Goal: Task Accomplishment & Management: Manage account settings

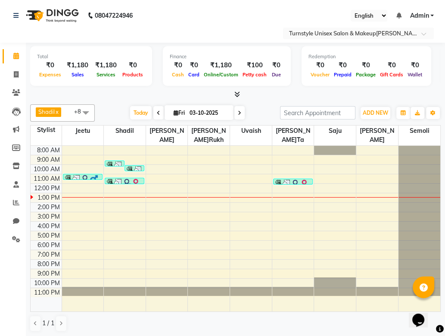
click at [312, 157] on div "8:00 AM 9:00 AM 10:00 AM 11:00 AM 12:00 PM 1:00 PM 2:00 PM 3:00 PM 4:00 PM 5:00…" at bounding box center [236, 229] width 410 height 166
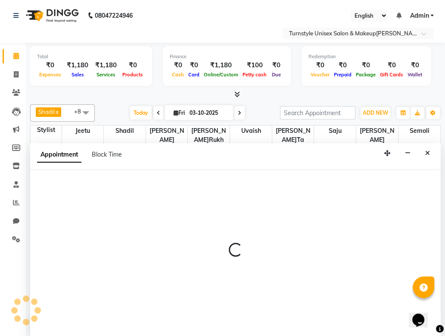
select select "93347"
select select "tentative"
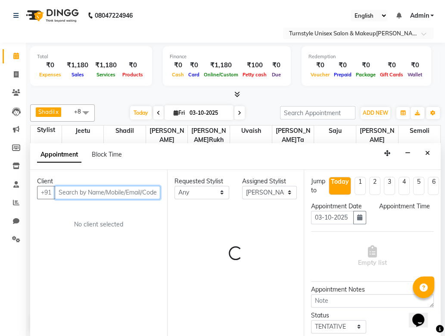
select select "600"
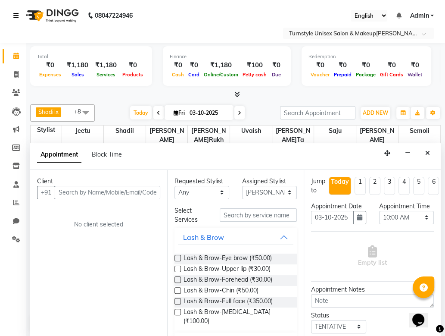
click at [16, 11] on link at bounding box center [17, 15] width 9 height 24
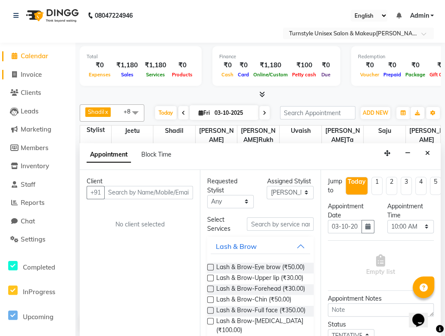
click at [34, 73] on span "Invoice" at bounding box center [31, 74] width 21 height 8
select select "9091"
select select "service"
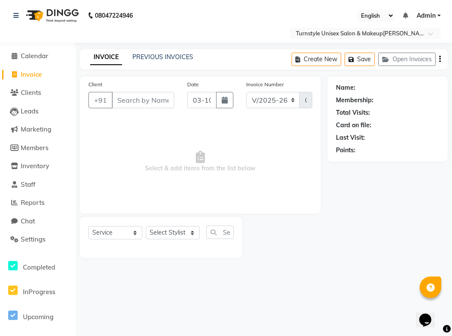
click at [138, 97] on input "Client" at bounding box center [143, 100] width 63 height 16
type input "9036197277"
click at [98, 127] on span "Select & add items from the list below" at bounding box center [200, 162] width 224 height 86
click at [149, 99] on span "Add Client" at bounding box center [152, 100] width 34 height 9
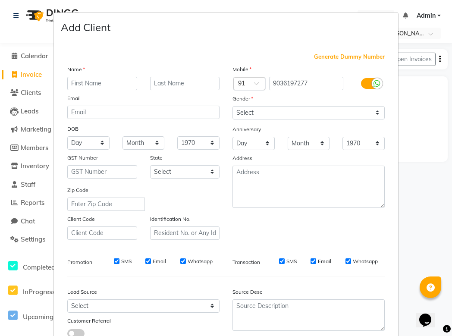
click at [78, 85] on input "text" at bounding box center [102, 83] width 70 height 13
type input "guru"
click at [180, 85] on input "text" at bounding box center [185, 83] width 70 height 13
type input "prakash"
click at [181, 172] on select "Select Andaman and Nicobar Islands Andhra Pradesh Arunachal Pradesh Assam Bihar…" at bounding box center [185, 171] width 70 height 13
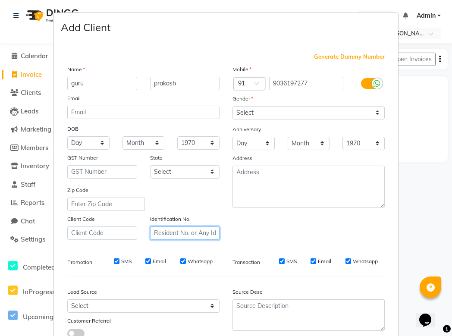
click at [161, 236] on input "text" at bounding box center [185, 232] width 70 height 13
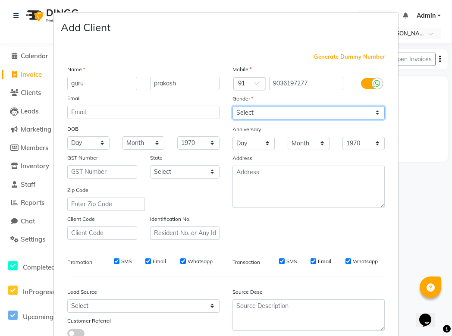
click at [254, 114] on select "Select Male Female Other Prefer Not To Say" at bounding box center [308, 112] width 152 height 13
select select "male"
click at [232, 107] on select "Select Male Female Other Prefer Not To Say" at bounding box center [308, 112] width 152 height 13
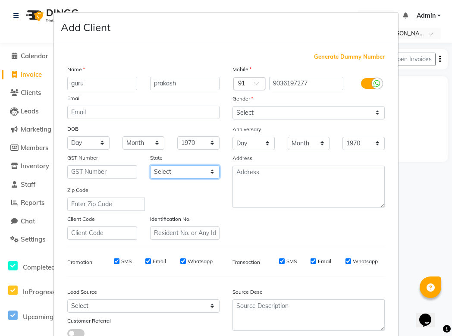
click at [168, 173] on select "Select Andaman and Nicobar Islands Andhra Pradesh Arunachal Pradesh Assam Bihar…" at bounding box center [185, 171] width 70 height 13
click at [193, 237] on input "text" at bounding box center [185, 232] width 70 height 13
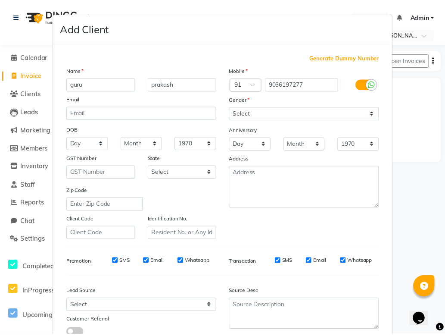
scroll to position [66, 0]
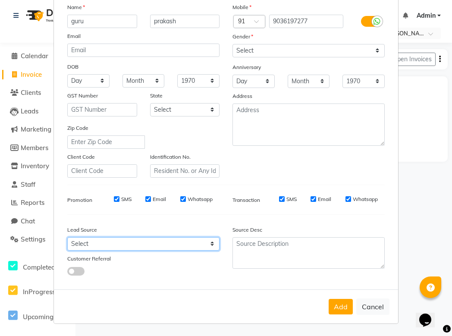
click at [127, 240] on select "Select Walk-in Referral Internet Friend Word of Mouth Advertisement Facebook Ju…" at bounding box center [143, 243] width 152 height 13
click at [198, 245] on select "Select Walk-in Referral Internet Friend Word of Mouth Advertisement Facebook Ju…" at bounding box center [143, 243] width 152 height 13
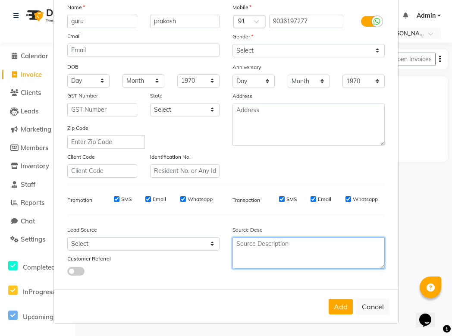
click at [274, 241] on textarea at bounding box center [308, 252] width 152 height 31
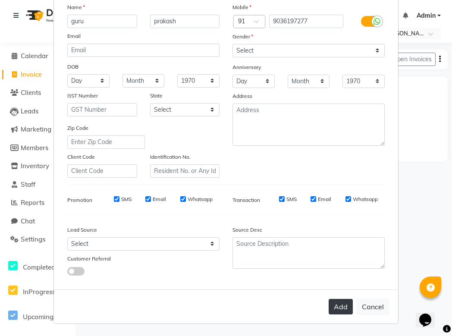
click at [335, 306] on button "Add" at bounding box center [341, 307] width 24 height 16
select select
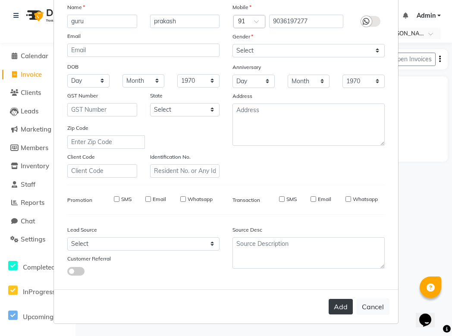
select select
checkbox input "false"
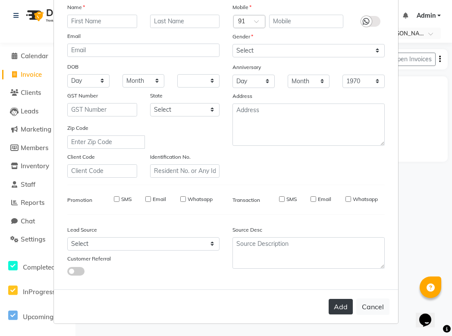
checkbox input "false"
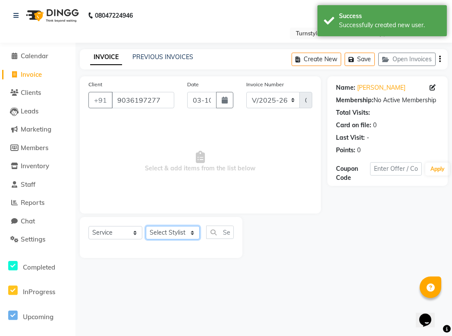
click at [188, 232] on select "Select Stylist Fathima Jeetu Lalita Saif Saju Sara Semoli Shadil Shahrukh Uvaish" at bounding box center [173, 232] width 54 height 13
select select "92761"
click at [146, 226] on select "Select Stylist Fathima Jeetu Lalita Saif Saju Sara Semoli Shadil Shahrukh Uvaish" at bounding box center [173, 232] width 54 height 13
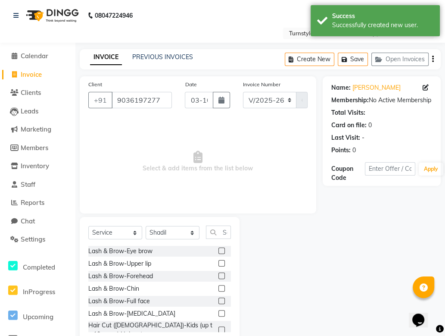
click at [236, 315] on div "Select Service Product Membership Package Voucher Prepaid Gift Card Select Styl…" at bounding box center [160, 280] width 160 height 127
click at [233, 315] on div "Select Service Product Membership Package Voucher Prepaid Gift Card Select Styl…" at bounding box center [160, 280] width 160 height 127
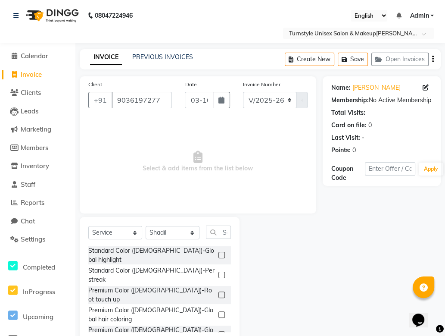
scroll to position [301, 0]
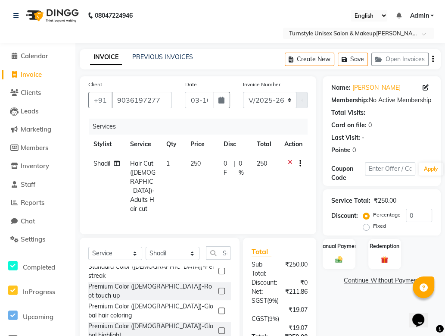
checkbox input "false"
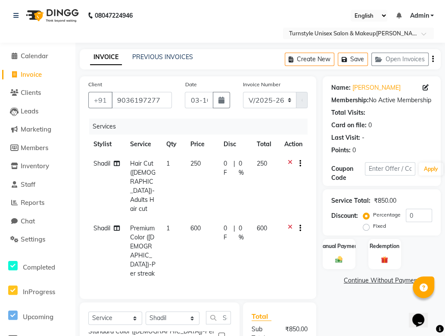
checkbox input "false"
click at [338, 250] on div "Manual Payment" at bounding box center [339, 253] width 34 height 31
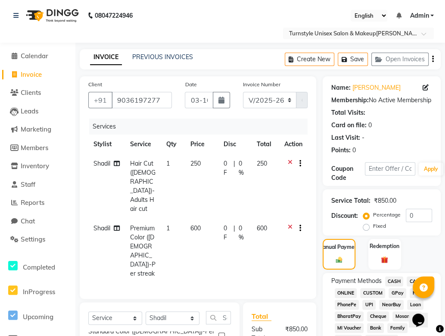
scroll to position [294, 0]
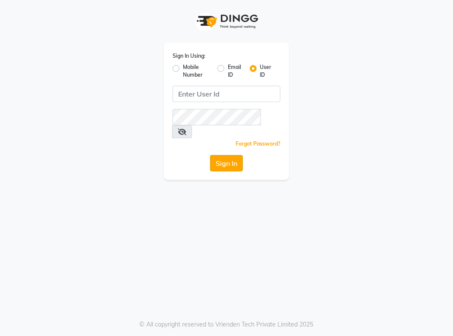
click at [211, 155] on button "Sign In" at bounding box center [226, 163] width 33 height 16
click at [228, 155] on button "Sign In" at bounding box center [226, 163] width 33 height 16
click at [223, 155] on button "Sign In" at bounding box center [226, 163] width 33 height 16
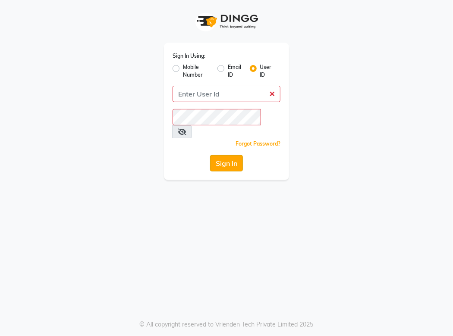
click at [223, 155] on button "Sign In" at bounding box center [226, 163] width 33 height 16
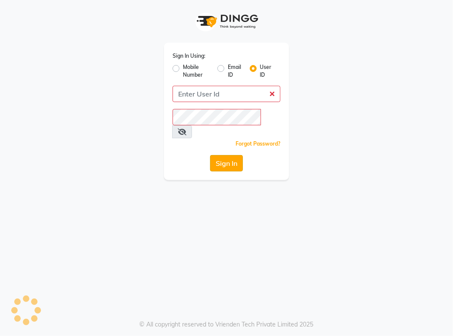
click at [223, 155] on button "Sign In" at bounding box center [226, 163] width 33 height 16
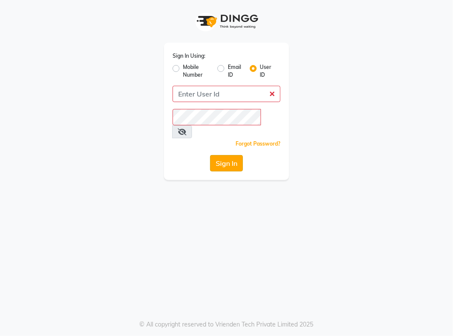
click at [223, 155] on button "Sign In" at bounding box center [226, 163] width 33 height 16
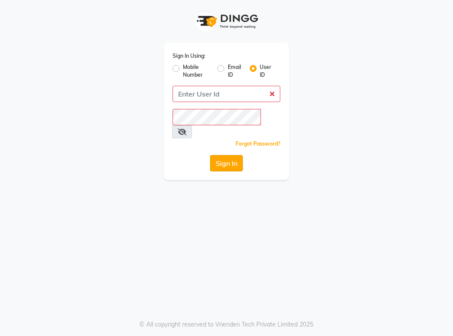
click at [223, 155] on button "Sign In" at bounding box center [226, 163] width 33 height 16
click at [221, 155] on button "Sign In" at bounding box center [226, 163] width 33 height 16
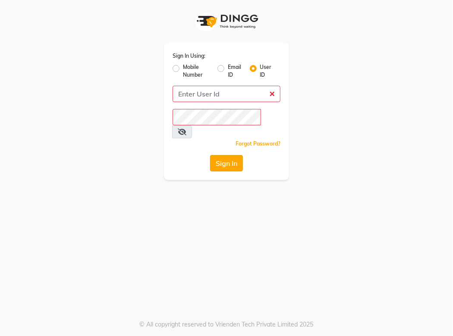
click at [221, 155] on button "Sign In" at bounding box center [226, 163] width 33 height 16
click at [217, 155] on button "Sign In" at bounding box center [226, 163] width 33 height 16
click at [237, 97] on input "Username" at bounding box center [226, 94] width 108 height 16
click at [175, 65] on div "Mobile Number" at bounding box center [191, 71] width 38 height 16
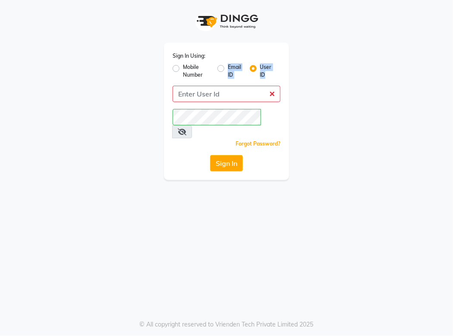
drag, startPoint x: 175, startPoint y: 66, endPoint x: 216, endPoint y: 93, distance: 48.3
click at [216, 93] on div "Sign In Using: Mobile Number Email ID User ID Remember me Forgot Password? Sign…" at bounding box center [226, 112] width 125 height 138
click at [216, 93] on input "Username" at bounding box center [226, 94] width 108 height 16
click at [203, 80] on div "Sign In Using: Mobile Number Email ID User ID Remember me Forgot Password? Sign…" at bounding box center [226, 112] width 125 height 138
click at [191, 67] on label "Mobile Number" at bounding box center [197, 71] width 28 height 16
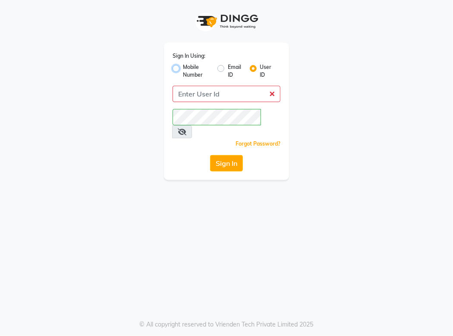
click at [188, 67] on input "Mobile Number" at bounding box center [186, 66] width 6 height 6
radio input "true"
radio input "false"
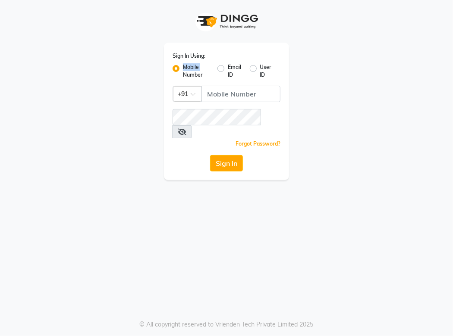
click at [191, 67] on label "Mobile Number" at bounding box center [197, 71] width 28 height 16
click at [188, 67] on input "Mobile Number" at bounding box center [186, 66] width 6 height 6
click at [223, 95] on input "Username" at bounding box center [240, 94] width 79 height 16
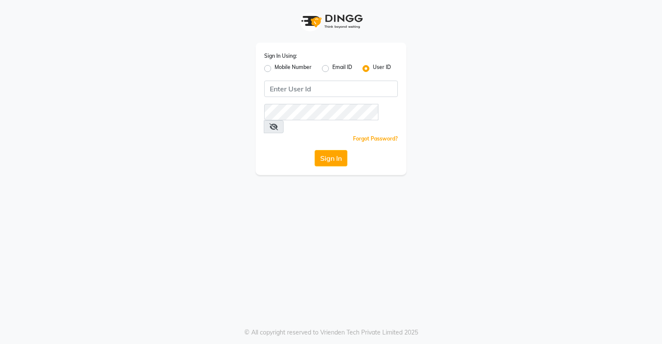
click at [275, 69] on label "Mobile Number" at bounding box center [293, 68] width 37 height 10
click at [275, 69] on input "Mobile Number" at bounding box center [278, 66] width 6 height 6
radio input "true"
radio input "false"
click at [345, 87] on input "Username" at bounding box center [345, 89] width 105 height 16
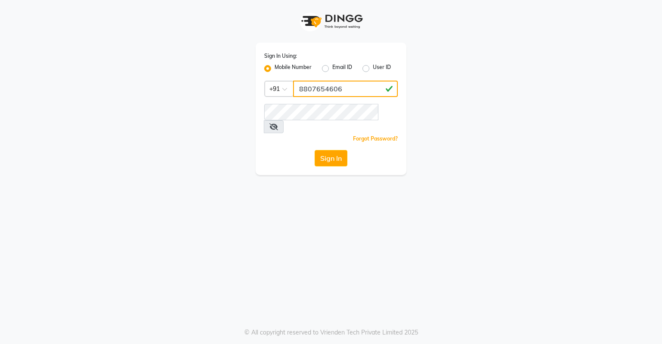
type input "8807654606"
click at [373, 67] on label "User ID" at bounding box center [382, 68] width 18 height 10
click at [373, 67] on input "User ID" at bounding box center [376, 66] width 6 height 6
radio input "true"
radio input "false"
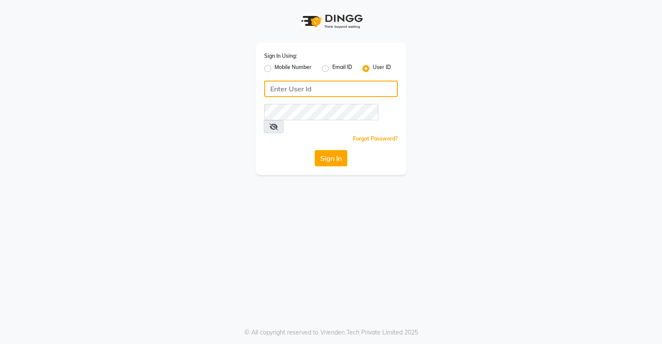
click at [357, 92] on input "Username" at bounding box center [331, 89] width 134 height 16
type input "turnstyle"
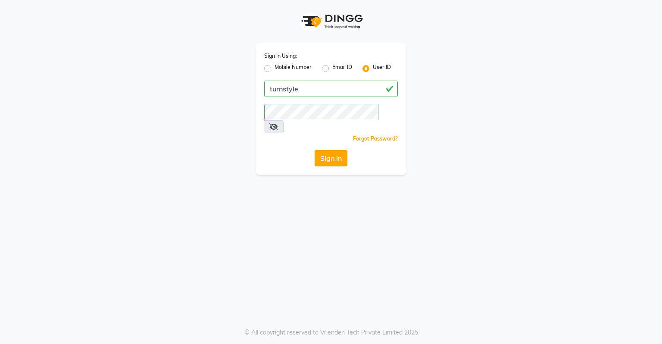
click at [336, 150] on button "Sign In" at bounding box center [331, 158] width 33 height 16
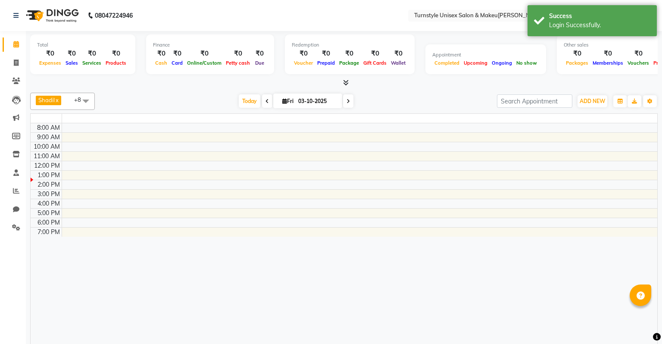
select select "en"
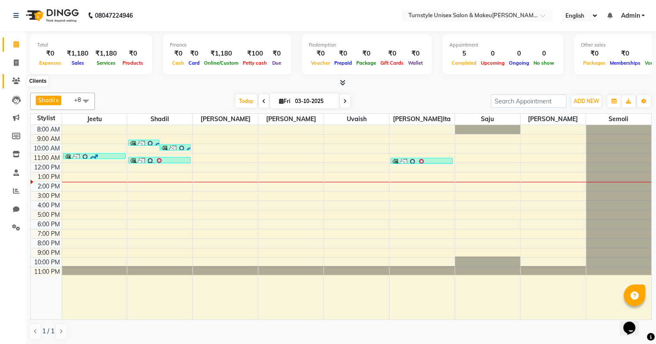
click at [16, 84] on icon at bounding box center [16, 81] width 8 height 6
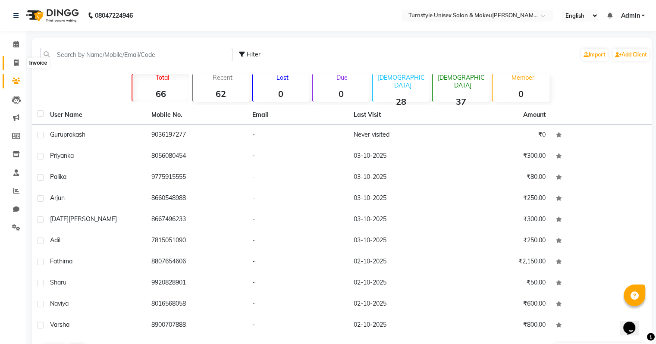
click at [16, 61] on icon at bounding box center [16, 63] width 5 height 6
select select "service"
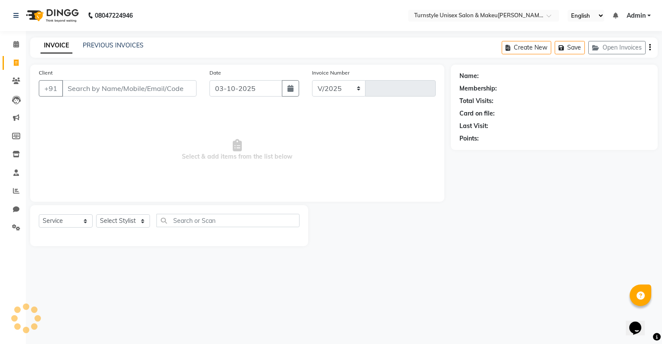
select select "9091"
type input "0073"
click at [13, 82] on icon at bounding box center [16, 81] width 8 height 6
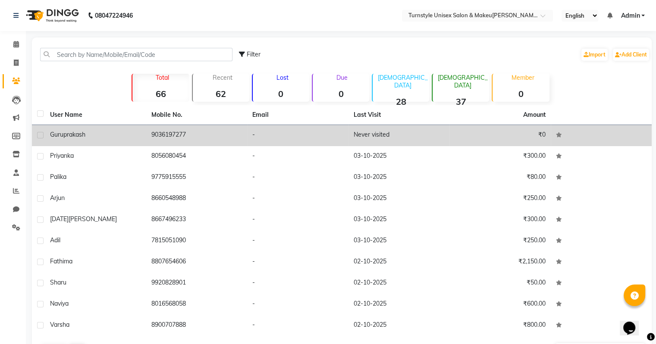
click at [81, 135] on span "prakash" at bounding box center [74, 135] width 22 height 8
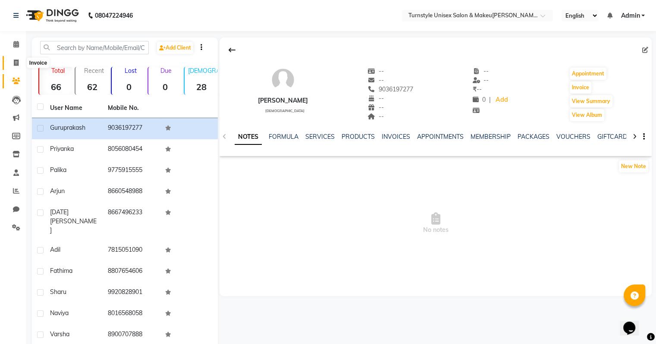
click at [16, 60] on icon at bounding box center [16, 63] width 5 height 6
select select "service"
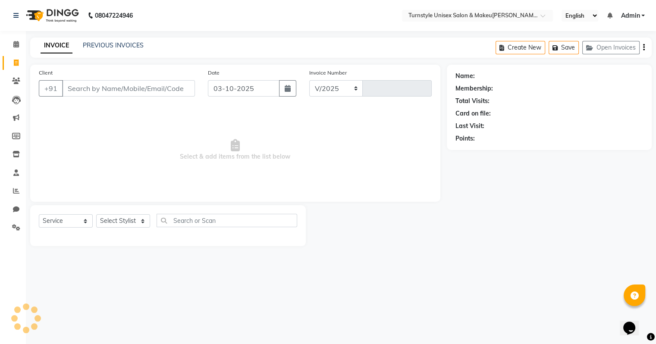
select select "9091"
type input "0073"
click at [126, 223] on select "Select Stylist Fathima Jeetu Lalita Saif Saju Sara Semoli Shadil Shahrukh Uvaish" at bounding box center [123, 220] width 54 height 13
click at [16, 78] on icon at bounding box center [16, 81] width 8 height 6
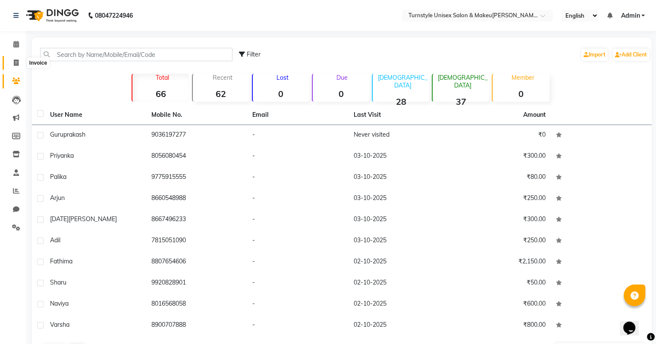
click at [17, 60] on icon at bounding box center [16, 63] width 5 height 6
select select "9091"
select select "service"
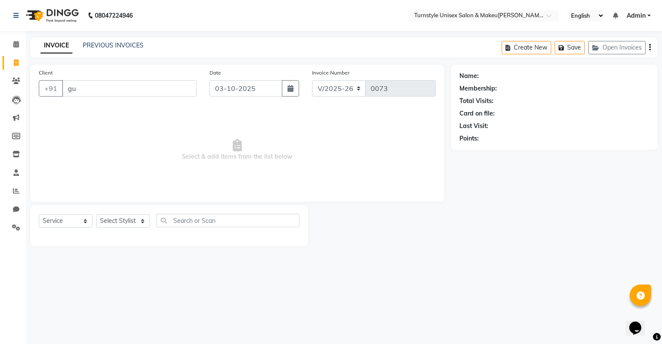
type input "g"
click at [113, 92] on input "Client" at bounding box center [129, 88] width 135 height 16
click at [123, 222] on select "Select Stylist Fathima Jeetu Lalita Saif Saju Sara Semoli Shadil Shahrukh Uvaish" at bounding box center [123, 220] width 54 height 13
select select "92761"
click at [96, 215] on select "Select Stylist Fathima Jeetu Lalita Saif Saju Sara Semoli Shadil Shahrukh Uvaish" at bounding box center [123, 220] width 54 height 13
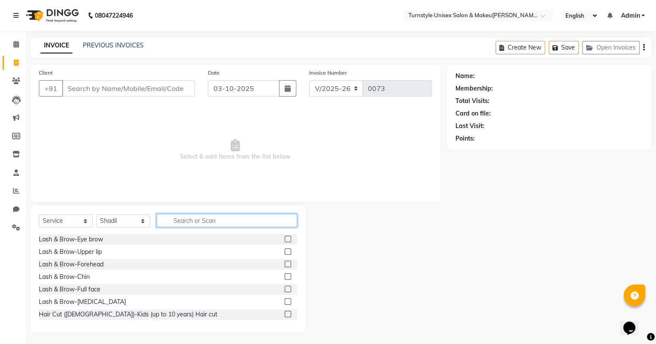
click at [193, 216] on input "text" at bounding box center [227, 220] width 141 height 13
type input "j"
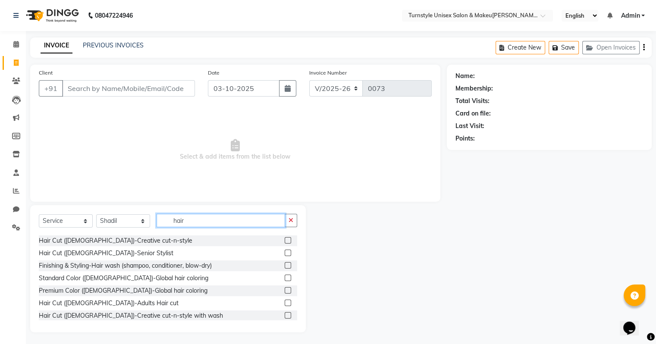
scroll to position [43, 0]
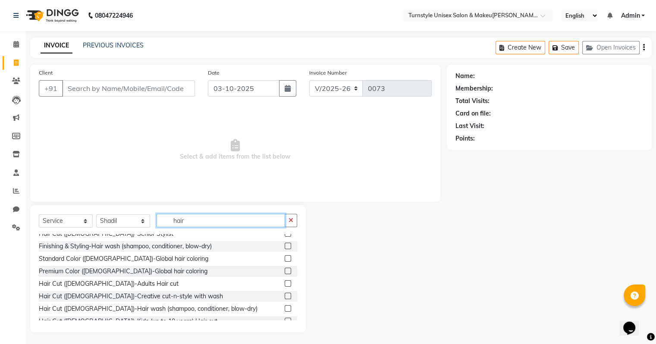
type input "hair"
click at [285, 284] on label at bounding box center [288, 283] width 6 height 6
click at [285, 284] on input "checkbox" at bounding box center [288, 284] width 6 height 6
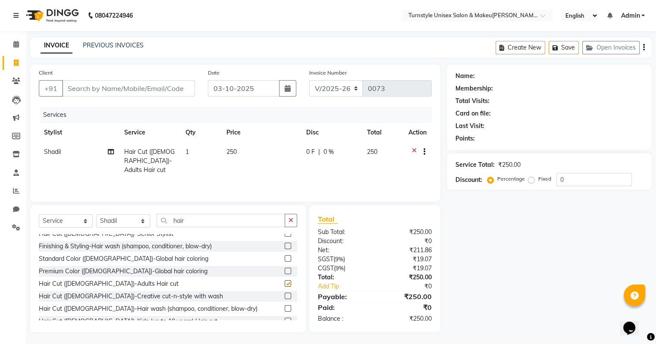
checkbox input "false"
click at [191, 215] on input "hair" at bounding box center [221, 220] width 129 height 13
type input "h"
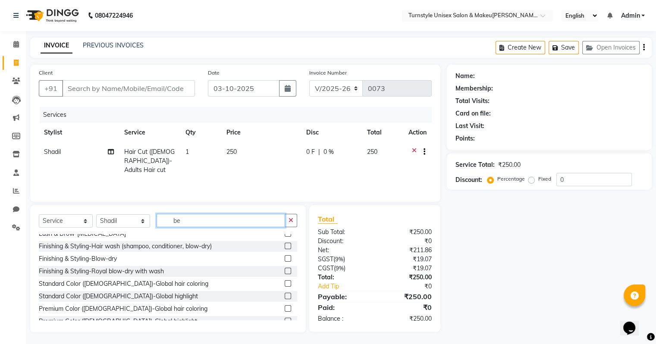
scroll to position [0, 0]
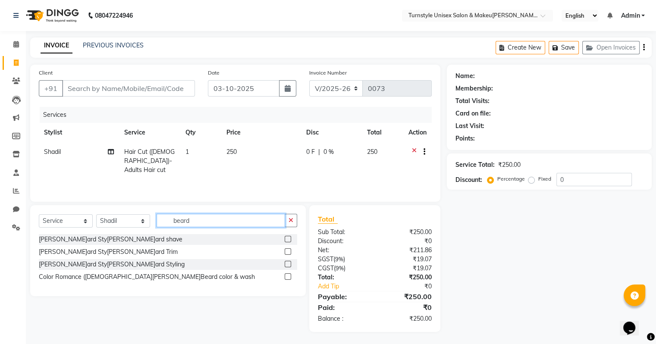
type input "beard"
click at [290, 251] on label at bounding box center [288, 251] width 6 height 6
click at [290, 251] on input "checkbox" at bounding box center [288, 252] width 6 height 6
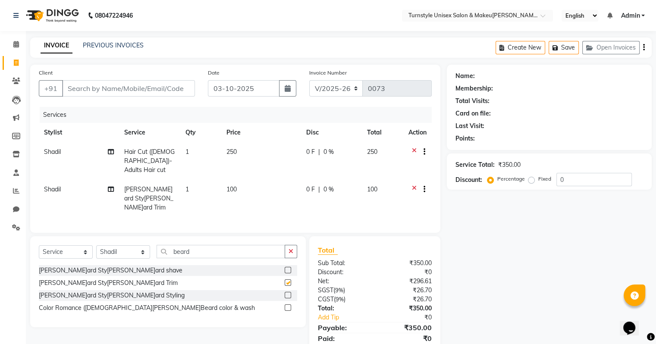
checkbox input "false"
click at [138, 92] on input "Client" at bounding box center [128, 88] width 133 height 16
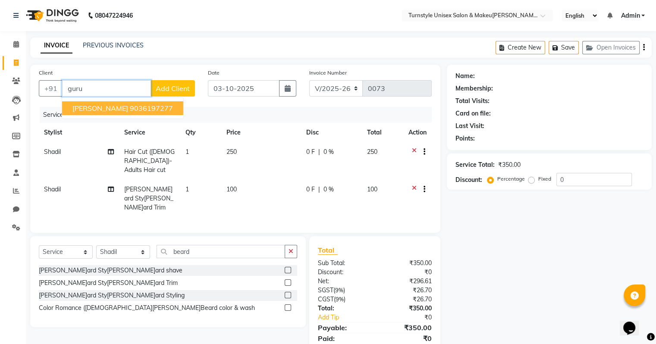
click at [69, 104] on button "guru prakash 9036197277" at bounding box center [122, 108] width 121 height 14
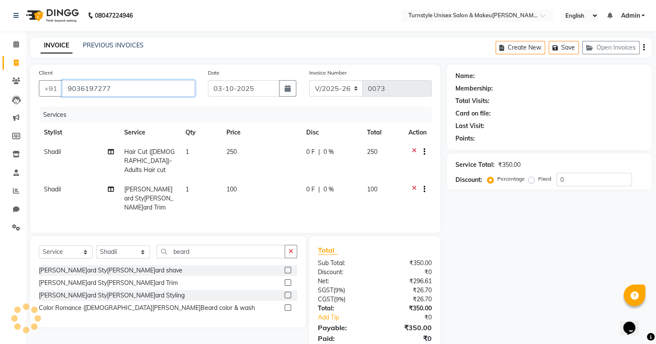
type input "9036197277"
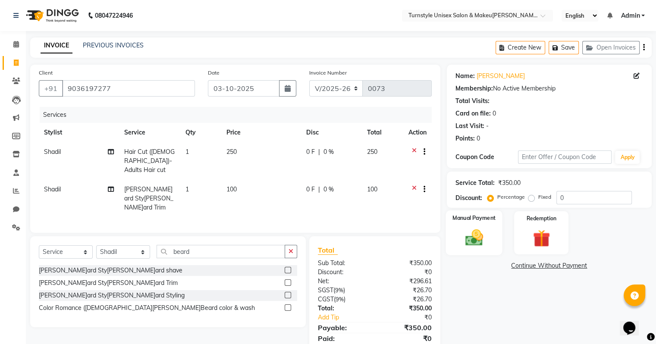
click at [467, 245] on img at bounding box center [473, 238] width 29 height 21
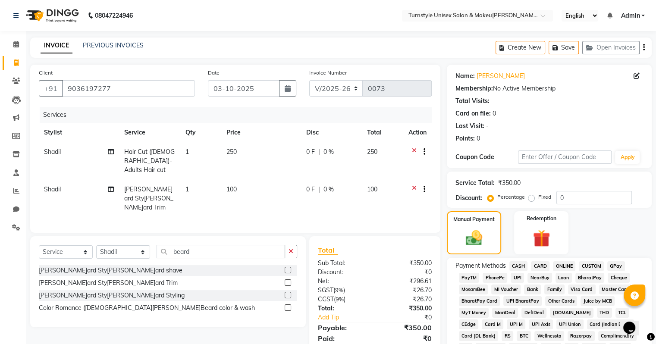
click at [516, 279] on span "UPI" at bounding box center [517, 278] width 13 height 10
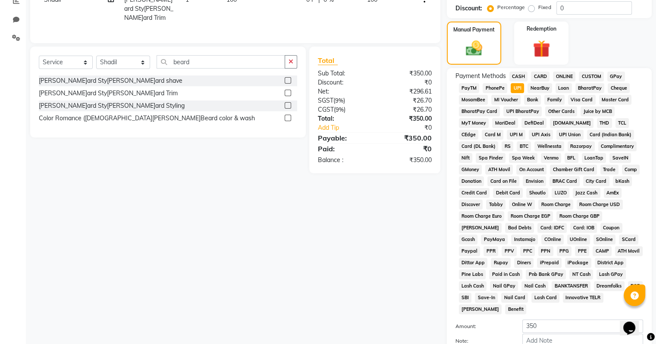
scroll to position [216, 0]
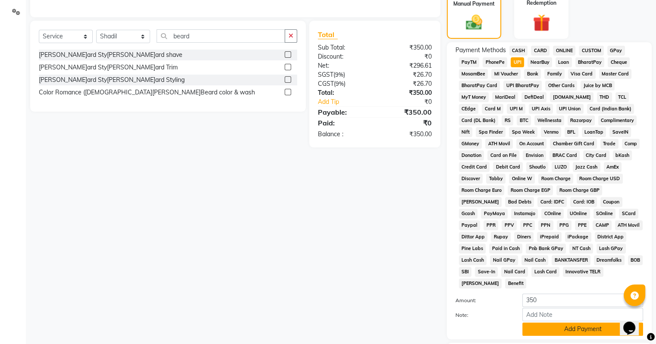
click at [550, 330] on button "Add Payment" at bounding box center [582, 329] width 121 height 13
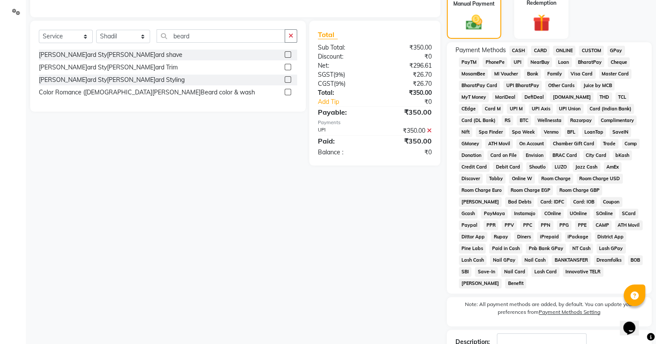
scroll to position [272, 0]
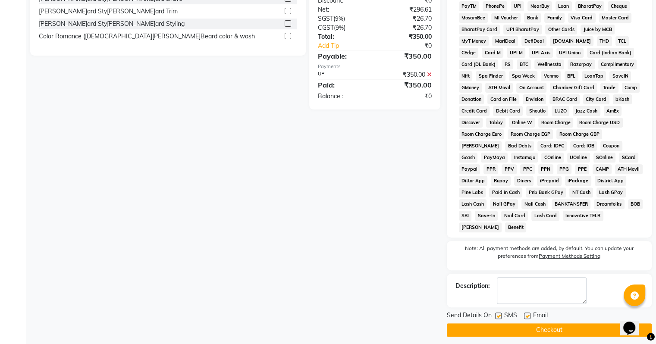
click at [528, 313] on label at bounding box center [527, 316] width 6 height 6
click at [528, 314] on input "checkbox" at bounding box center [527, 317] width 6 height 6
checkbox input "false"
click at [590, 329] on button "Checkout" at bounding box center [549, 329] width 205 height 13
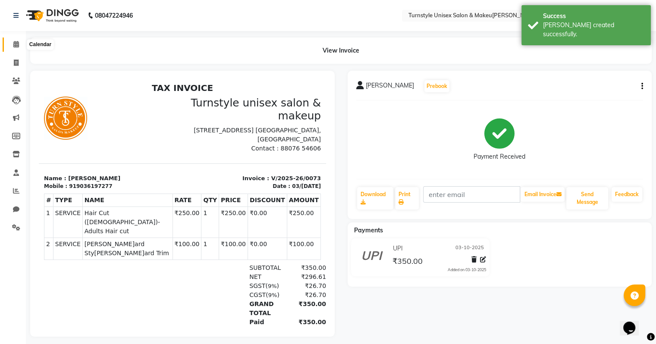
click at [15, 43] on icon at bounding box center [16, 44] width 6 height 6
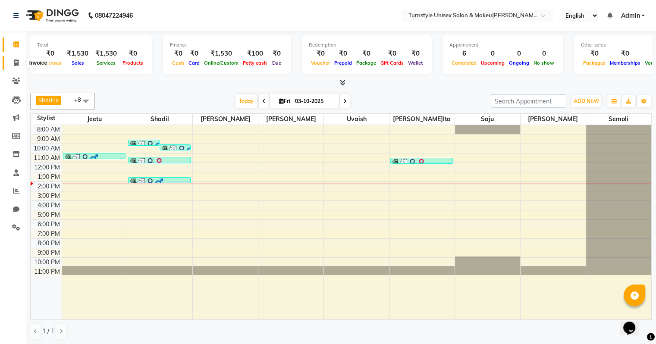
click at [18, 63] on icon at bounding box center [16, 63] width 5 height 6
select select "service"
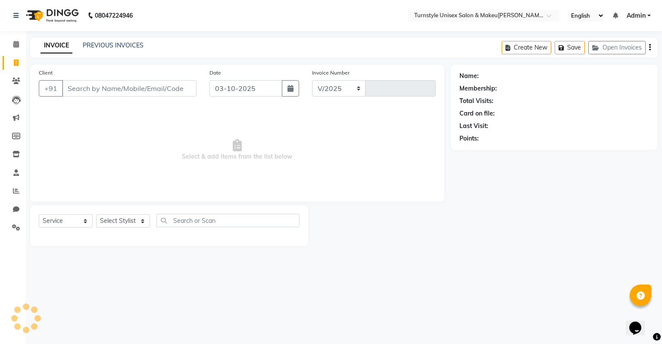
select select "9091"
type input "0074"
click at [121, 88] on input "Client" at bounding box center [129, 88] width 135 height 16
click at [107, 219] on select "Select Stylist Fathima Jeetu Lalita Saif Saju Sara Semoli Shadil Shahrukh Uvaish" at bounding box center [123, 220] width 54 height 13
select select "93343"
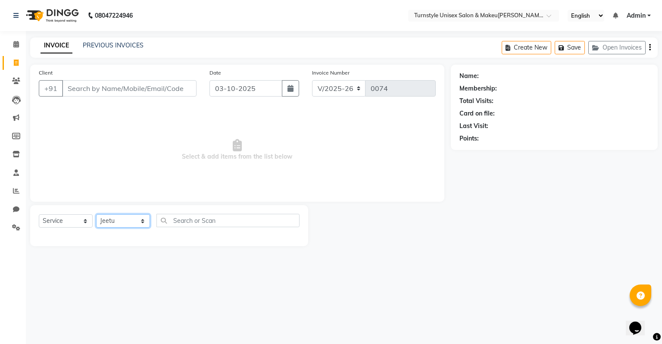
click at [96, 215] on select "Select Stylist Fathima Jeetu Lalita Saif Saju Sara Semoli Shadil Shahrukh Uvaish" at bounding box center [123, 220] width 54 height 13
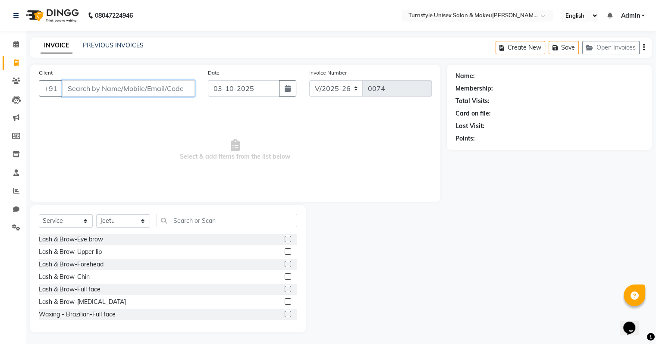
click at [91, 88] on input "Client" at bounding box center [128, 88] width 133 height 16
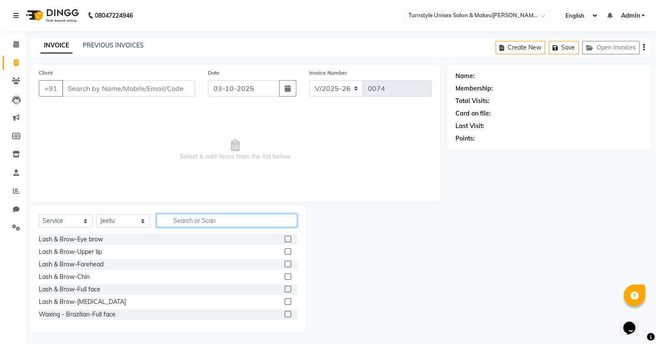
click at [224, 225] on input "text" at bounding box center [227, 220] width 141 height 13
drag, startPoint x: 152, startPoint y: 229, endPoint x: 144, endPoint y: 225, distance: 9.1
click at [149, 229] on div "Select Service Product Membership Package Voucher Prepaid Gift Card Select Styl…" at bounding box center [168, 224] width 258 height 20
click at [144, 225] on select "Select Stylist Fathima Jeetu Lalita Saif Saju Sara Semoli Shadil Shahrukh Uvaish" at bounding box center [123, 220] width 54 height 13
click at [96, 215] on select "Select Stylist Fathima Jeetu Lalita Saif Saju Sara Semoli Shadil Shahrukh Uvaish" at bounding box center [123, 220] width 54 height 13
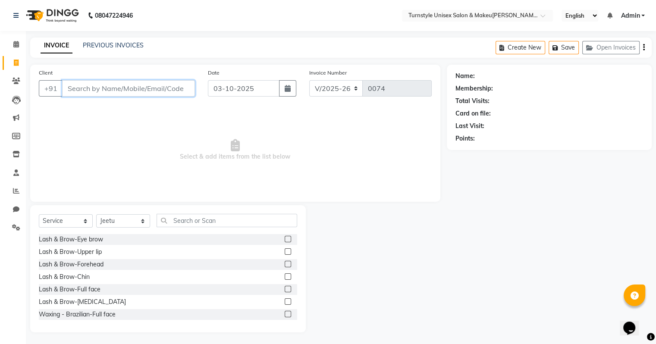
click at [131, 85] on input "Client" at bounding box center [128, 88] width 133 height 16
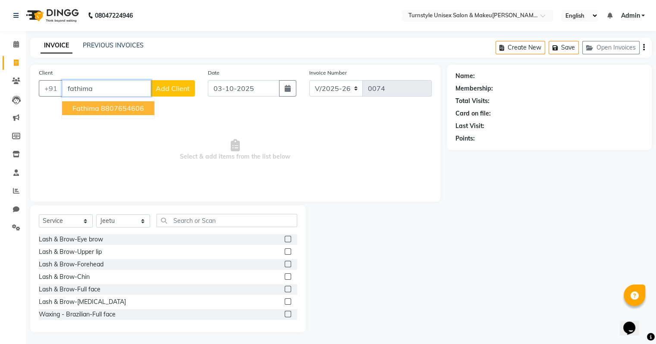
click at [123, 113] on button "Fathima 8807654606" at bounding box center [108, 108] width 92 height 14
type input "8807654606"
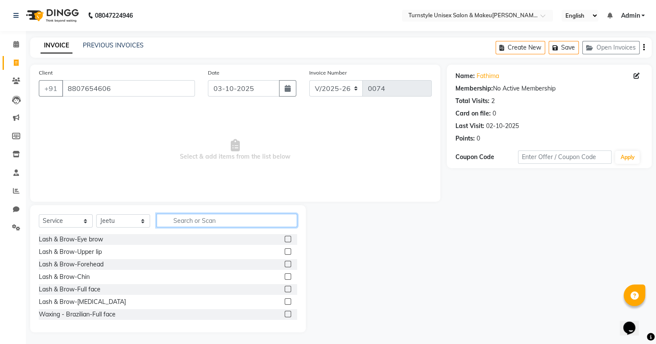
click at [200, 226] on input "text" at bounding box center [227, 220] width 141 height 13
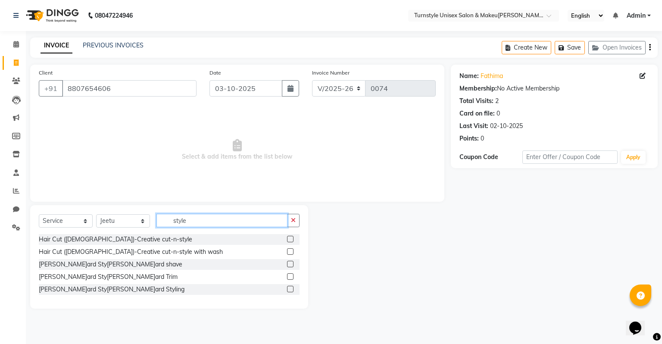
type input "style"
click at [291, 241] on label at bounding box center [290, 239] width 6 height 6
click at [291, 241] on input "checkbox" at bounding box center [290, 240] width 6 height 6
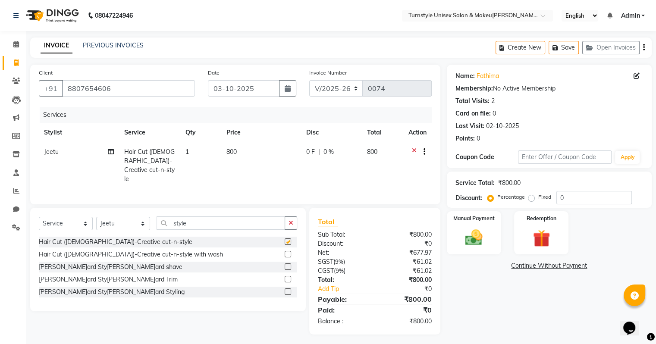
checkbox input "false"
click at [489, 227] on div "Manual Payment" at bounding box center [473, 232] width 56 height 44
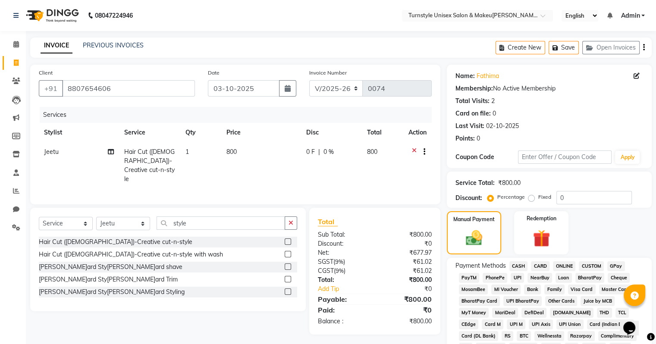
click at [522, 267] on span "CASH" at bounding box center [518, 266] width 19 height 10
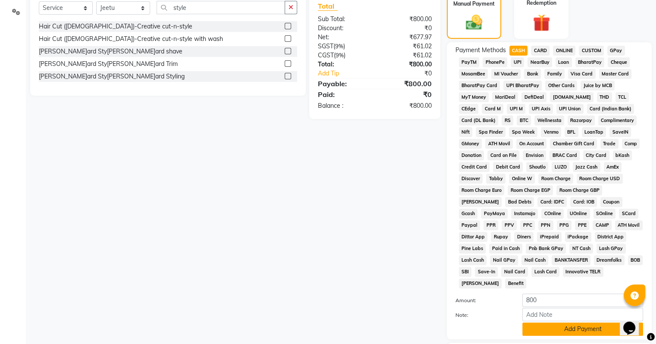
click at [600, 326] on button "Add Payment" at bounding box center [582, 329] width 121 height 13
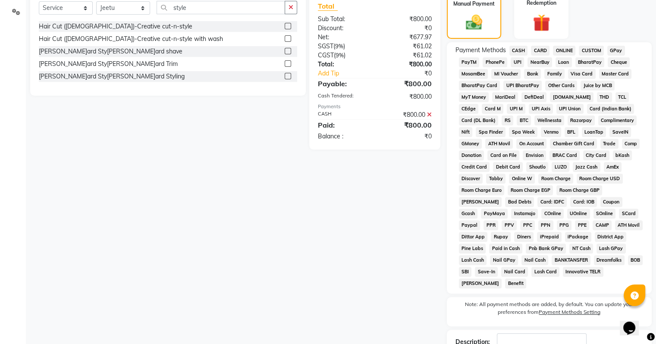
scroll to position [272, 0]
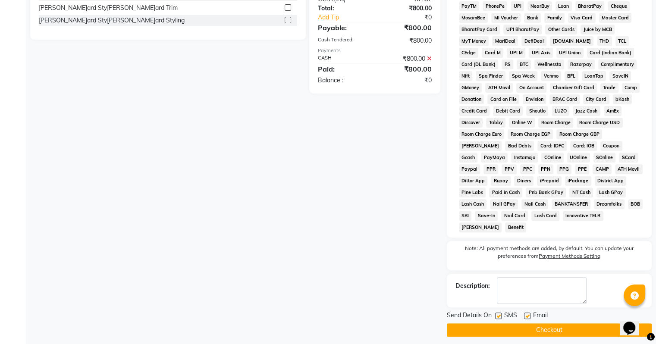
click at [527, 313] on label at bounding box center [527, 316] width 6 height 6
click at [527, 314] on input "checkbox" at bounding box center [527, 317] width 6 height 6
checkbox input "false"
click at [533, 328] on button "Checkout" at bounding box center [549, 329] width 205 height 13
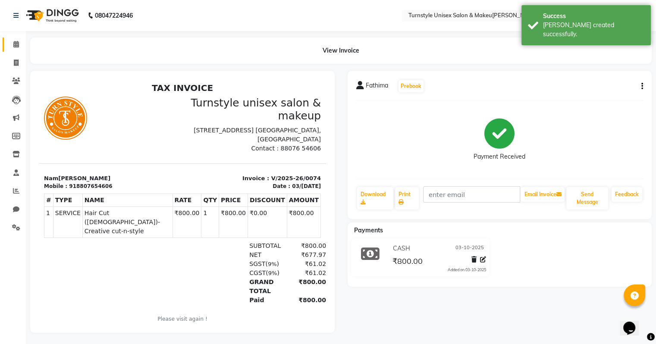
click at [17, 38] on link "Calendar" at bounding box center [13, 45] width 21 height 14
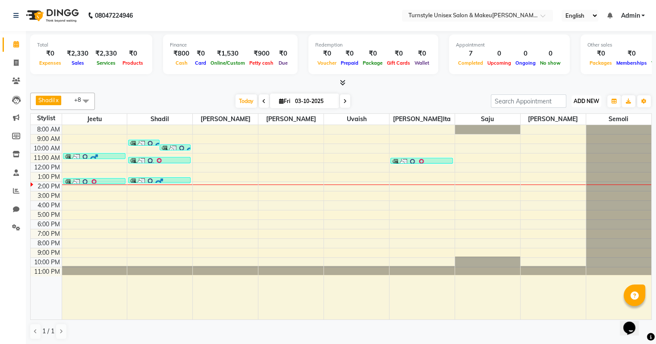
click at [587, 102] on span "ADD NEW" at bounding box center [586, 101] width 25 height 6
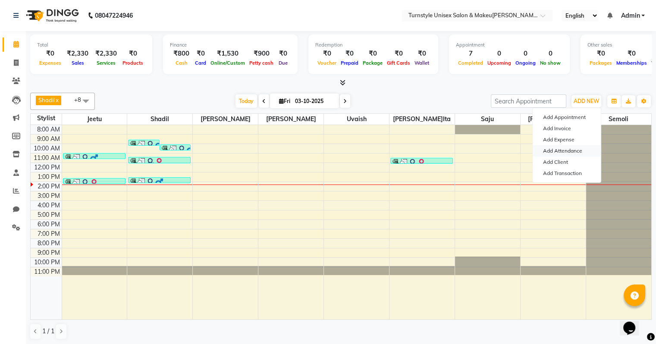
click at [571, 153] on link "Add Attendance" at bounding box center [567, 150] width 68 height 11
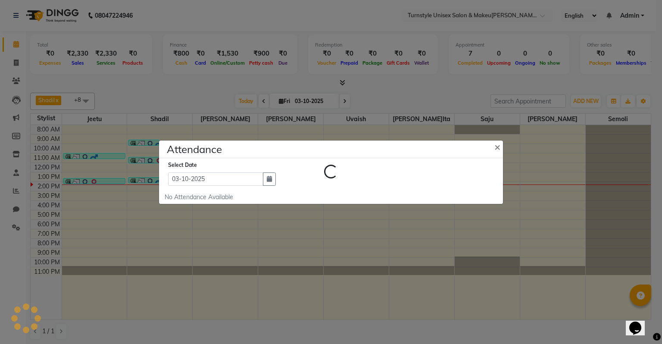
select select "W"
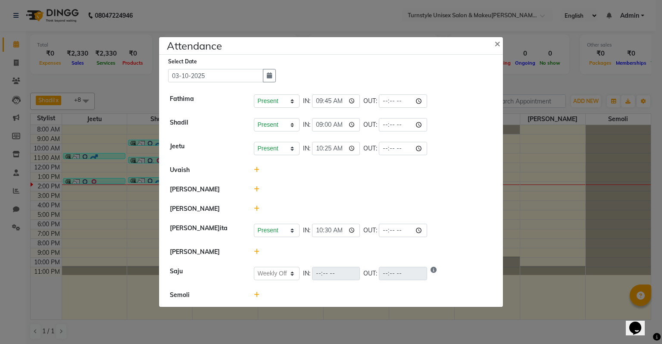
click at [254, 188] on icon at bounding box center [257, 189] width 6 height 6
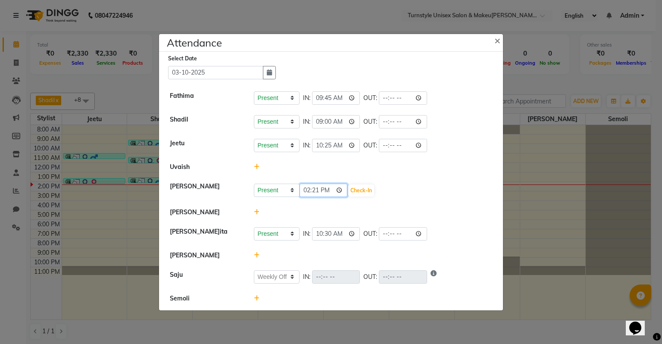
click at [331, 191] on input "14:21" at bounding box center [324, 190] width 48 height 13
type input "12:10"
click at [348, 187] on button "Check-In" at bounding box center [361, 191] width 26 height 12
select select "W"
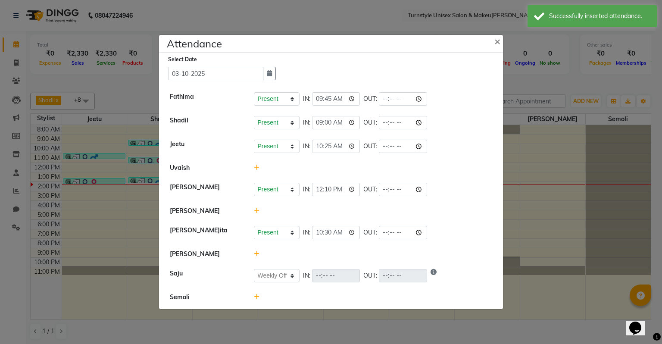
click at [256, 214] on icon at bounding box center [257, 211] width 6 height 6
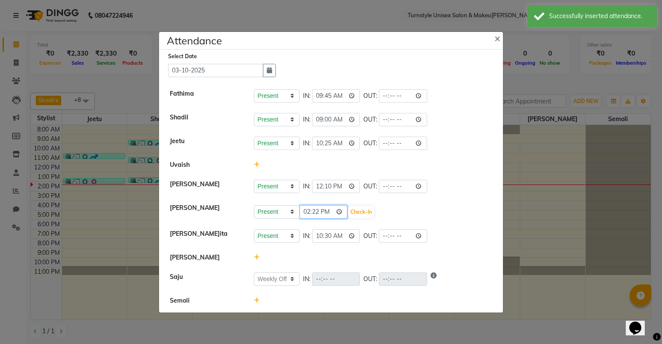
click at [329, 211] on input "14:22" at bounding box center [324, 211] width 48 height 13
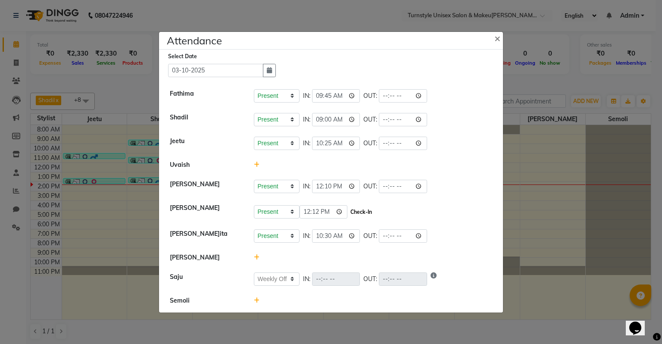
type input "12:12"
click at [350, 214] on button "Check-In" at bounding box center [361, 212] width 26 height 12
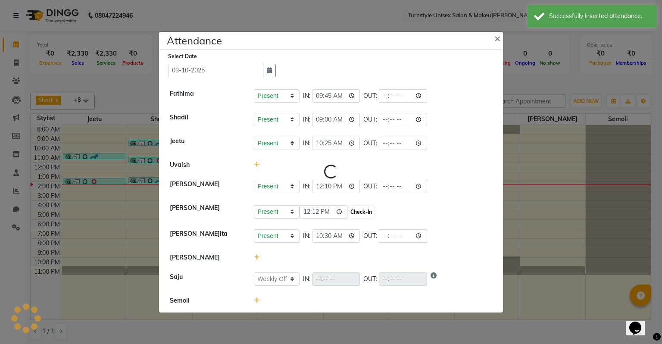
select select "W"
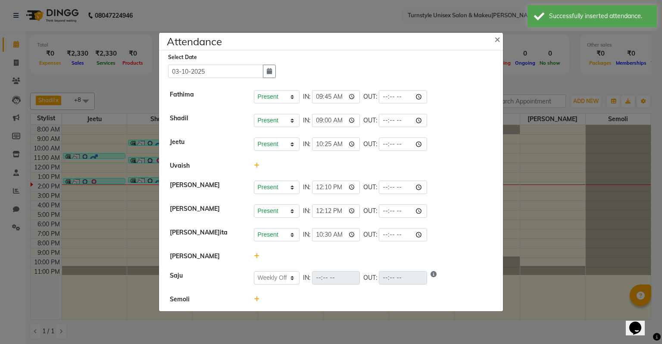
click at [256, 258] on icon at bounding box center [257, 256] width 6 height 6
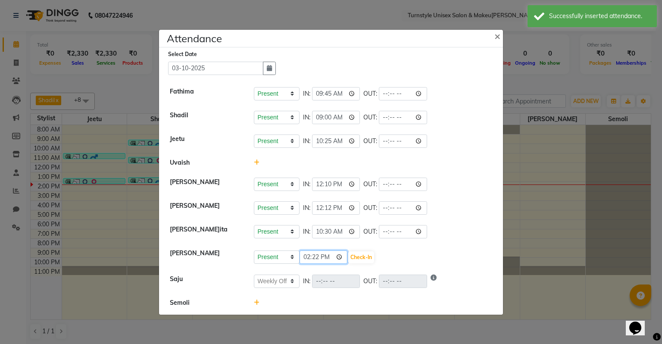
click at [328, 258] on input "14:22" at bounding box center [324, 257] width 48 height 13
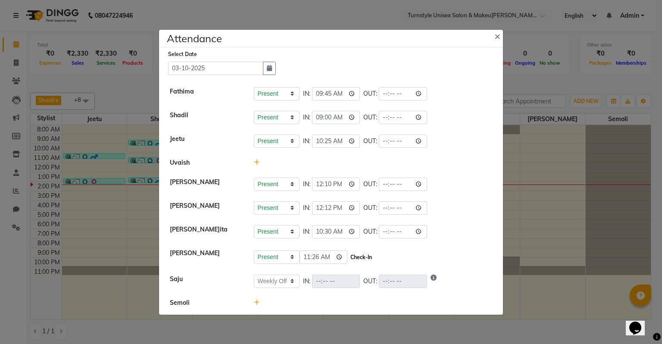
type input "11:26"
click at [350, 254] on button "Check-In" at bounding box center [361, 257] width 26 height 12
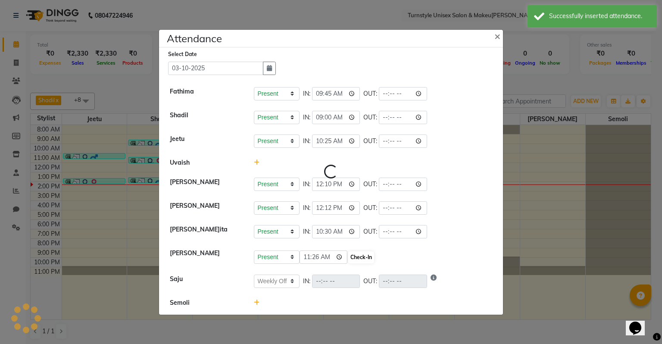
select select "W"
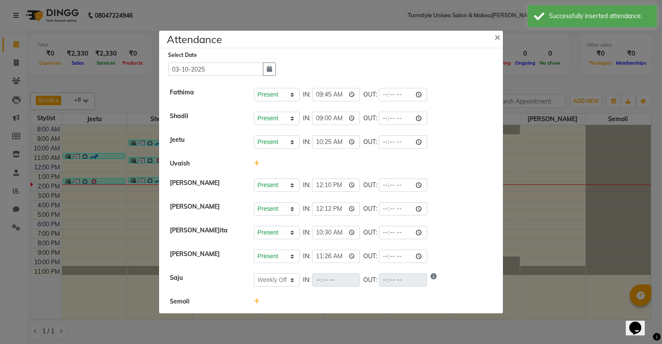
click at [257, 302] on icon at bounding box center [257, 301] width 6 height 6
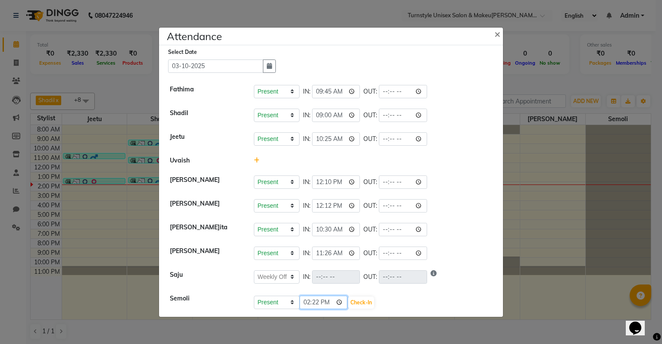
click at [328, 303] on input "14:22" at bounding box center [324, 302] width 48 height 13
type input "12:05"
click at [348, 297] on button "Check-In" at bounding box center [361, 303] width 26 height 12
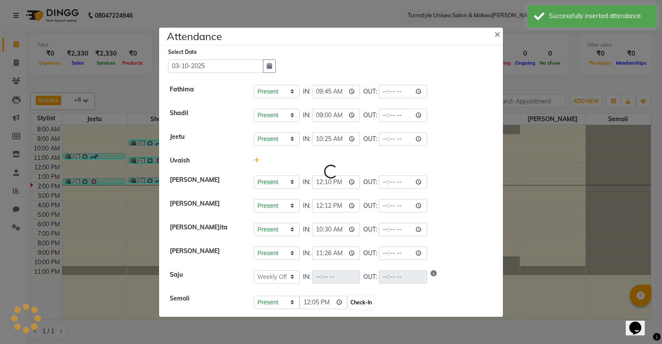
select select "W"
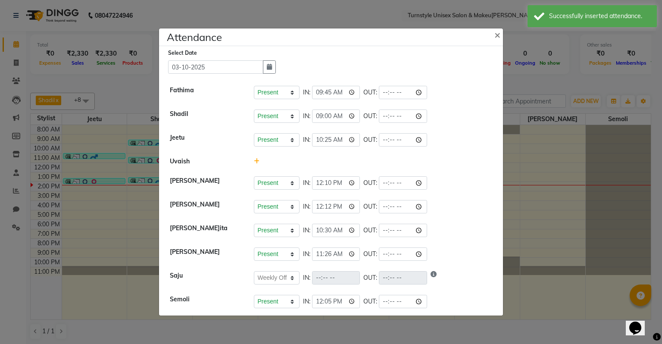
click at [571, 268] on ngb-modal-window "Attendance × Select Date 03-10-2025 Fathima Present Absent Late Half Day Weekly…" at bounding box center [331, 172] width 662 height 344
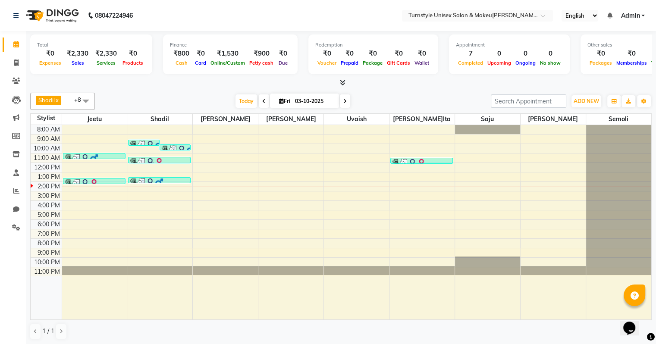
click at [17, 71] on li "Invoice" at bounding box center [13, 63] width 26 height 19
click at [17, 67] on span at bounding box center [16, 63] width 15 height 10
select select "service"
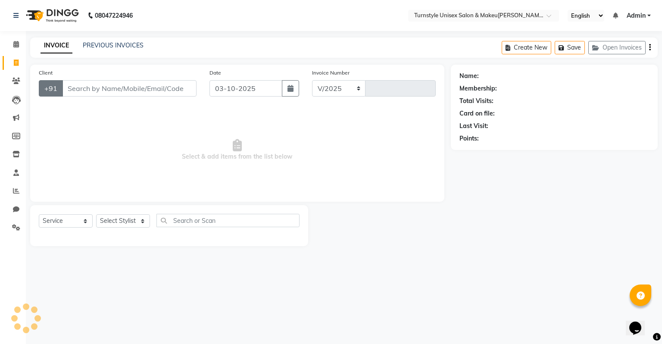
select select "9091"
type input "0075"
click at [16, 46] on icon at bounding box center [16, 44] width 6 height 6
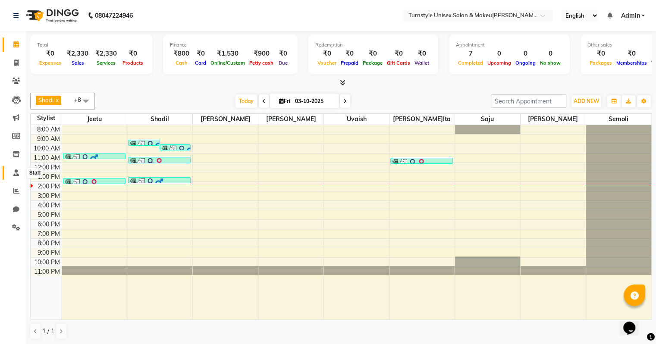
click at [20, 174] on span at bounding box center [16, 173] width 15 height 10
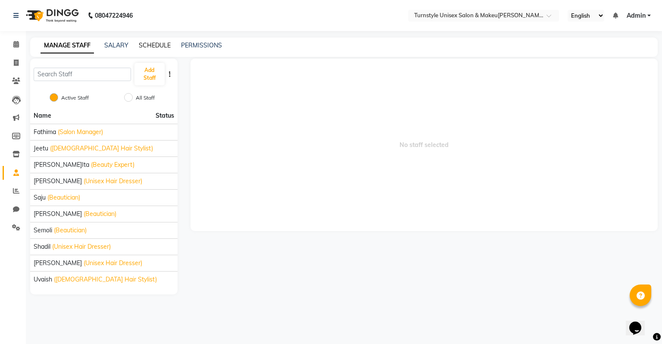
click at [146, 46] on link "SCHEDULE" at bounding box center [155, 45] width 32 height 8
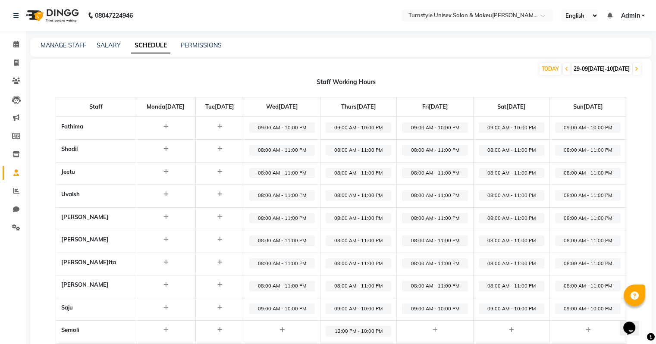
click at [291, 125] on span "09:00 AM - 10:00 PM" at bounding box center [282, 127] width 66 height 11
select select "09:00 AM"
select select "10:00 PM"
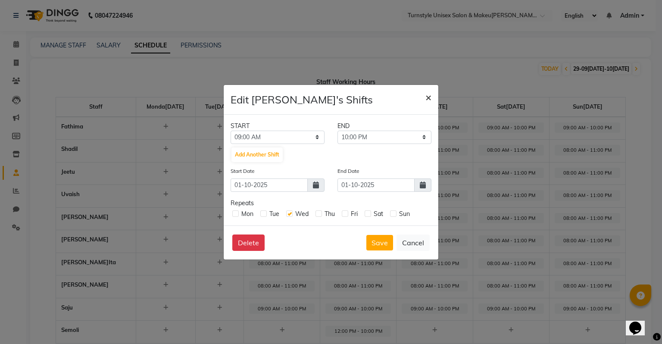
click at [426, 101] on span "×" at bounding box center [429, 97] width 6 height 13
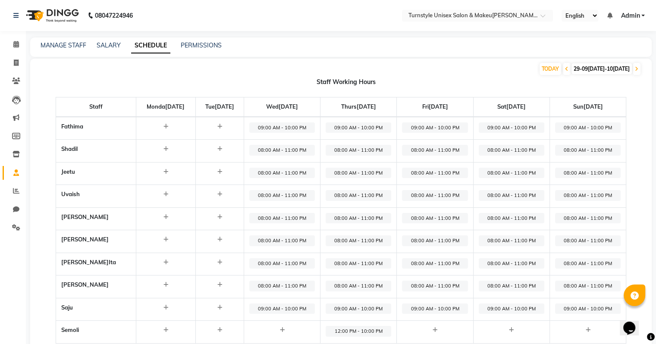
click at [294, 147] on span "08:00 AM - 11:00 PM" at bounding box center [282, 150] width 66 height 11
select select "08:00 AM"
select select "11:00 PM"
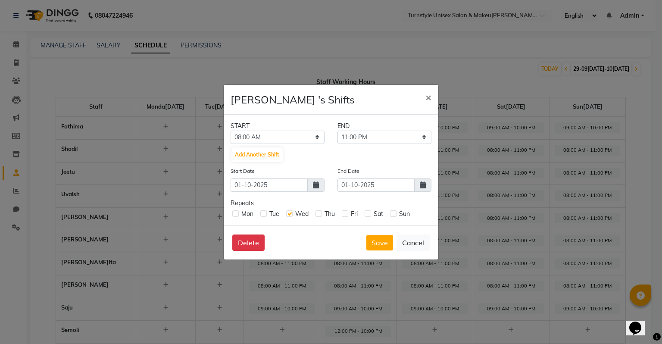
click at [422, 187] on icon at bounding box center [423, 185] width 6 height 7
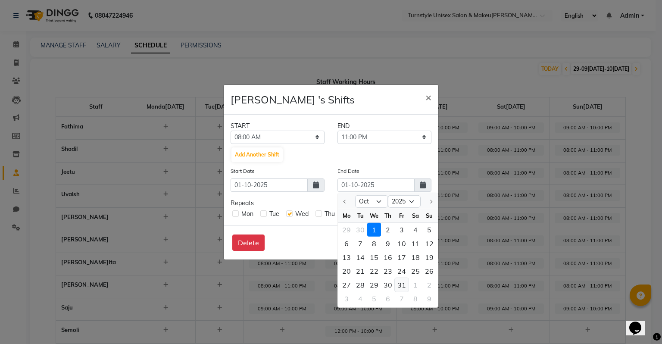
click at [404, 285] on div "31" at bounding box center [402, 285] width 14 height 14
type input "31-10-2025"
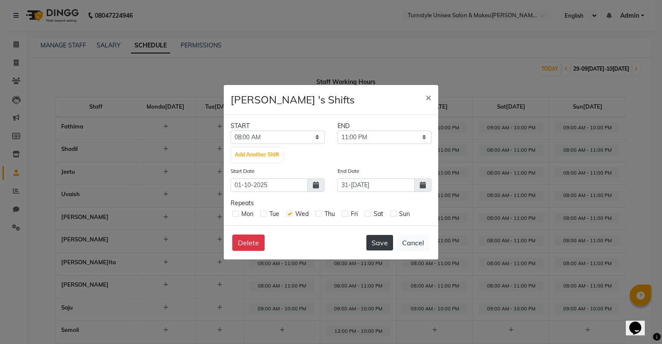
click at [382, 245] on button "Save" at bounding box center [380, 243] width 27 height 16
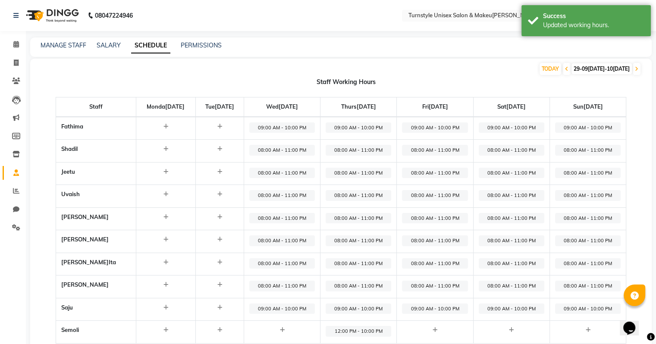
click at [282, 173] on span "08:00 AM - 11:00 PM" at bounding box center [282, 173] width 66 height 11
select select "08:00 AM"
select select "11:00 PM"
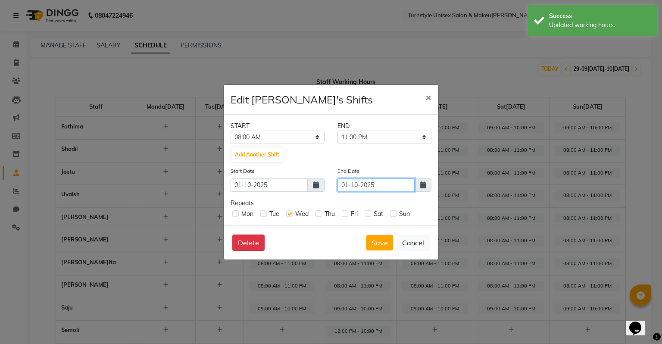
click at [414, 189] on input "01-10-2025" at bounding box center [376, 185] width 77 height 13
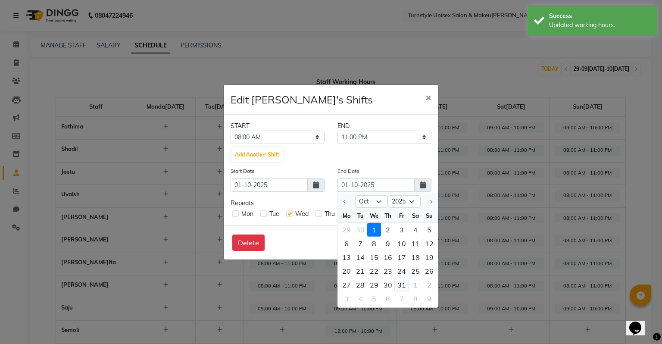
click at [397, 287] on div "31" at bounding box center [402, 285] width 14 height 14
type input "31-10-2025"
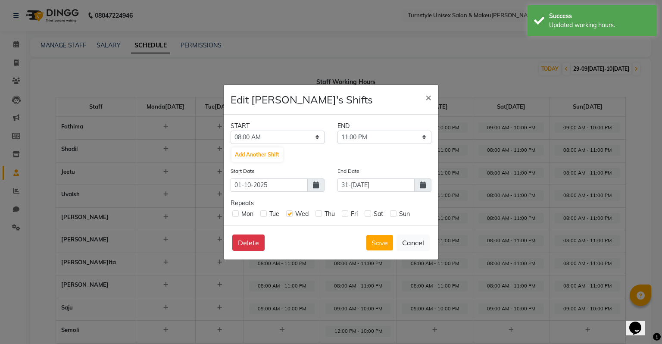
click at [235, 216] on label at bounding box center [235, 213] width 6 height 6
click at [235, 216] on input "checkbox" at bounding box center [235, 213] width 6 height 6
checkbox input "true"
click at [268, 215] on div "Tue" at bounding box center [269, 214] width 19 height 9
click at [266, 213] on label at bounding box center [263, 213] width 6 height 6
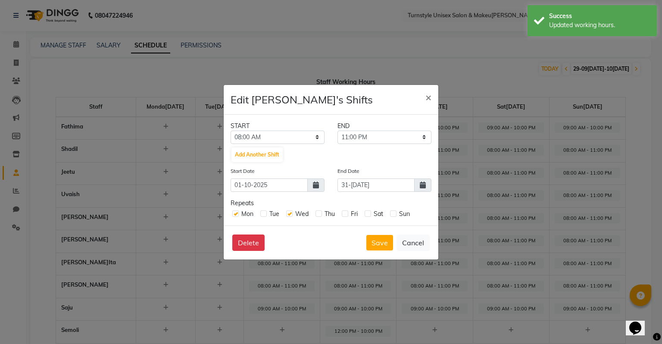
click at [266, 213] on input "checkbox" at bounding box center [263, 213] width 6 height 6
checkbox input "true"
click at [319, 213] on label at bounding box center [319, 213] width 6 height 6
click at [319, 213] on input "checkbox" at bounding box center [319, 213] width 6 height 6
checkbox input "true"
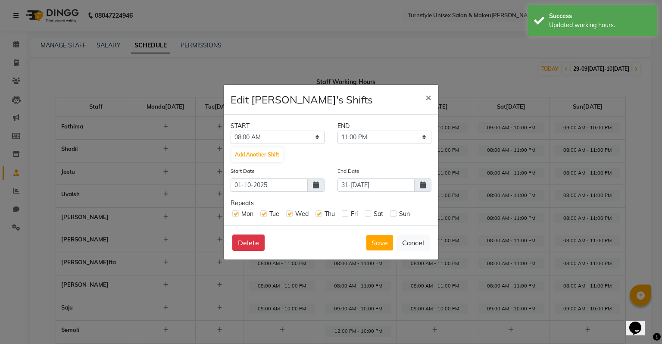
click at [343, 215] on label at bounding box center [345, 213] width 6 height 6
click at [343, 215] on input "checkbox" at bounding box center [345, 213] width 6 height 6
checkbox input "true"
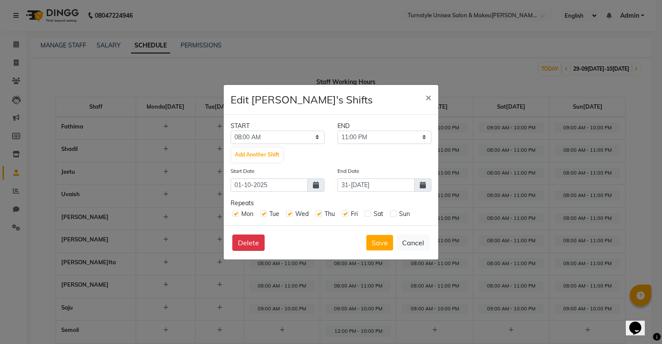
click at [374, 215] on span "Sat" at bounding box center [378, 214] width 9 height 8
click at [370, 215] on label at bounding box center [368, 213] width 6 height 6
click at [370, 215] on input "checkbox" at bounding box center [368, 213] width 6 height 6
checkbox input "true"
click at [392, 214] on label at bounding box center [393, 213] width 6 height 6
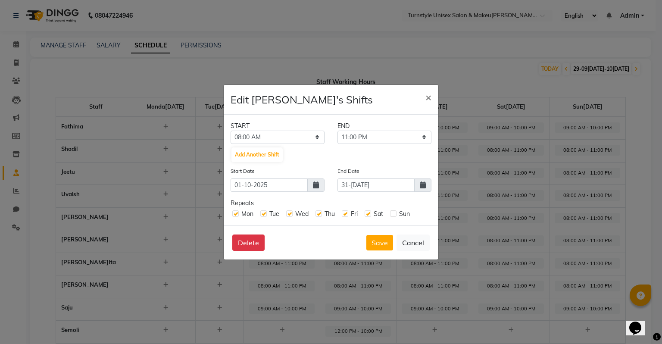
click at [392, 214] on input "checkbox" at bounding box center [393, 213] width 6 height 6
checkbox input "true"
click at [382, 244] on button "Save" at bounding box center [380, 243] width 27 height 16
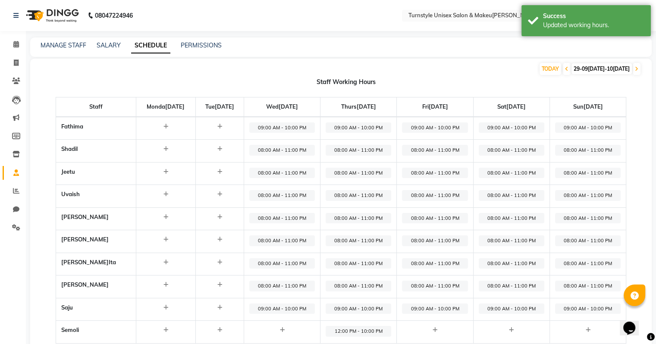
click at [290, 154] on span "08:00 AM - 11:00 PM" at bounding box center [282, 150] width 66 height 11
select select "08:00 AM"
select select "11:00 PM"
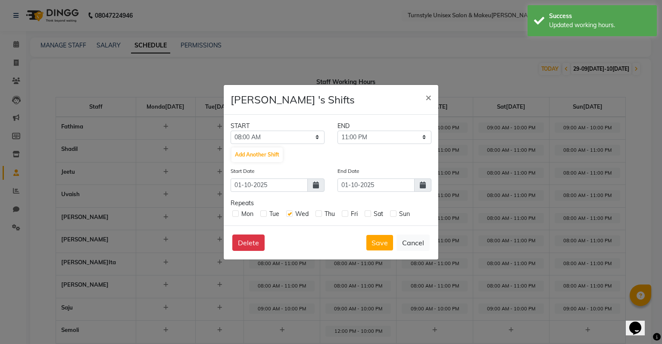
click at [421, 188] on icon at bounding box center [423, 185] width 6 height 7
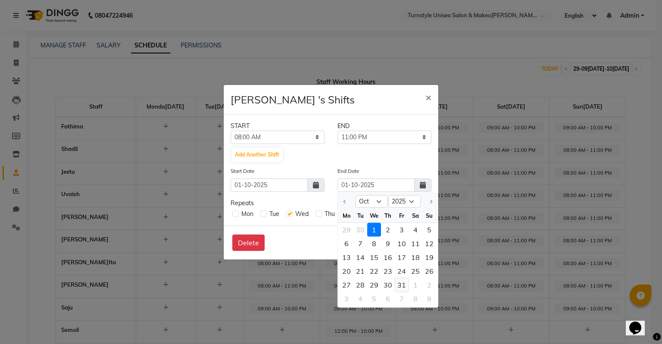
click at [398, 286] on div "31" at bounding box center [402, 285] width 14 height 14
type input "31-10-2025"
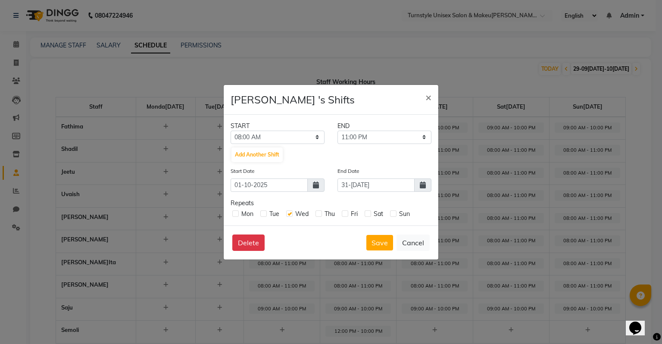
click at [234, 214] on label at bounding box center [235, 213] width 6 height 6
click at [234, 214] on input "checkbox" at bounding box center [235, 213] width 6 height 6
checkbox input "true"
click at [266, 213] on label at bounding box center [263, 213] width 6 height 6
click at [266, 213] on input "checkbox" at bounding box center [263, 213] width 6 height 6
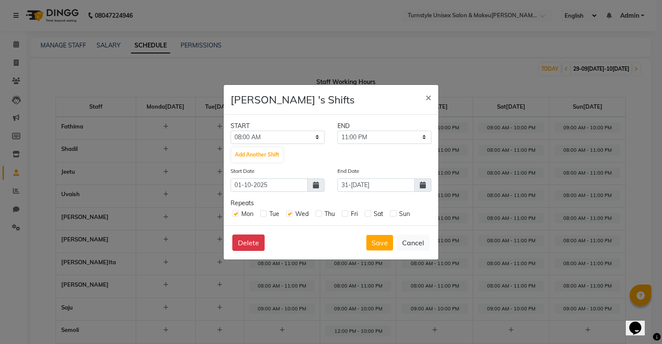
checkbox input "true"
click at [321, 214] on label at bounding box center [319, 213] width 6 height 6
click at [321, 214] on input "checkbox" at bounding box center [319, 213] width 6 height 6
checkbox input "true"
click at [344, 216] on label at bounding box center [345, 213] width 6 height 6
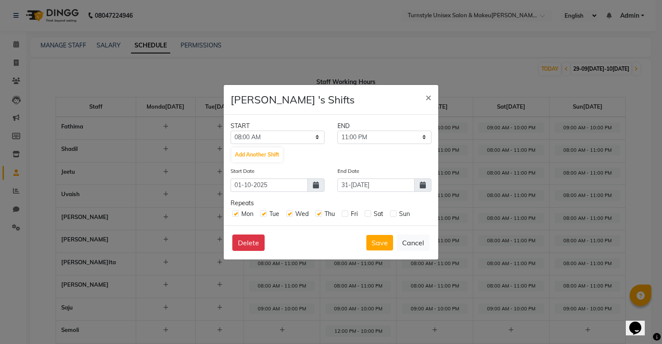
click at [344, 216] on input "checkbox" at bounding box center [345, 213] width 6 height 6
checkbox input "true"
click at [368, 213] on label at bounding box center [368, 213] width 6 height 6
click at [368, 213] on input "checkbox" at bounding box center [368, 213] width 6 height 6
checkbox input "true"
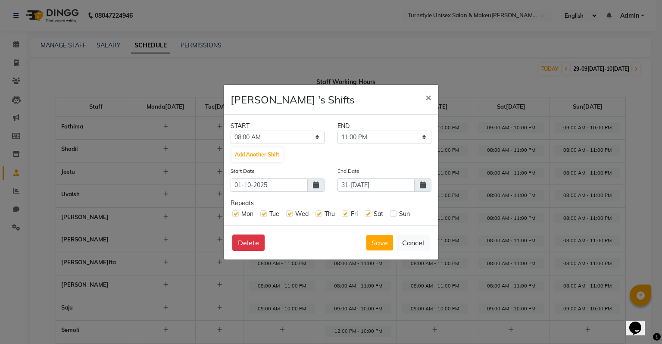
click at [391, 215] on label at bounding box center [393, 213] width 6 height 6
click at [391, 215] on input "checkbox" at bounding box center [393, 213] width 6 height 6
checkbox input "true"
click at [388, 242] on button "Save" at bounding box center [380, 243] width 27 height 16
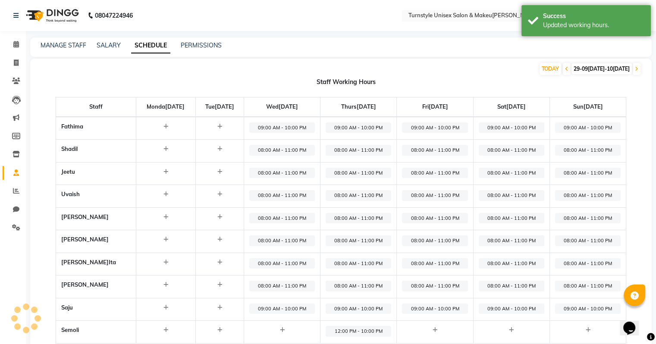
click at [279, 196] on span "08:00 AM - 11:00 PM" at bounding box center [282, 195] width 66 height 11
select select "08:00 AM"
select select "11:00 PM"
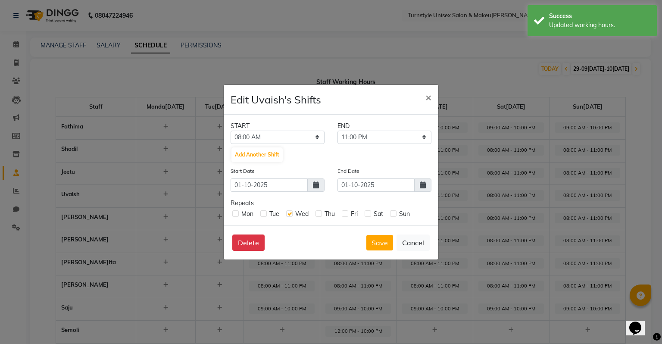
click at [421, 190] on span at bounding box center [422, 185] width 17 height 13
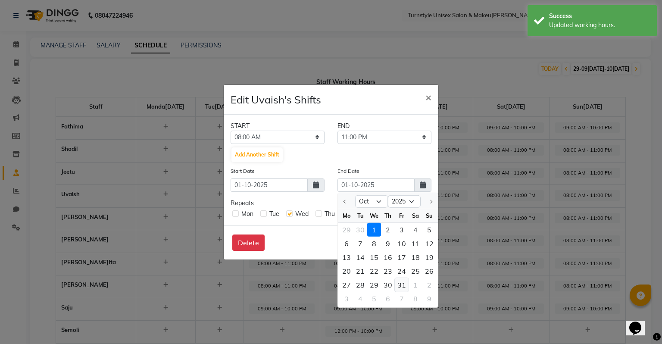
click at [398, 287] on div "31" at bounding box center [402, 285] width 14 height 14
type input "31-10-2025"
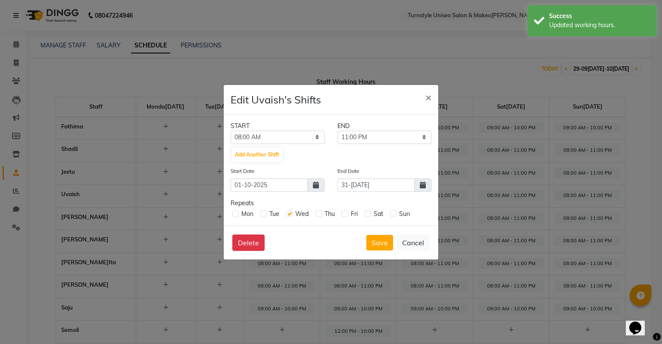
click at [236, 215] on label at bounding box center [235, 213] width 6 height 6
click at [236, 215] on input "checkbox" at bounding box center [235, 213] width 6 height 6
checkbox input "true"
click at [264, 215] on label at bounding box center [263, 213] width 6 height 6
click at [264, 215] on input "checkbox" at bounding box center [263, 213] width 6 height 6
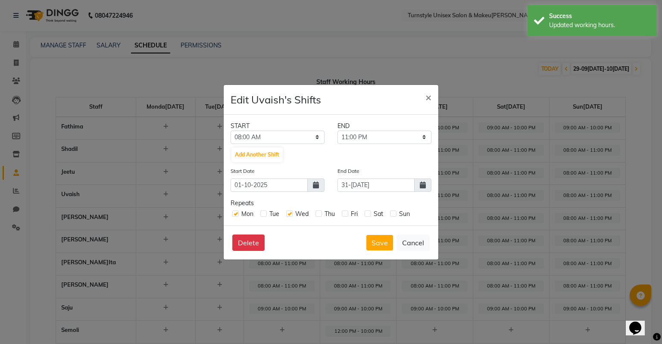
checkbox input "true"
click at [319, 214] on label at bounding box center [319, 213] width 6 height 6
click at [319, 214] on input "checkbox" at bounding box center [319, 213] width 6 height 6
checkbox input "true"
click at [345, 212] on label at bounding box center [345, 213] width 6 height 6
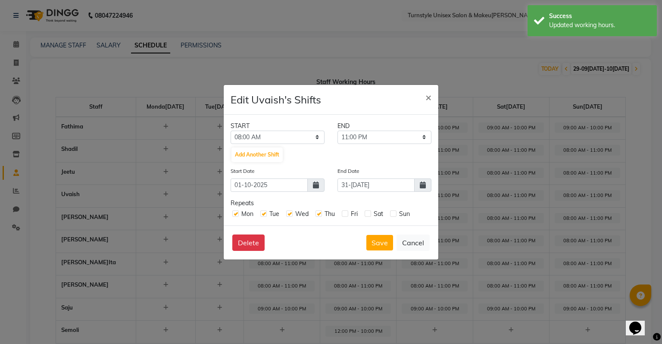
click at [345, 212] on input "checkbox" at bounding box center [345, 213] width 6 height 6
checkbox input "true"
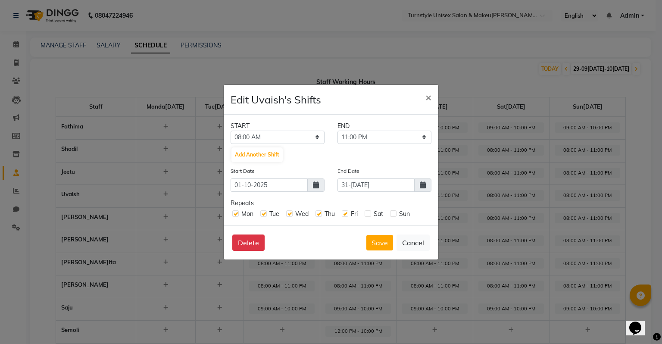
click at [369, 215] on label at bounding box center [368, 213] width 6 height 6
click at [369, 215] on input "checkbox" at bounding box center [368, 213] width 6 height 6
checkbox input "true"
click at [395, 213] on label at bounding box center [393, 213] width 6 height 6
click at [395, 213] on input "checkbox" at bounding box center [393, 213] width 6 height 6
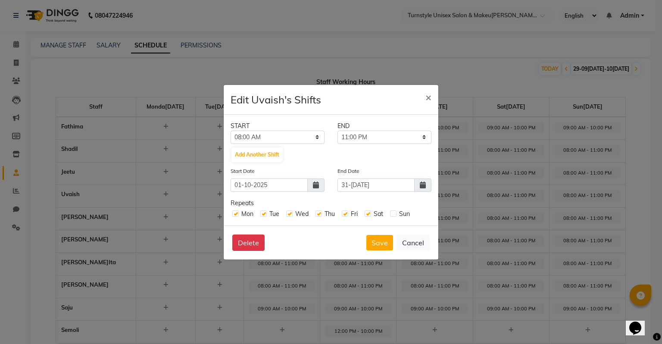
checkbox input "true"
click at [379, 243] on button "Save" at bounding box center [380, 243] width 27 height 16
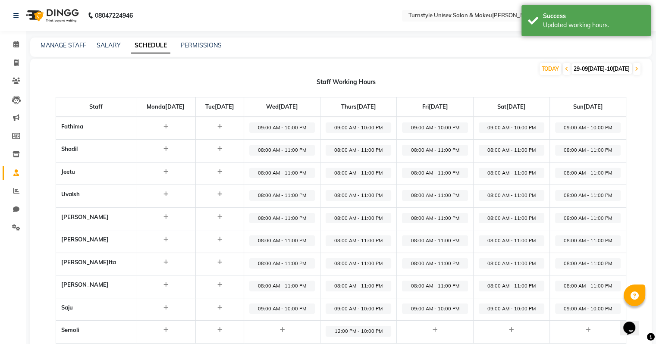
click at [285, 239] on span "08:00 AM - 11:00 PM" at bounding box center [282, 240] width 66 height 11
select select "08:00 AM"
select select "11:00 PM"
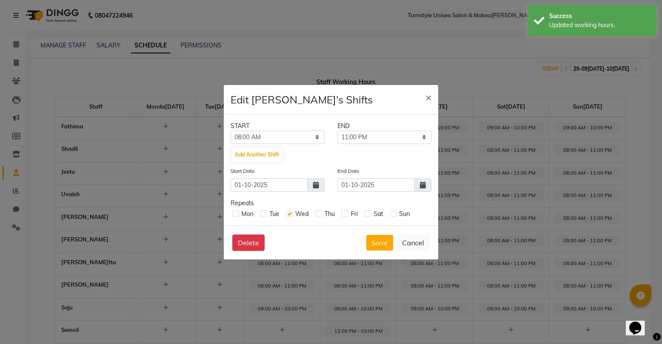
click at [236, 213] on label at bounding box center [235, 213] width 6 height 6
click at [236, 213] on input "checkbox" at bounding box center [235, 213] width 6 height 6
checkbox input "true"
click at [263, 215] on label at bounding box center [263, 213] width 6 height 6
click at [263, 215] on input "checkbox" at bounding box center [263, 213] width 6 height 6
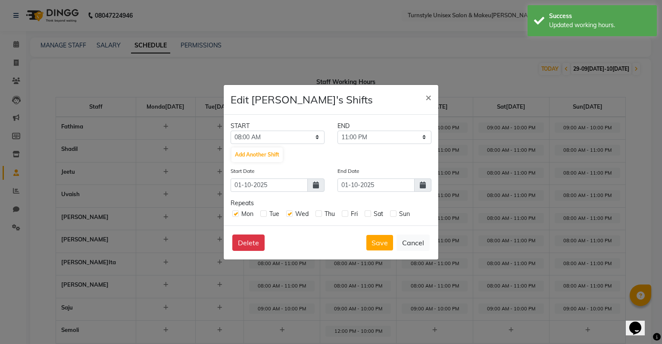
checkbox input "true"
click at [317, 214] on label at bounding box center [319, 213] width 6 height 6
click at [317, 214] on input "checkbox" at bounding box center [319, 213] width 6 height 6
checkbox input "true"
click at [347, 216] on label at bounding box center [345, 213] width 6 height 6
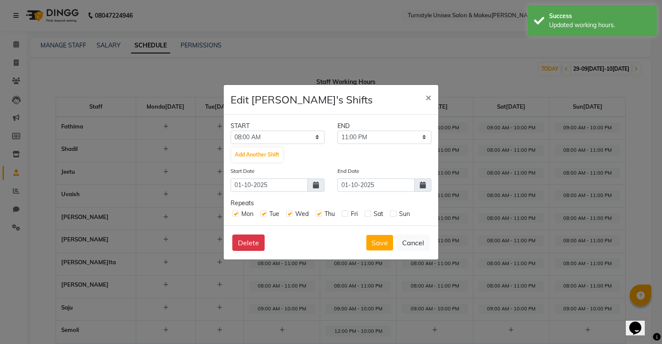
click at [347, 216] on input "checkbox" at bounding box center [345, 213] width 6 height 6
checkbox input "true"
click at [370, 215] on label at bounding box center [368, 213] width 6 height 6
click at [370, 215] on input "checkbox" at bounding box center [368, 213] width 6 height 6
checkbox input "true"
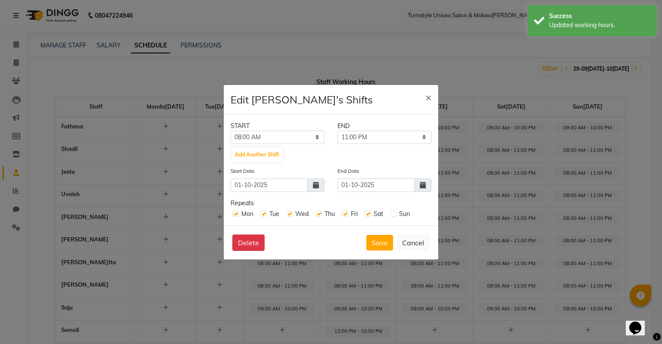
click at [396, 215] on div "Sun" at bounding box center [400, 214] width 20 height 9
click at [392, 214] on label at bounding box center [393, 213] width 6 height 6
click at [392, 214] on input "checkbox" at bounding box center [393, 213] width 6 height 6
checkbox input "true"
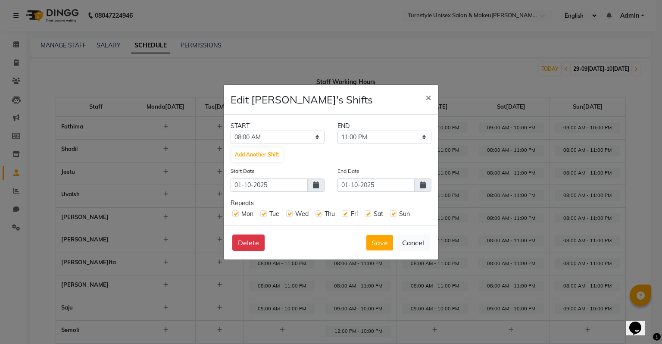
click at [417, 189] on span at bounding box center [422, 185] width 17 height 13
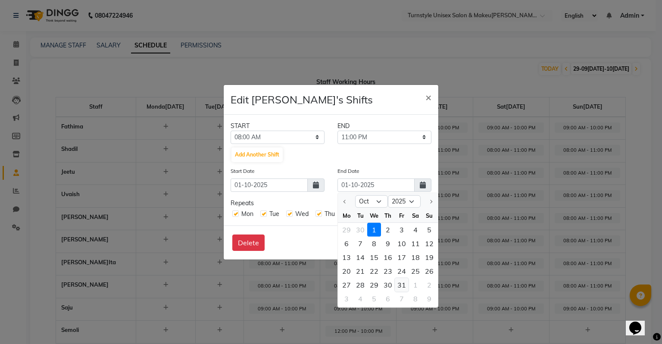
click at [400, 283] on div "31" at bounding box center [402, 285] width 14 height 14
type input "31-10-2025"
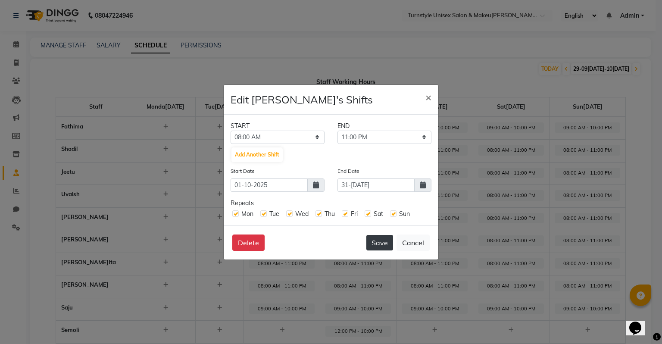
click at [386, 243] on button "Save" at bounding box center [380, 243] width 27 height 16
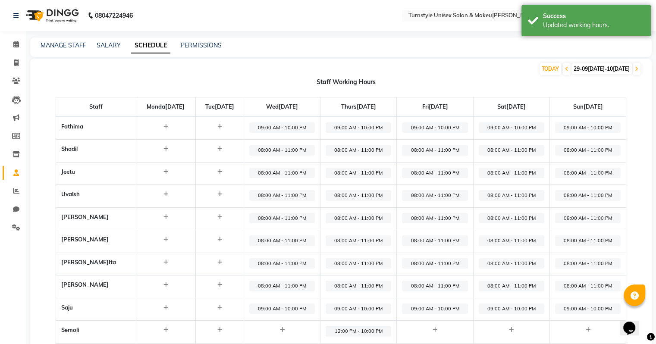
click at [286, 284] on span "08:00 AM - 11:00 PM" at bounding box center [282, 286] width 66 height 11
select select "08:00 AM"
select select "11:00 PM"
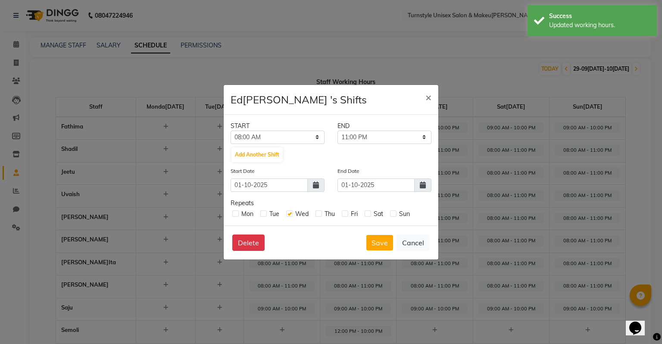
click at [235, 211] on label at bounding box center [235, 213] width 6 height 6
click at [235, 211] on input "checkbox" at bounding box center [235, 213] width 6 height 6
checkbox input "true"
click at [262, 212] on label at bounding box center [263, 213] width 6 height 6
click at [262, 212] on input "checkbox" at bounding box center [263, 213] width 6 height 6
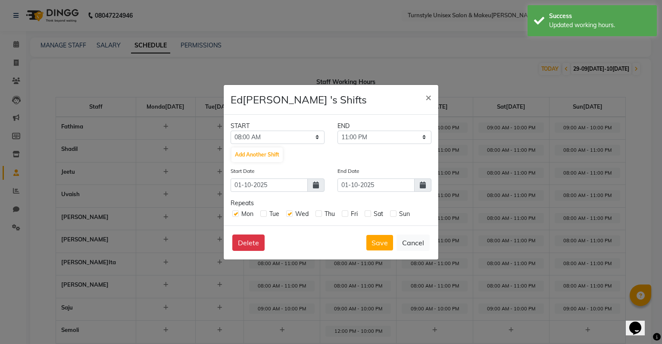
checkbox input "true"
click at [320, 214] on label at bounding box center [319, 213] width 6 height 6
click at [320, 214] on input "checkbox" at bounding box center [319, 213] width 6 height 6
checkbox input "true"
click at [344, 216] on label at bounding box center [345, 213] width 6 height 6
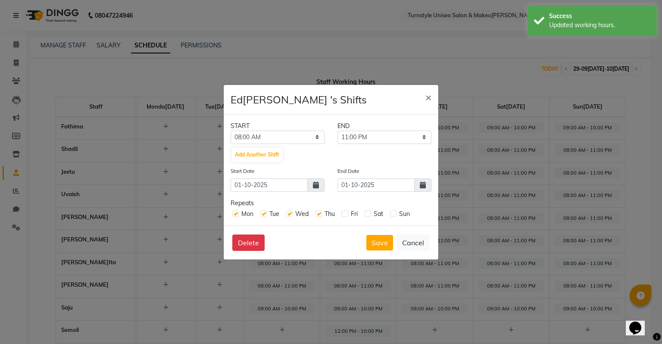
click at [344, 216] on input "checkbox" at bounding box center [345, 213] width 6 height 6
checkbox input "true"
click at [370, 213] on label at bounding box center [368, 213] width 6 height 6
click at [370, 213] on input "checkbox" at bounding box center [368, 213] width 6 height 6
checkbox input "true"
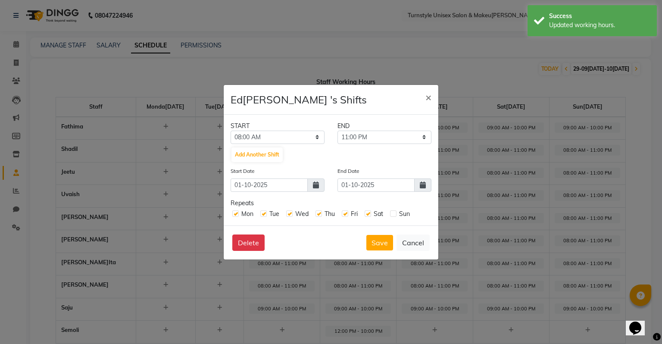
click at [392, 215] on label at bounding box center [393, 213] width 6 height 6
click at [392, 215] on input "checkbox" at bounding box center [393, 213] width 6 height 6
checkbox input "true"
click at [419, 187] on span at bounding box center [422, 185] width 17 height 13
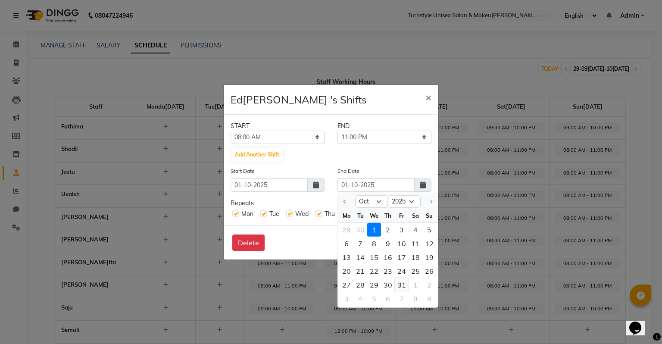
click at [407, 286] on div "31" at bounding box center [402, 285] width 14 height 14
type input "31-10-2025"
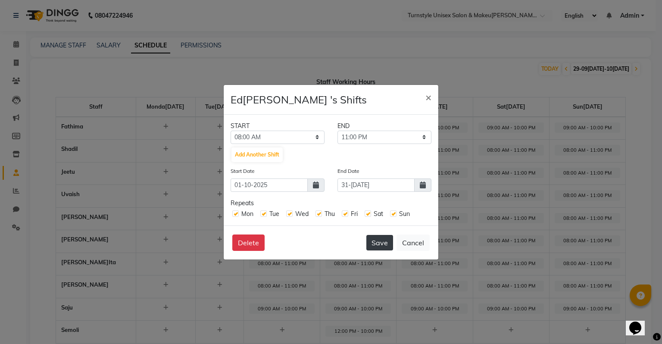
click at [379, 245] on button "Save" at bounding box center [380, 243] width 27 height 16
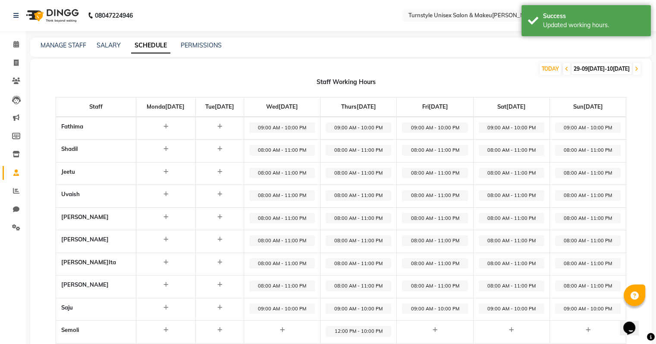
click at [292, 286] on span "08:00 AM - 11:00 PM" at bounding box center [282, 286] width 66 height 11
select select "08:00 AM"
select select "11:00 PM"
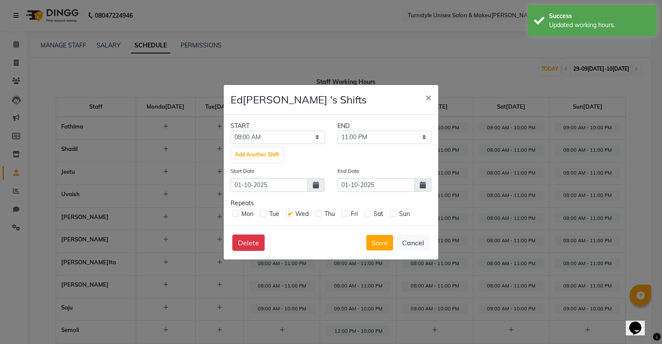
click at [237, 217] on div "Mon" at bounding box center [242, 214] width 21 height 9
click at [265, 214] on label at bounding box center [263, 213] width 6 height 6
click at [265, 214] on input "checkbox" at bounding box center [263, 213] width 6 height 6
checkbox input "true"
click at [235, 214] on label at bounding box center [235, 213] width 6 height 6
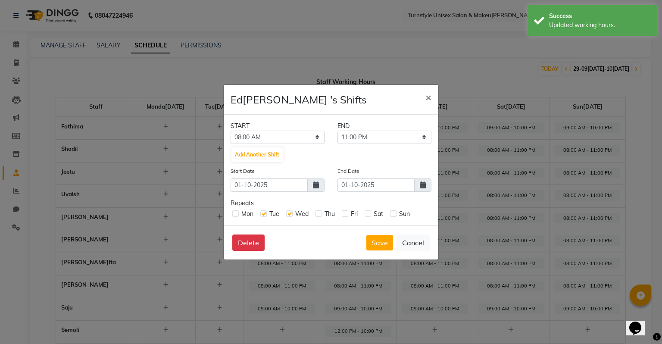
click at [235, 214] on input "checkbox" at bounding box center [235, 213] width 6 height 6
checkbox input "true"
click at [321, 212] on label at bounding box center [319, 213] width 6 height 6
click at [321, 212] on input "checkbox" at bounding box center [319, 213] width 6 height 6
checkbox input "true"
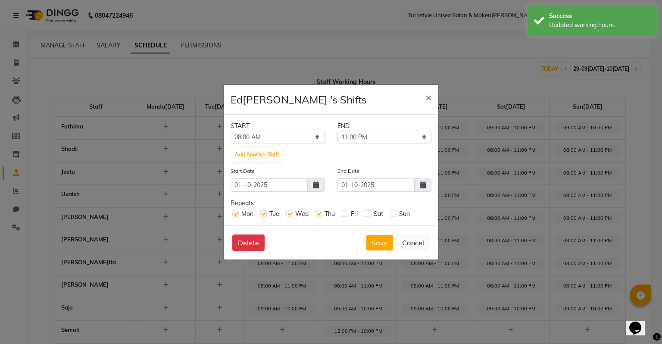
click at [342, 213] on label at bounding box center [345, 213] width 6 height 6
click at [342, 213] on input "checkbox" at bounding box center [345, 213] width 6 height 6
checkbox input "true"
click at [371, 215] on label at bounding box center [368, 213] width 6 height 6
click at [370, 215] on input "checkbox" at bounding box center [368, 213] width 6 height 6
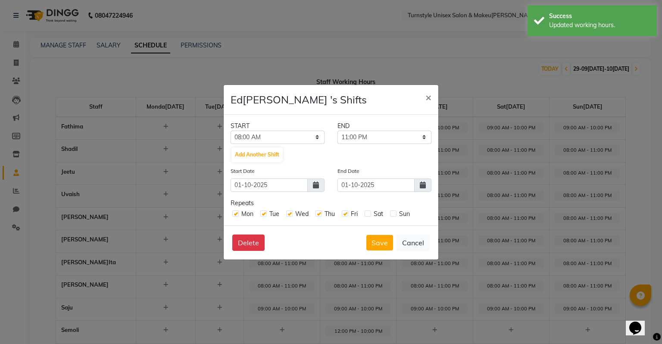
checkbox input "true"
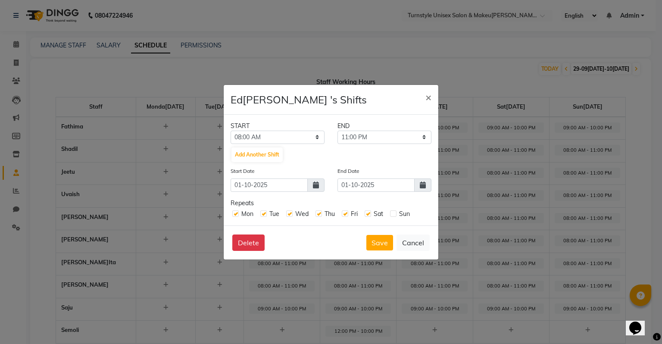
click at [392, 216] on label at bounding box center [393, 213] width 6 height 6
click at [392, 216] on input "checkbox" at bounding box center [393, 213] width 6 height 6
checkbox input "true"
click at [421, 190] on span at bounding box center [422, 185] width 17 height 13
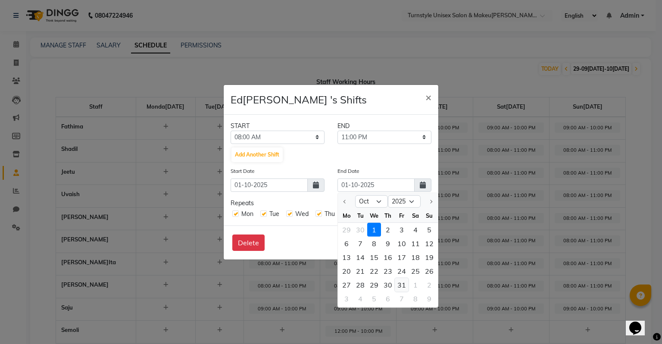
click at [404, 284] on div "31" at bounding box center [402, 285] width 14 height 14
type input "31-10-2025"
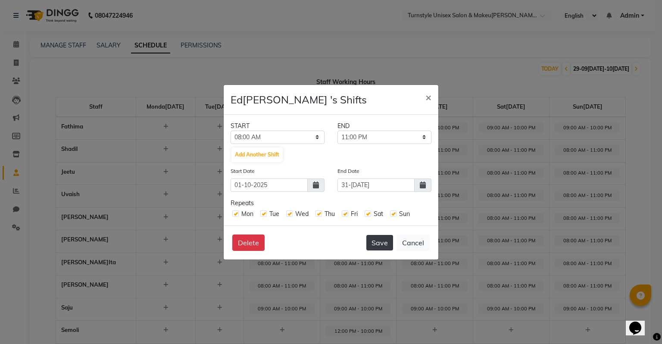
click at [385, 242] on button "Save" at bounding box center [380, 243] width 27 height 16
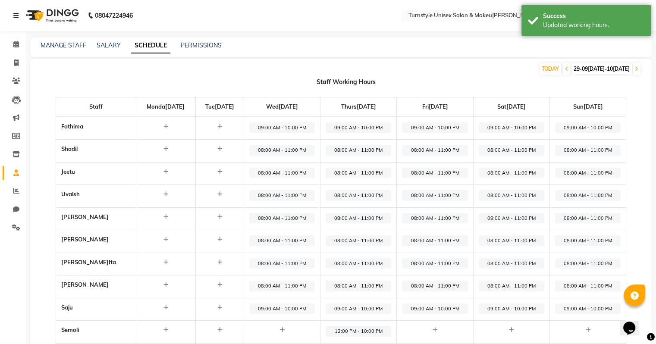
click at [274, 304] on span "09:00 AM - 10:00 PM" at bounding box center [282, 309] width 66 height 11
select select "09:00 AM"
select select "10:00 PM"
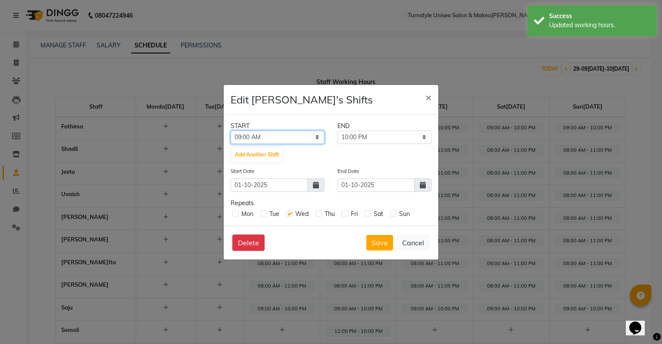
click at [299, 135] on select "12:00 AM 12:15 AM 12:30 AM 12:45 AM 01:00 AM 01:15 AM 01:30 AM 01:45 AM 02:00 A…" at bounding box center [278, 137] width 94 height 13
select select "08:00 AM"
click at [231, 131] on select "12:00 AM 12:15 AM 12:30 AM 12:45 AM 01:00 AM 01:15 AM 01:30 AM 01:45 AM 02:00 A…" at bounding box center [278, 137] width 94 height 13
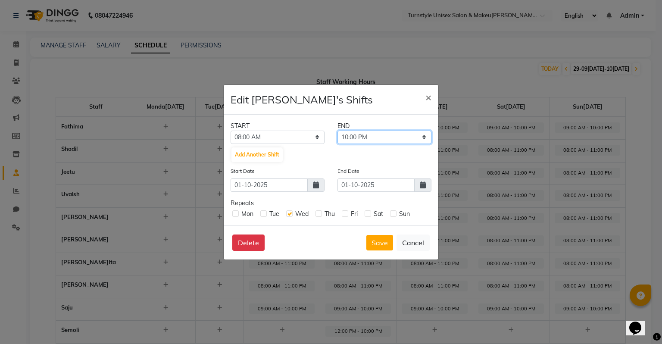
click at [413, 136] on select "08:15 AM 08:30 AM 08:45 AM 09:00 AM 09:15 AM 09:30 AM 09:45 AM 10:00 AM 10:15 A…" at bounding box center [385, 137] width 94 height 13
select select "11:00 PM"
click at [338, 131] on select "08:15 AM 08:30 AM 08:45 AM 09:00 AM 09:15 AM 09:30 AM 09:45 AM 10:00 AM 10:15 A…" at bounding box center [385, 137] width 94 height 13
click at [231, 212] on div "Mon Tue Wed Thu Fri Sat Sun" at bounding box center [331, 213] width 201 height 11
click at [263, 215] on label at bounding box center [263, 213] width 6 height 6
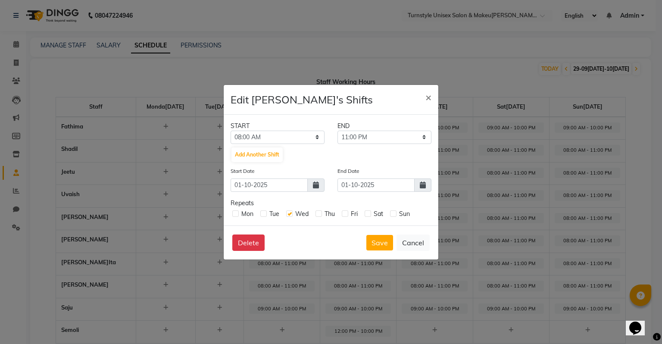
click at [263, 215] on input "checkbox" at bounding box center [263, 213] width 6 height 6
checkbox input "true"
click at [235, 213] on label at bounding box center [235, 213] width 6 height 6
click at [235, 213] on input "checkbox" at bounding box center [235, 213] width 6 height 6
checkbox input "true"
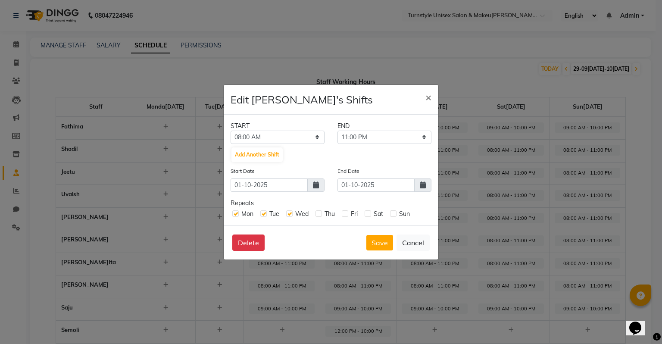
click at [319, 214] on label at bounding box center [319, 213] width 6 height 6
click at [319, 214] on input "checkbox" at bounding box center [319, 213] width 6 height 6
checkbox input "true"
click at [347, 213] on label at bounding box center [345, 213] width 6 height 6
click at [347, 213] on input "checkbox" at bounding box center [345, 213] width 6 height 6
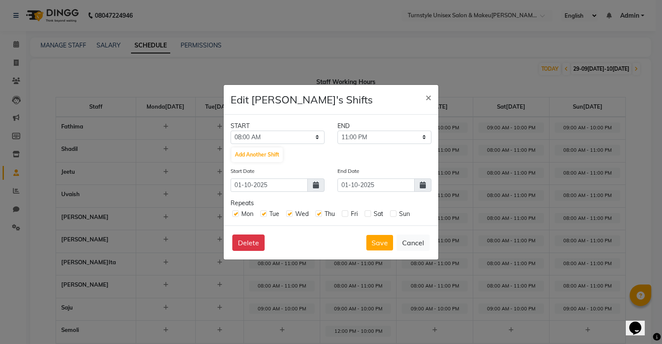
checkbox input "true"
click at [369, 214] on label at bounding box center [368, 213] width 6 height 6
click at [369, 214] on input "checkbox" at bounding box center [368, 213] width 6 height 6
checkbox input "true"
click at [391, 212] on label at bounding box center [393, 213] width 6 height 6
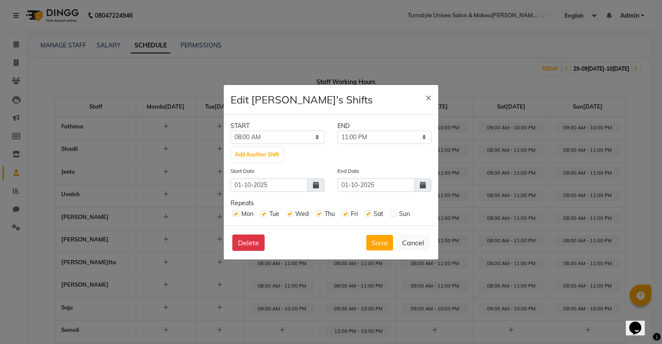
click at [391, 212] on input "checkbox" at bounding box center [393, 213] width 6 height 6
checkbox input "true"
click at [386, 245] on button "Save" at bounding box center [380, 243] width 27 height 16
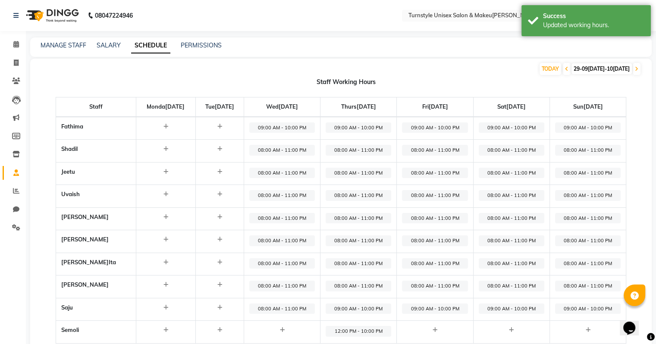
click at [282, 287] on span "08:00 AM - 11:00 PM" at bounding box center [282, 286] width 66 height 11
select select "08:00 AM"
select select "11:00 PM"
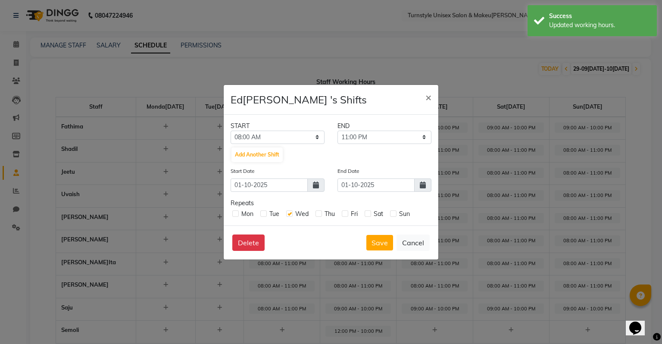
click at [231, 216] on div "Mon Tue Wed Thu Fri Sat Sun" at bounding box center [331, 213] width 201 height 11
click at [263, 212] on label at bounding box center [263, 213] width 6 height 6
click at [263, 212] on input "checkbox" at bounding box center [263, 213] width 6 height 6
checkbox input "true"
click at [236, 216] on label at bounding box center [235, 213] width 6 height 6
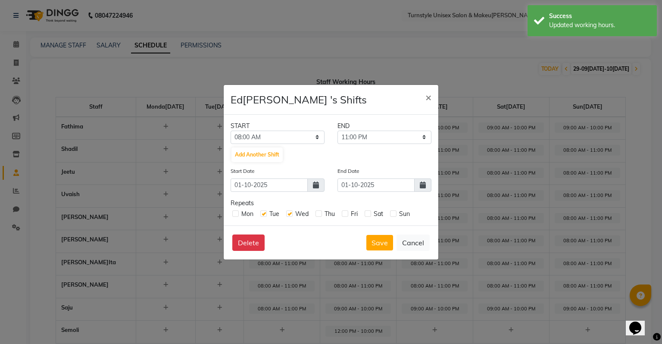
click at [236, 216] on input "checkbox" at bounding box center [235, 213] width 6 height 6
checkbox input "true"
click at [322, 217] on div "Thu" at bounding box center [325, 214] width 19 height 9
click at [321, 216] on label at bounding box center [319, 213] width 6 height 6
click at [321, 216] on input "checkbox" at bounding box center [319, 213] width 6 height 6
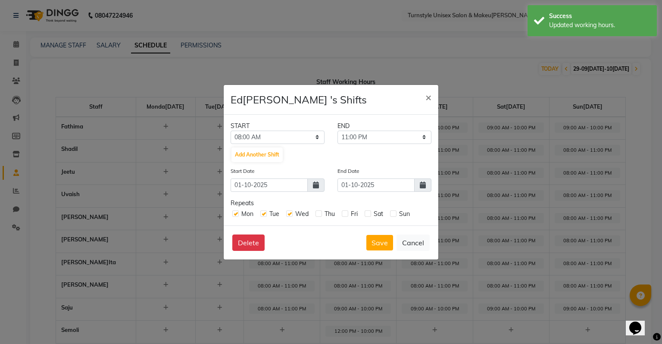
checkbox input "true"
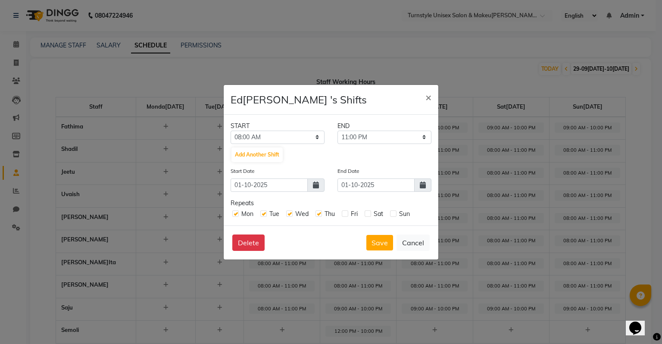
click at [345, 214] on label at bounding box center [345, 213] width 6 height 6
click at [345, 214] on input "checkbox" at bounding box center [345, 213] width 6 height 6
checkbox input "true"
click at [369, 211] on label at bounding box center [368, 213] width 6 height 6
click at [369, 211] on input "checkbox" at bounding box center [368, 213] width 6 height 6
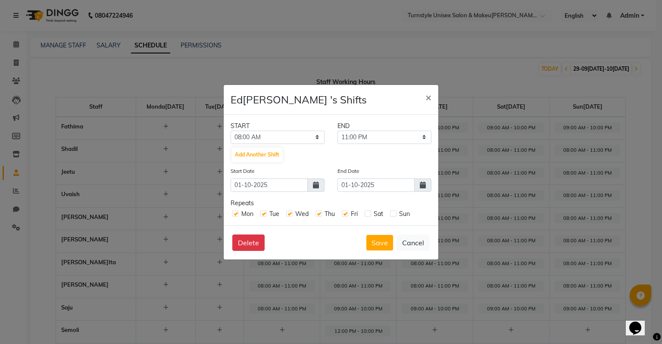
checkbox input "true"
click at [395, 215] on label at bounding box center [393, 213] width 6 height 6
click at [395, 215] on input "checkbox" at bounding box center [393, 213] width 6 height 6
checkbox input "true"
click at [422, 187] on icon at bounding box center [423, 185] width 6 height 7
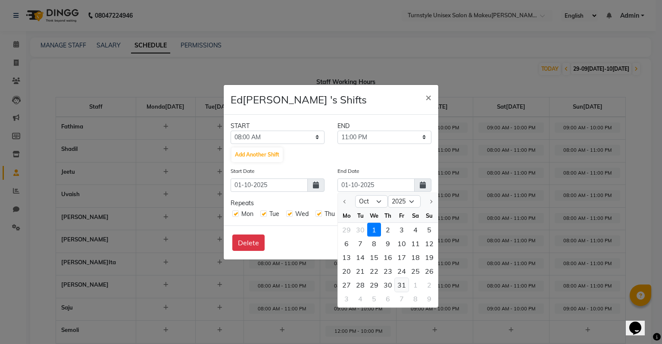
click at [404, 283] on div "31" at bounding box center [402, 285] width 14 height 14
type input "31-10-2025"
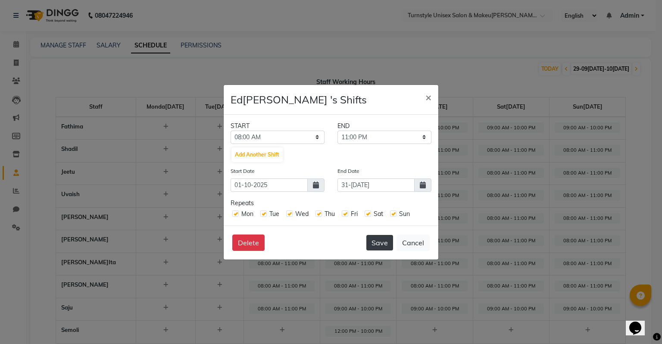
click at [378, 244] on button "Save" at bounding box center [380, 243] width 27 height 16
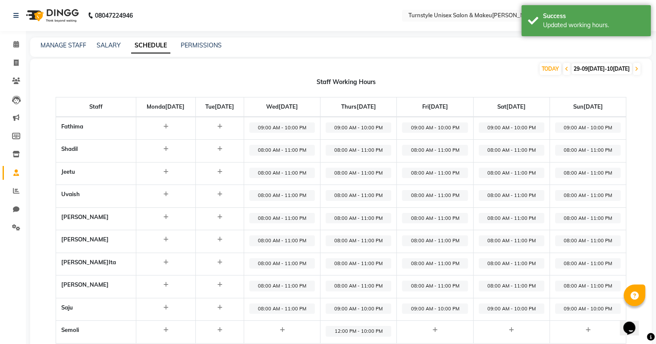
click at [276, 304] on span "08:00 AM - 11:00 PM" at bounding box center [282, 309] width 66 height 11
select select "08:00 AM"
select select "11:00 PM"
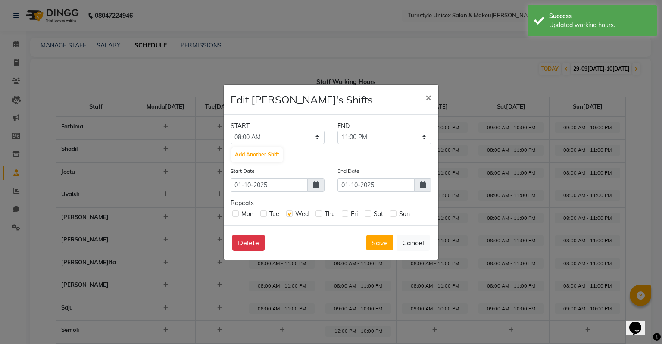
click at [229, 210] on div "START END 12:00 AM 12:15 AM 12:30 AM 12:45 AM 01:00 AM 01:15 AM 01:30 AM 01:45 …" at bounding box center [331, 170] width 215 height 111
click at [233, 212] on label at bounding box center [235, 213] width 6 height 6
click at [233, 212] on input "checkbox" at bounding box center [235, 213] width 6 height 6
checkbox input "true"
click at [261, 210] on div "Tue" at bounding box center [269, 214] width 19 height 9
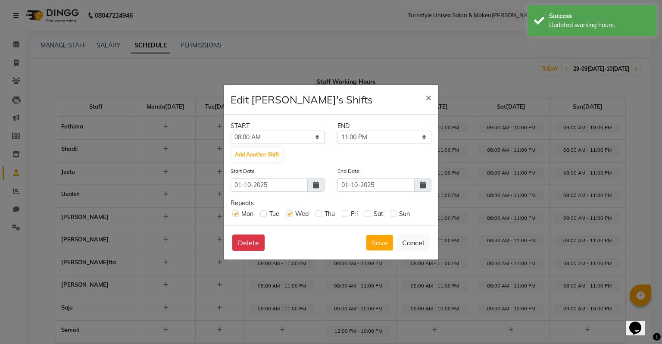
click at [264, 214] on label at bounding box center [263, 213] width 6 height 6
click at [264, 214] on input "checkbox" at bounding box center [263, 213] width 6 height 6
checkbox input "true"
click at [321, 211] on label at bounding box center [319, 213] width 6 height 6
click at [321, 211] on input "checkbox" at bounding box center [319, 213] width 6 height 6
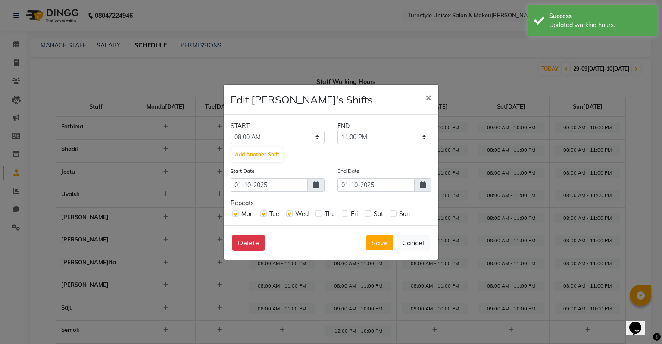
checkbox input "true"
click at [343, 214] on label at bounding box center [345, 213] width 6 height 6
click at [343, 214] on input "checkbox" at bounding box center [345, 213] width 6 height 6
checkbox input "true"
click at [366, 214] on label at bounding box center [368, 213] width 6 height 6
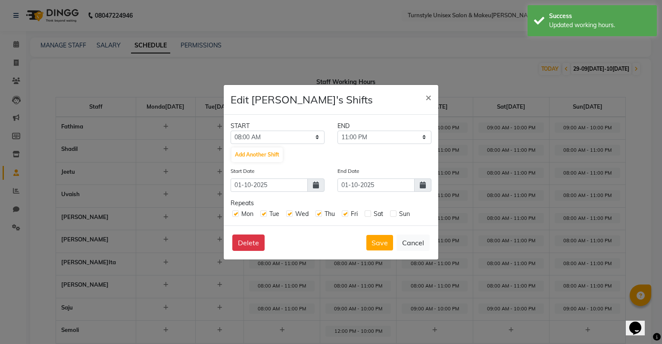
click at [366, 214] on input "checkbox" at bounding box center [368, 213] width 6 height 6
checkbox input "true"
click at [393, 215] on label at bounding box center [393, 213] width 6 height 6
click at [393, 215] on input "checkbox" at bounding box center [393, 213] width 6 height 6
checkbox input "true"
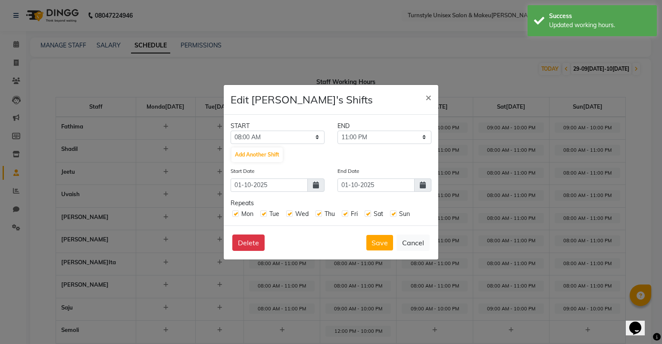
click at [418, 186] on span at bounding box center [422, 185] width 17 height 13
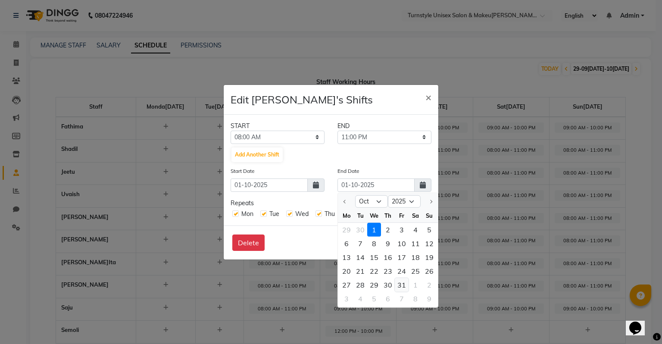
click at [400, 285] on div "31" at bounding box center [402, 285] width 14 height 14
type input "31-10-2025"
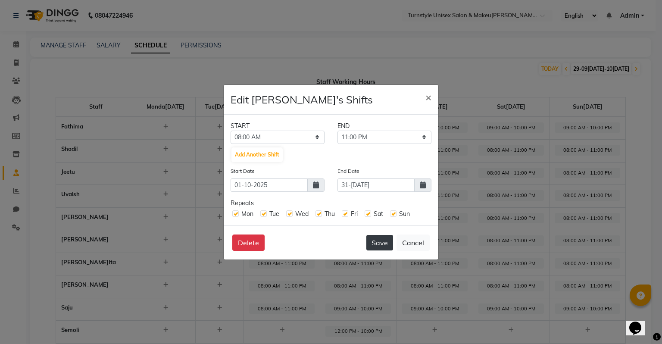
click at [375, 248] on button "Save" at bounding box center [380, 243] width 27 height 16
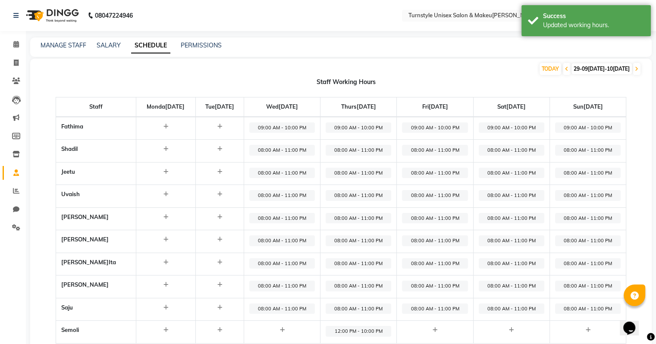
click at [289, 307] on span "08:00 AM - 11:00 PM" at bounding box center [282, 309] width 66 height 11
select select "08:00 AM"
select select "11:00 PM"
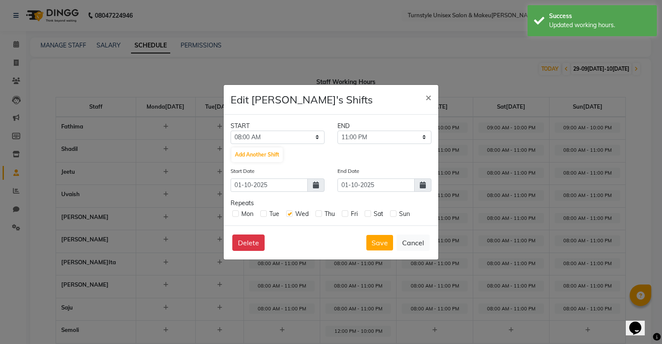
click at [292, 320] on ngb-modal-window "Edit Saju's Shifts × START END 12:00 AM 12:15 AM 12:30 AM 12:45 AM 01:00 AM 01:…" at bounding box center [331, 172] width 662 height 344
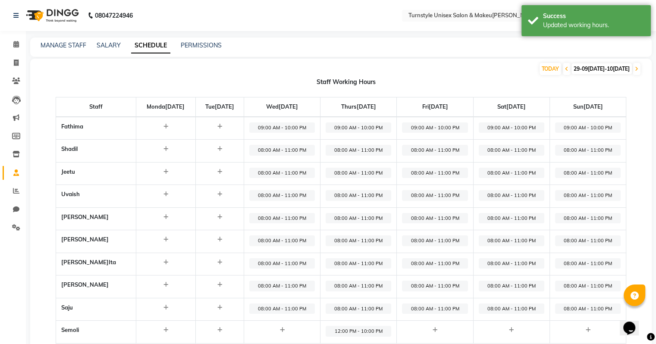
click at [280, 329] on icon at bounding box center [282, 330] width 5 height 6
select select "09:00 AM"
select select "10:00 PM"
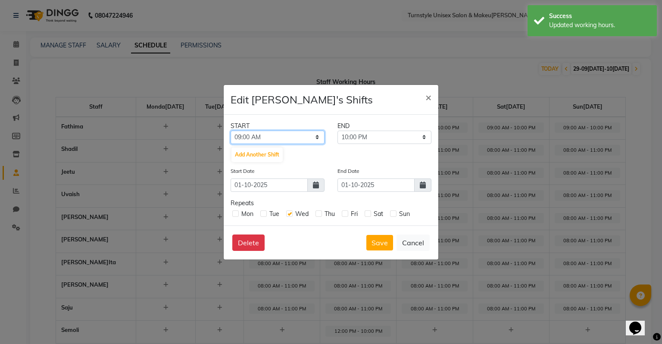
click at [290, 142] on select "12:00 AM 12:15 AM 12:30 AM 12:45 AM 01:00 AM 01:15 AM 01:30 AM 01:45 AM 02:00 A…" at bounding box center [278, 137] width 94 height 13
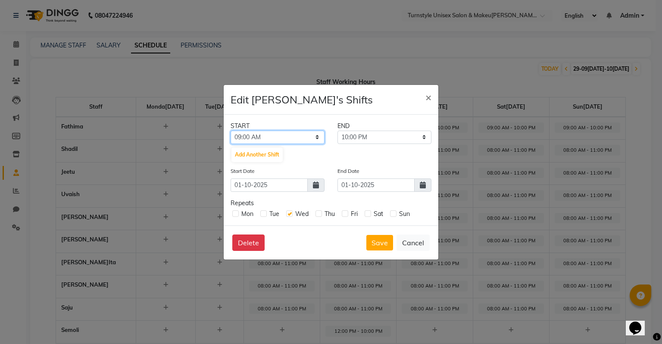
click at [295, 142] on select "12:00 AM 12:15 AM 12:30 AM 12:45 AM 01:00 AM 01:15 AM 01:30 AM 01:45 AM 02:00 A…" at bounding box center [278, 137] width 94 height 13
select select "08:00 AM"
click at [231, 131] on select "12:00 AM 12:15 AM 12:30 AM 12:45 AM 01:00 AM 01:15 AM 01:30 AM 01:45 AM 02:00 A…" at bounding box center [278, 137] width 94 height 13
click at [373, 137] on select "08:15 AM 08:30 AM 08:45 AM 09:00 AM 09:15 AM 09:30 AM 09:45 AM 10:00 AM 10:15 A…" at bounding box center [385, 137] width 94 height 13
select select "11:00 PM"
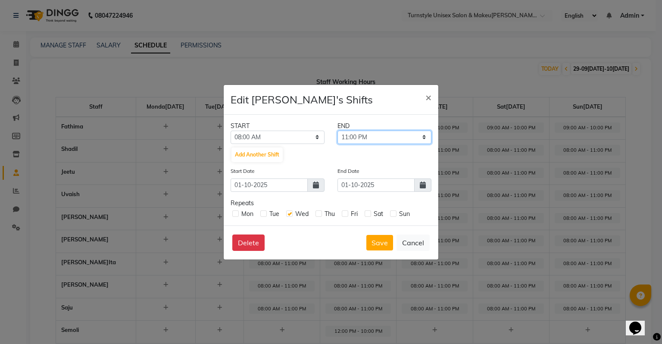
click at [338, 131] on select "08:15 AM 08:30 AM 08:45 AM 09:00 AM 09:15 AM 09:30 AM 09:45 AM 10:00 AM 10:15 A…" at bounding box center [385, 137] width 94 height 13
click at [235, 213] on label at bounding box center [235, 213] width 6 height 6
click at [235, 213] on input "checkbox" at bounding box center [235, 213] width 6 height 6
checkbox input "true"
click at [262, 215] on label at bounding box center [263, 213] width 6 height 6
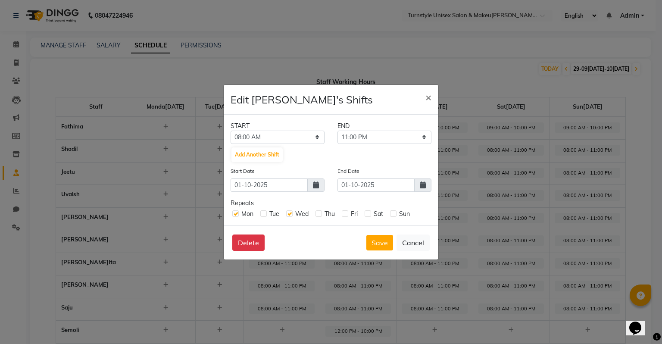
click at [262, 215] on input "checkbox" at bounding box center [263, 213] width 6 height 6
checkbox input "true"
click at [317, 215] on label at bounding box center [319, 213] width 6 height 6
click at [317, 215] on input "checkbox" at bounding box center [319, 213] width 6 height 6
checkbox input "true"
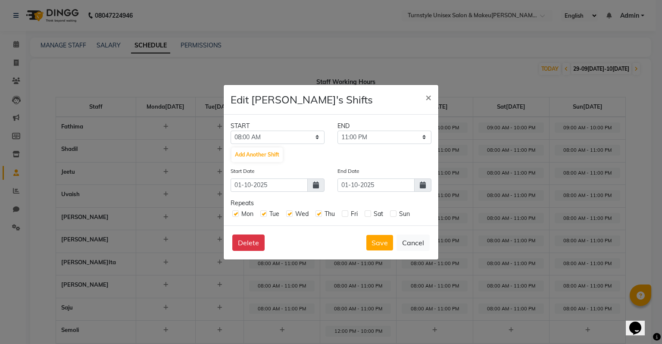
click at [343, 216] on label at bounding box center [345, 213] width 6 height 6
click at [343, 216] on input "checkbox" at bounding box center [345, 213] width 6 height 6
checkbox input "true"
click at [371, 216] on label at bounding box center [368, 213] width 6 height 6
click at [370, 216] on input "checkbox" at bounding box center [368, 213] width 6 height 6
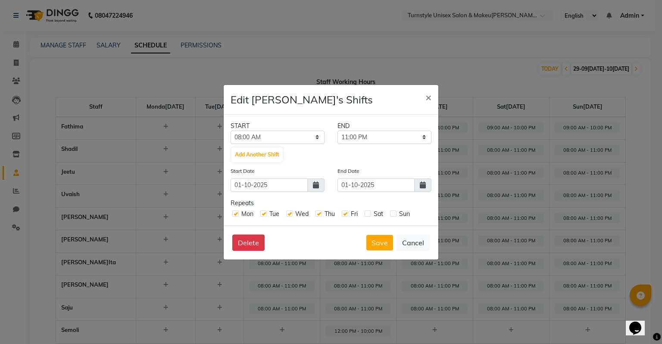
checkbox input "true"
click at [392, 216] on label at bounding box center [393, 213] width 6 height 6
click at [392, 216] on input "checkbox" at bounding box center [393, 213] width 6 height 6
checkbox input "true"
click at [418, 185] on span at bounding box center [422, 185] width 17 height 13
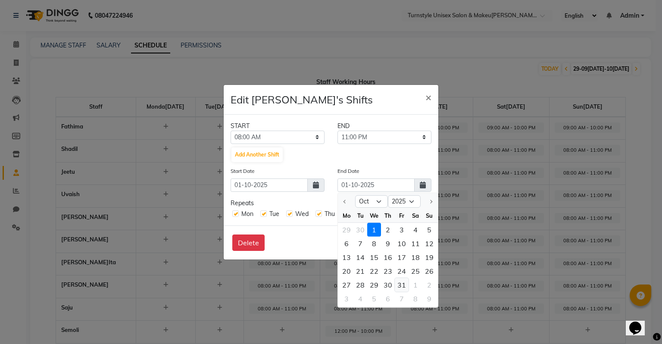
click at [401, 285] on div "31" at bounding box center [402, 285] width 14 height 14
type input "31-10-2025"
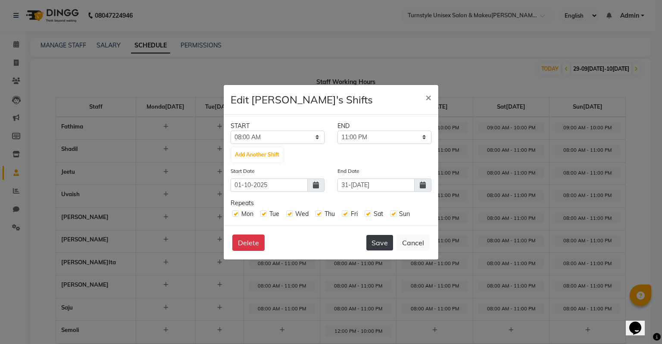
click at [380, 243] on button "Save" at bounding box center [380, 243] width 27 height 16
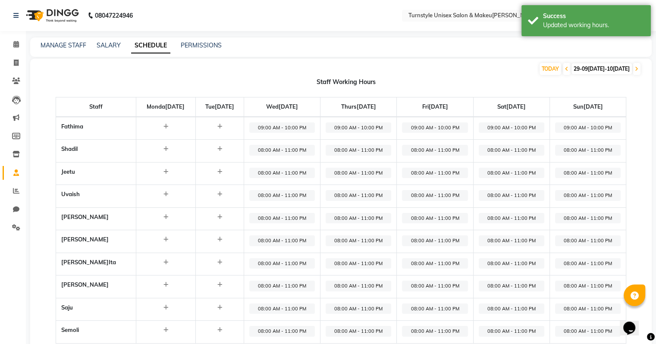
click at [16, 53] on li "Calendar" at bounding box center [13, 44] width 26 height 19
click at [16, 50] on link "Calendar" at bounding box center [13, 45] width 21 height 14
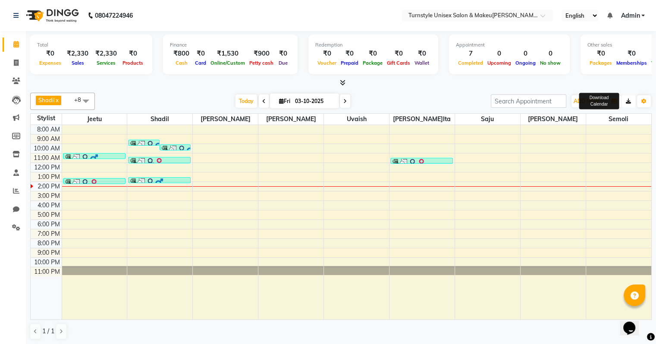
click at [627, 101] on icon "button" at bounding box center [628, 101] width 5 height 5
click at [16, 66] on span at bounding box center [16, 63] width 15 height 10
select select "service"
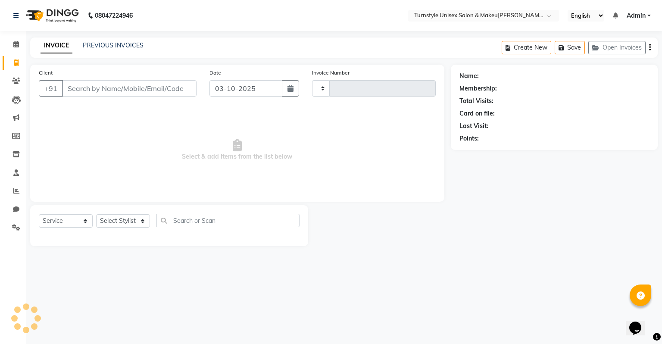
type input "0075"
select select "9091"
click at [132, 41] on div "PREVIOUS INVOICES" at bounding box center [113, 45] width 61 height 9
click at [132, 44] on link "PREVIOUS INVOICES" at bounding box center [113, 45] width 61 height 8
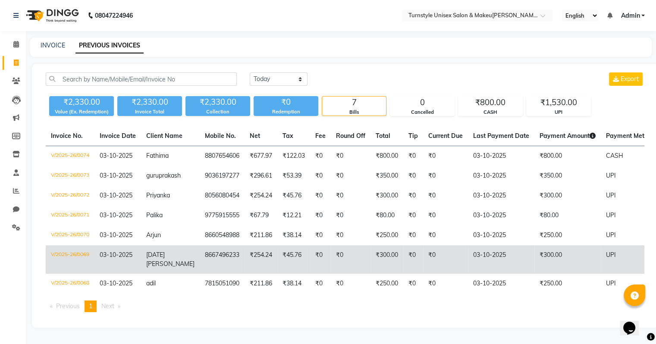
scroll to position [12, 0]
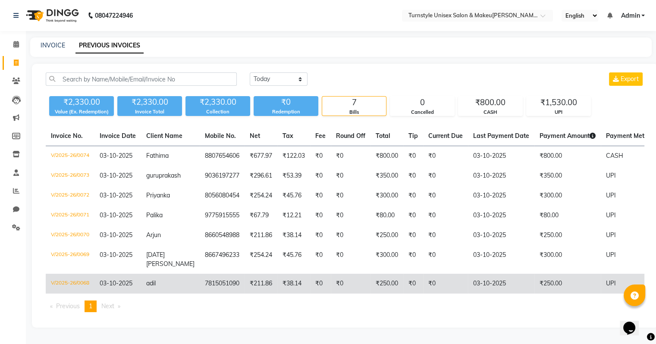
click at [454, 275] on td "₹0" at bounding box center [445, 284] width 45 height 20
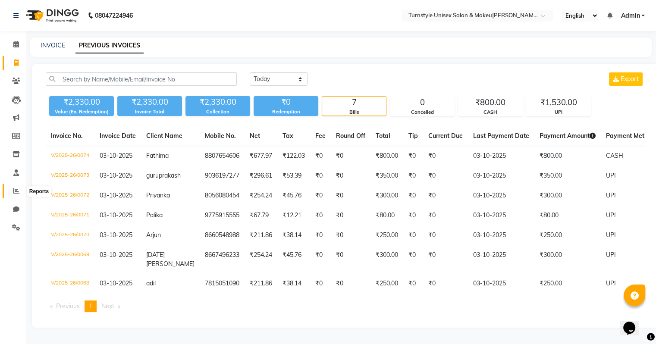
click at [14, 186] on span at bounding box center [16, 191] width 15 height 10
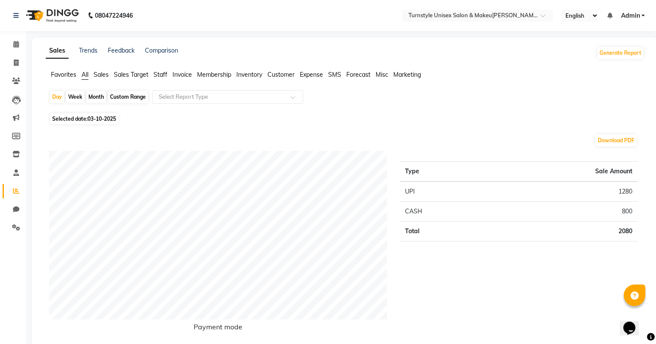
click at [99, 116] on span "03-10-2025" at bounding box center [102, 119] width 28 height 6
select select "10"
select select "2025"
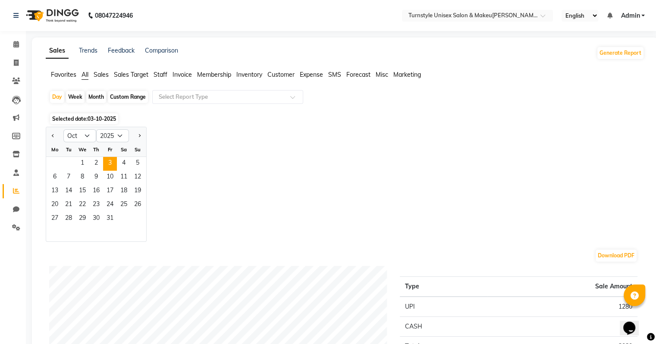
click at [122, 95] on div "Custom Range" at bounding box center [128, 97] width 40 height 12
select select "10"
select select "2025"
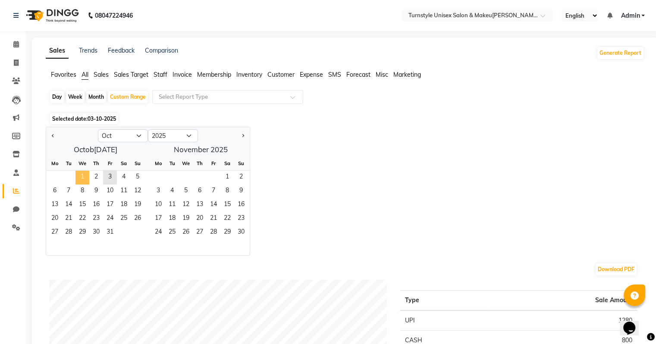
click at [86, 177] on span "1" at bounding box center [82, 178] width 14 height 14
click at [105, 177] on span "3" at bounding box center [110, 178] width 14 height 14
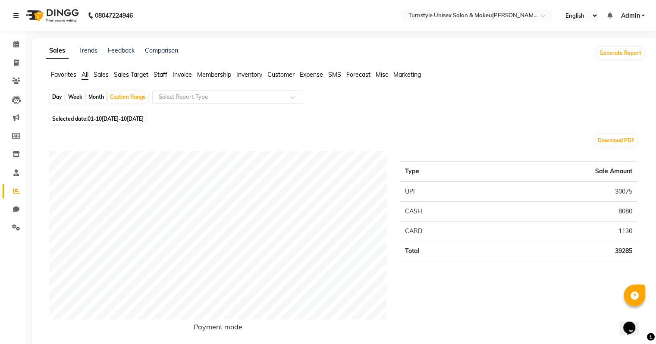
click at [160, 77] on span "Staff" at bounding box center [161, 75] width 14 height 8
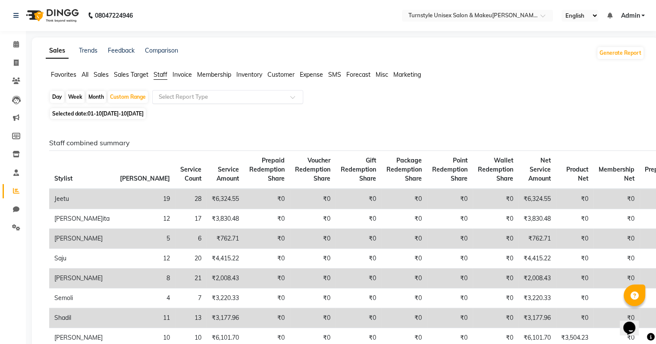
click at [179, 99] on input "text" at bounding box center [219, 97] width 124 height 9
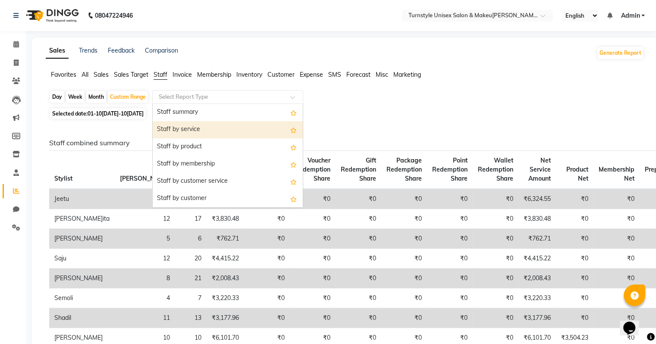
click at [191, 128] on div "Staff by service" at bounding box center [228, 129] width 150 height 17
select select "full_report"
select select "pdf"
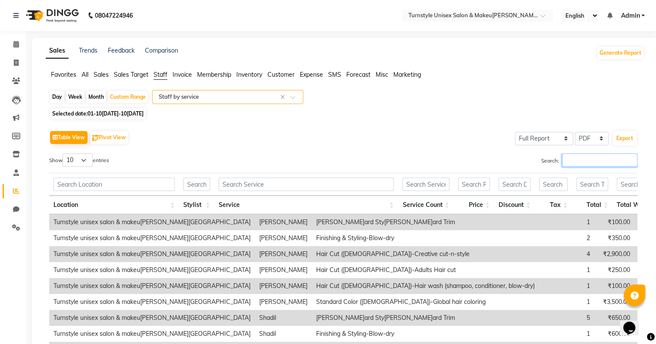
click at [612, 160] on input "Search:" at bounding box center [599, 160] width 75 height 13
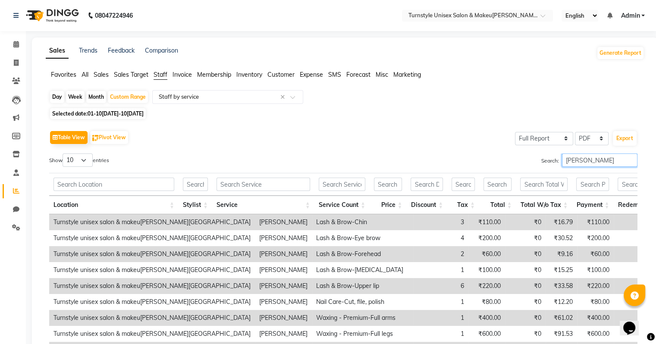
type input "sara"
click at [84, 160] on select "10 25 50 100" at bounding box center [78, 160] width 30 height 13
select select "50"
click at [64, 154] on select "10 25 50 100" at bounding box center [78, 160] width 30 height 13
click at [580, 161] on input "sara" at bounding box center [599, 160] width 75 height 13
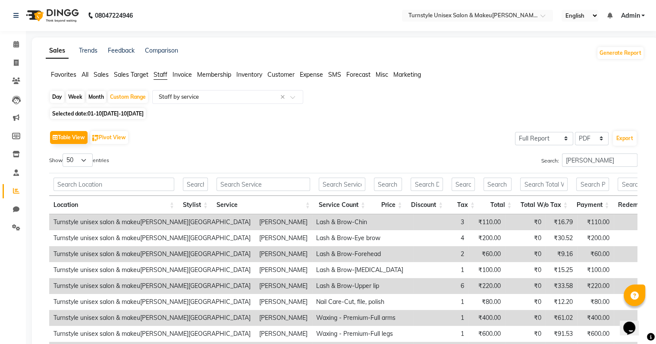
click at [144, 115] on span "01-10-2025 - 03-10-2025" at bounding box center [116, 113] width 56 height 6
select select "10"
select select "2025"
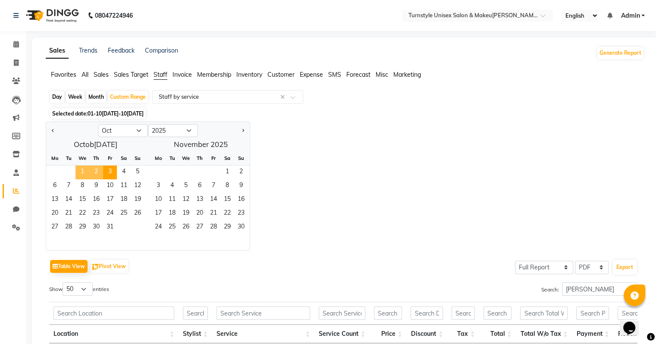
click at [82, 168] on span "1" at bounding box center [82, 173] width 14 height 14
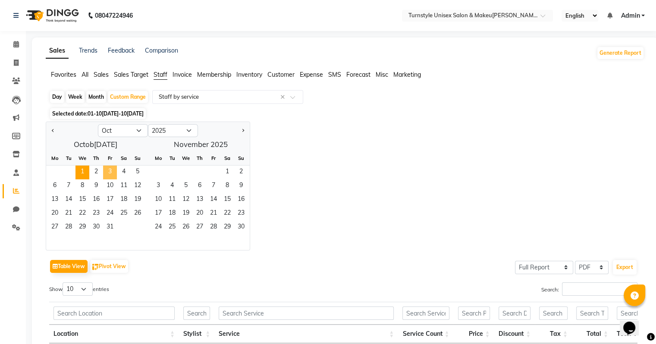
click at [110, 172] on span "3" at bounding box center [110, 173] width 14 height 14
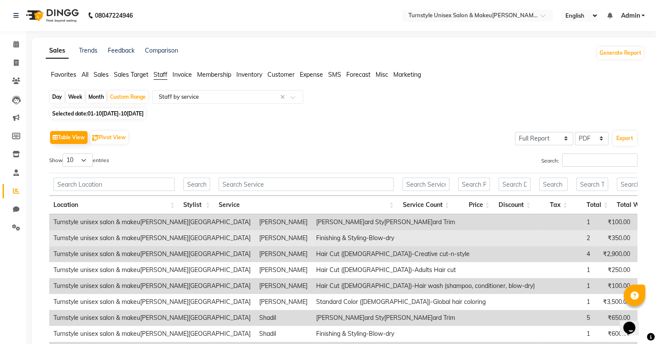
scroll to position [86, 0]
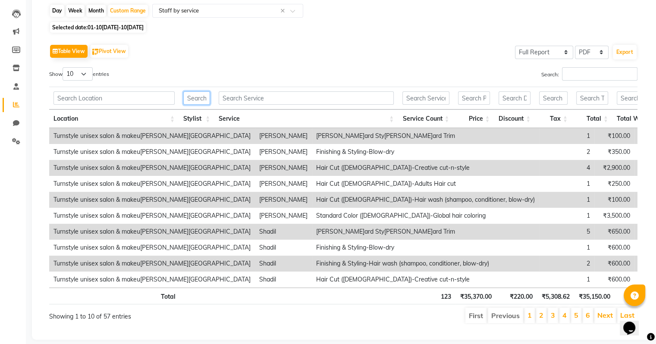
click at [197, 102] on input "text" at bounding box center [196, 97] width 27 height 13
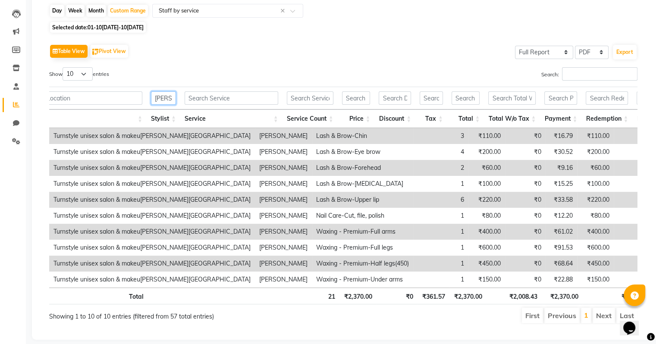
scroll to position [0, 0]
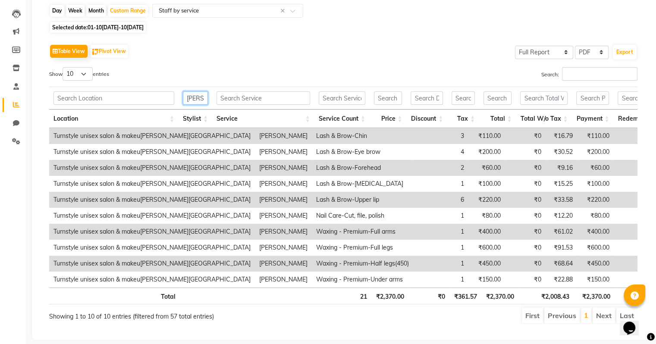
type input "[PERSON_NAME]"
click at [115, 25] on span "01-10-2025 - 03-10-2025" at bounding box center [116, 27] width 56 height 6
select select "10"
select select "2025"
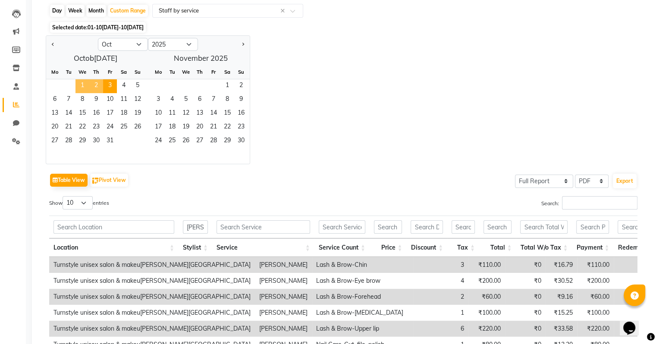
click at [83, 83] on span "1" at bounding box center [82, 86] width 14 height 14
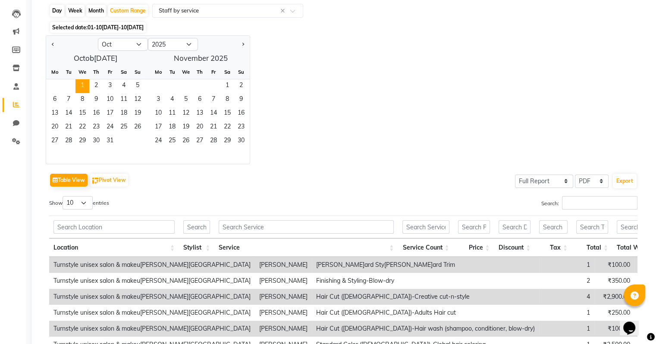
scroll to position [216, 0]
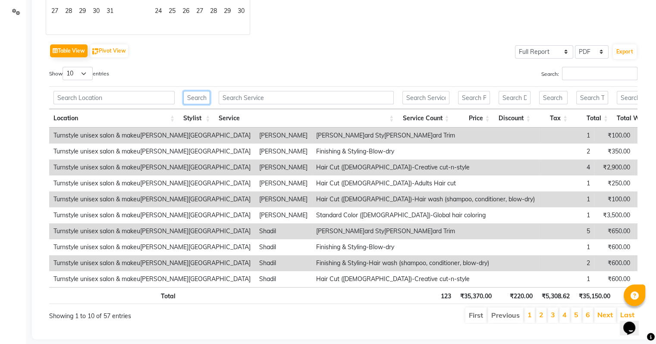
click at [198, 101] on input "text" at bounding box center [196, 97] width 27 height 13
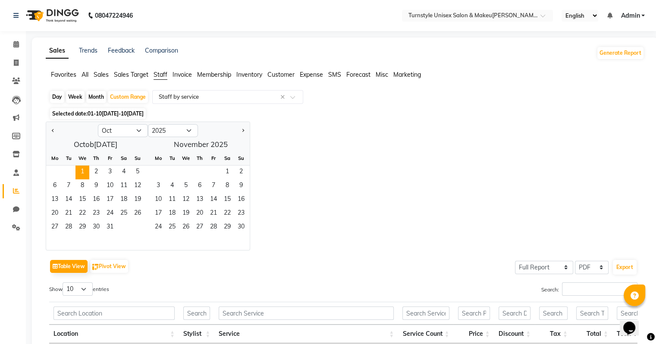
click at [53, 99] on div "Day" at bounding box center [57, 97] width 14 height 12
select select "10"
select select "2025"
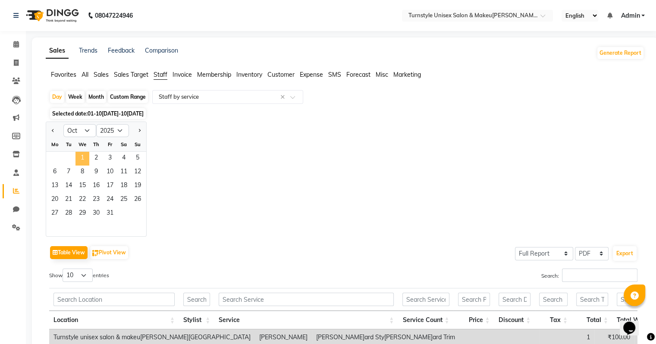
click at [85, 160] on span "1" at bounding box center [82, 159] width 14 height 14
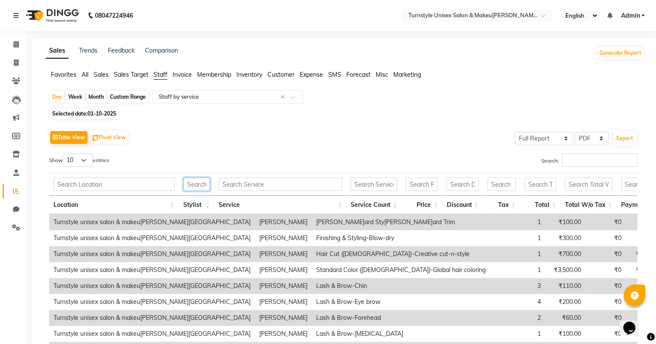
click at [201, 187] on input "text" at bounding box center [196, 184] width 27 height 13
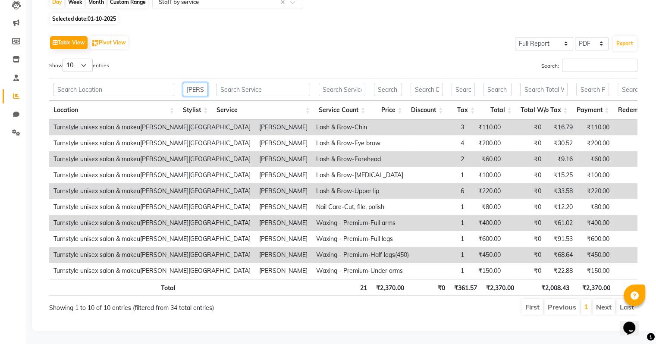
scroll to position [21, 0]
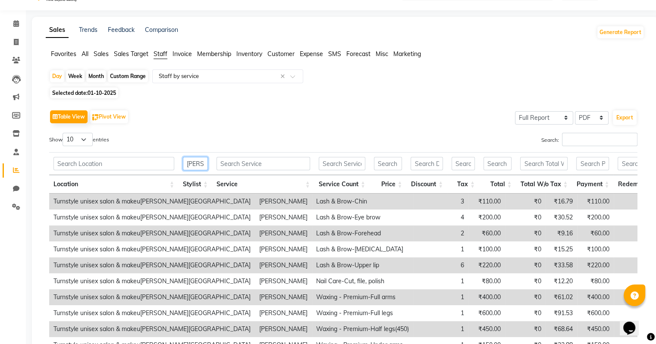
type input "sara"
click at [136, 56] on span "Sales Target" at bounding box center [131, 54] width 34 height 8
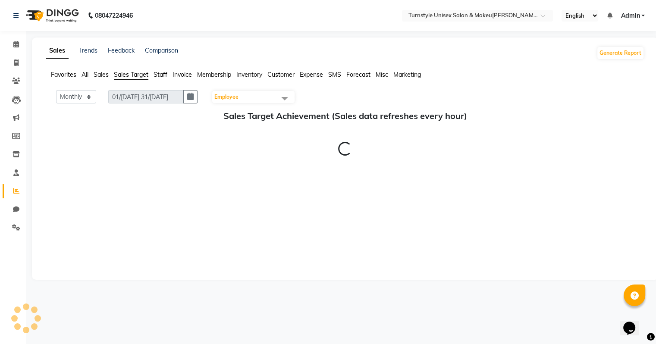
scroll to position [0, 0]
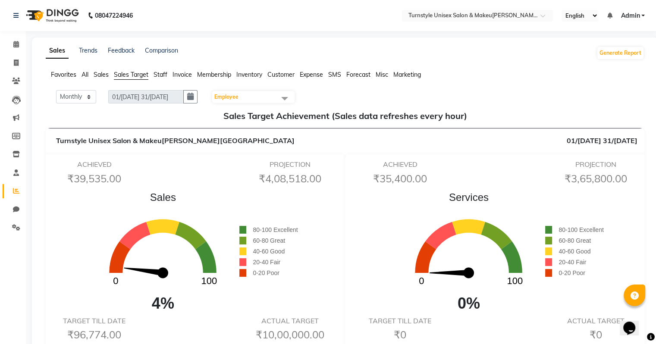
click at [167, 77] on span "Staff" at bounding box center [161, 75] width 14 height 8
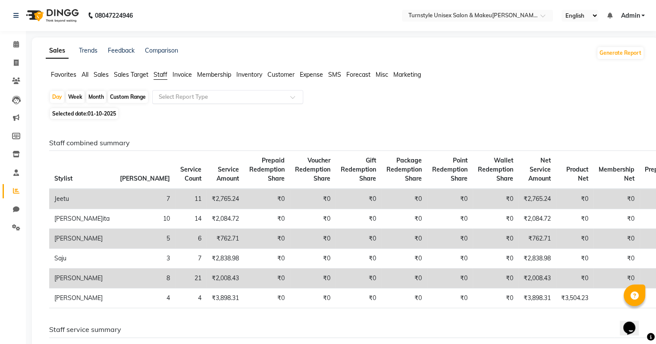
click at [186, 95] on input "text" at bounding box center [219, 97] width 124 height 9
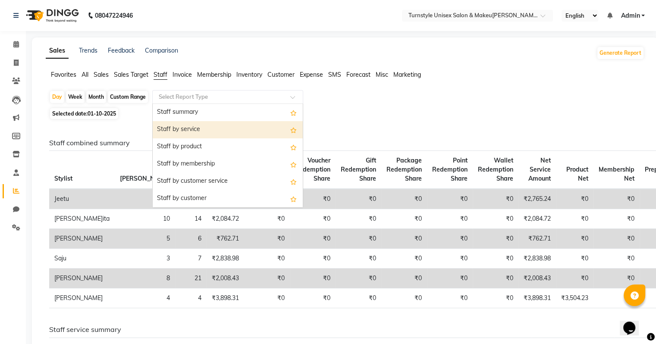
click at [193, 130] on div "Staff by service" at bounding box center [228, 129] width 150 height 17
select select "full_report"
select select "pdf"
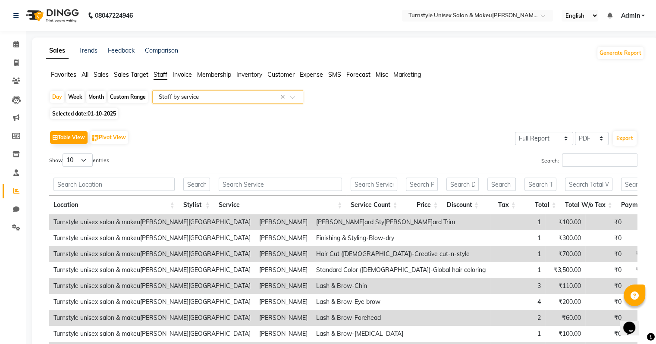
drag, startPoint x: 99, startPoint y: 118, endPoint x: 101, endPoint y: 114, distance: 4.6
click at [100, 118] on span "Selected date: 01-10-2025" at bounding box center [84, 113] width 68 height 11
select select "10"
select select "2025"
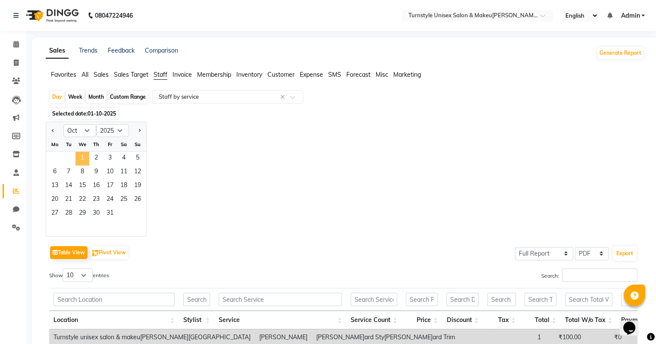
click at [85, 158] on span "1" at bounding box center [82, 159] width 14 height 14
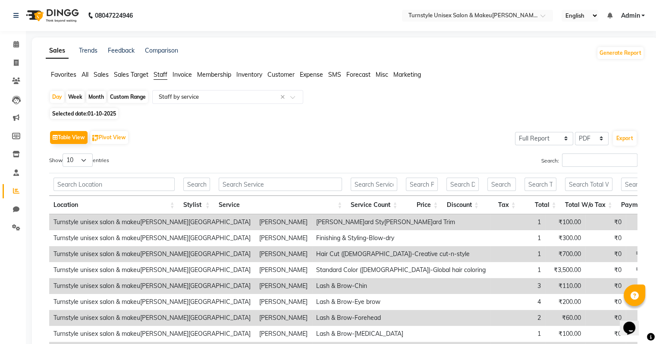
click at [126, 99] on div "Custom Range" at bounding box center [128, 97] width 40 height 12
select select "10"
select select "2025"
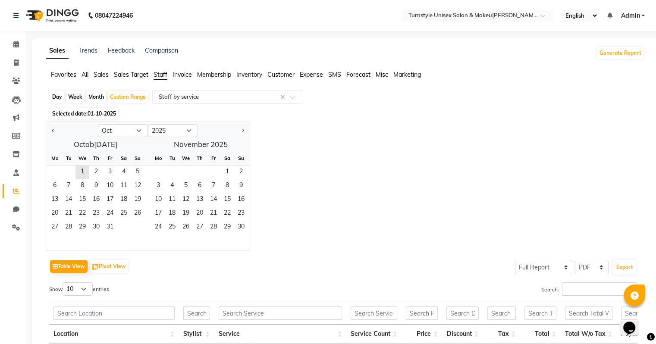
click at [55, 101] on div "Day" at bounding box center [57, 97] width 14 height 12
select select "10"
select select "2025"
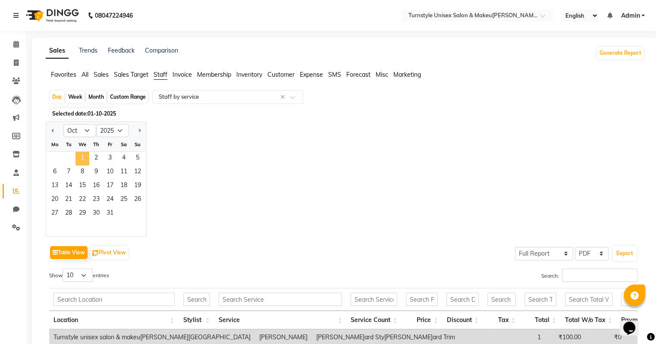
click at [85, 159] on span "1" at bounding box center [82, 159] width 14 height 14
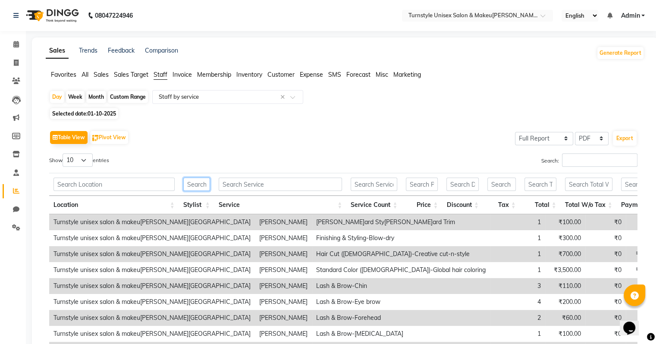
click at [199, 184] on input "text" at bounding box center [196, 184] width 27 height 13
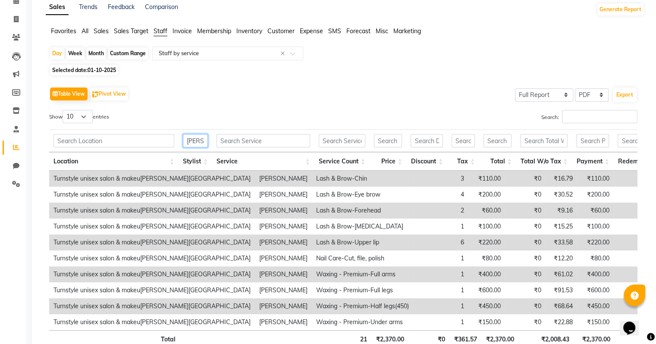
scroll to position [86, 0]
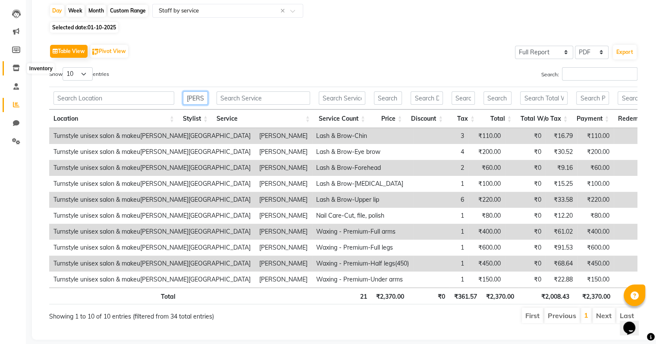
type input "sara"
drag, startPoint x: 17, startPoint y: 65, endPoint x: 326, endPoint y: 68, distance: 308.8
click at [326, 68] on div "Show 10 25 50 100 entries" at bounding box center [193, 75] width 288 height 17
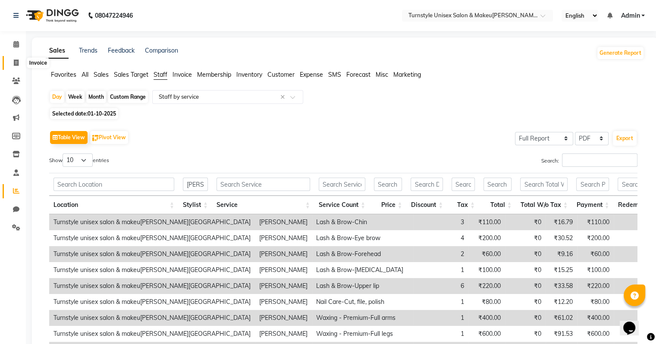
click at [14, 63] on icon at bounding box center [16, 63] width 5 height 6
select select "9091"
select select "service"
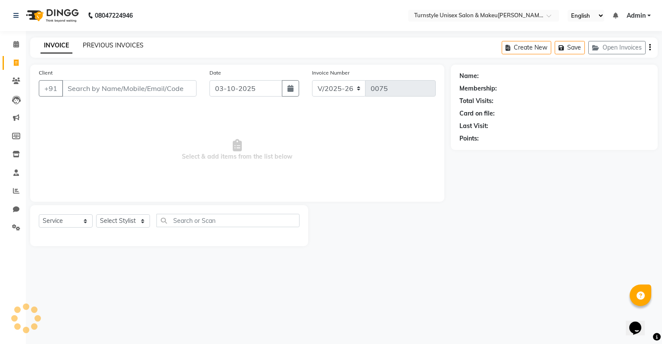
click at [122, 46] on link "PREVIOUS INVOICES" at bounding box center [113, 45] width 61 height 8
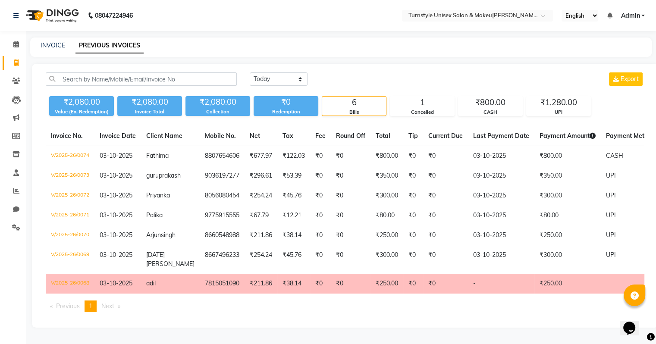
click at [279, 72] on div "Today Yesterday Custom Range Export ₹2,080.00 Value (Ex. Redemption) ₹2,080.00 …" at bounding box center [345, 196] width 626 height 264
click at [281, 79] on select "Today Yesterday Custom Range" at bounding box center [279, 78] width 58 height 13
select select "range"
click at [250, 72] on select "Today Yesterday Custom Range" at bounding box center [279, 78] width 58 height 13
click at [335, 81] on input "03-10-2025" at bounding box center [349, 79] width 60 height 12
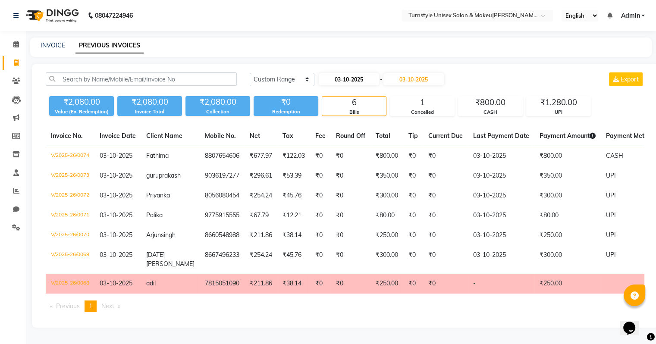
select select "10"
select select "2025"
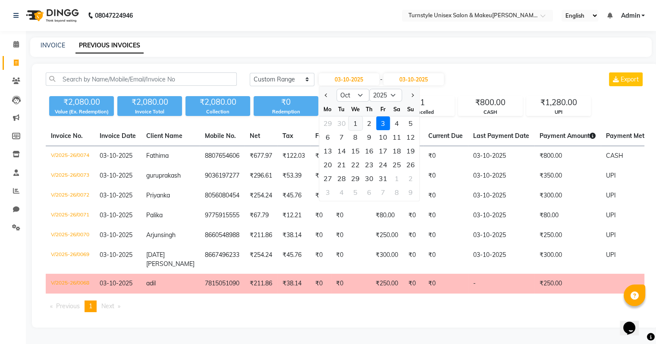
click at [356, 121] on div "1" at bounding box center [355, 123] width 14 height 14
type input "01-10-2025"
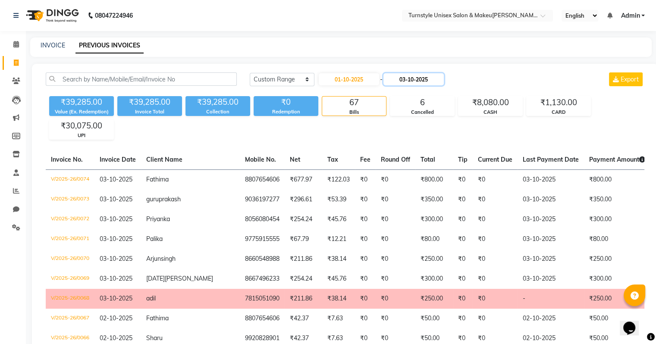
click at [404, 78] on input "03-10-2025" at bounding box center [413, 79] width 60 height 12
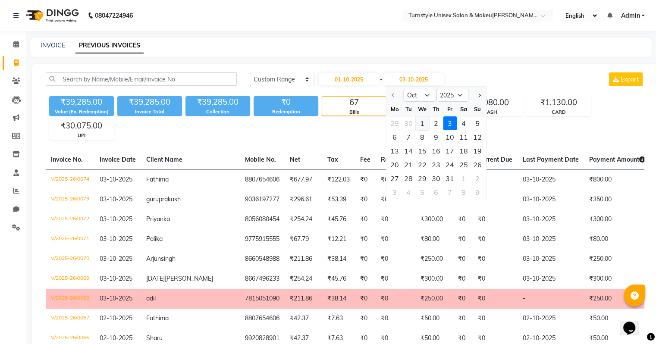
click at [420, 126] on div "1" at bounding box center [422, 123] width 14 height 14
type input "01-10-2025"
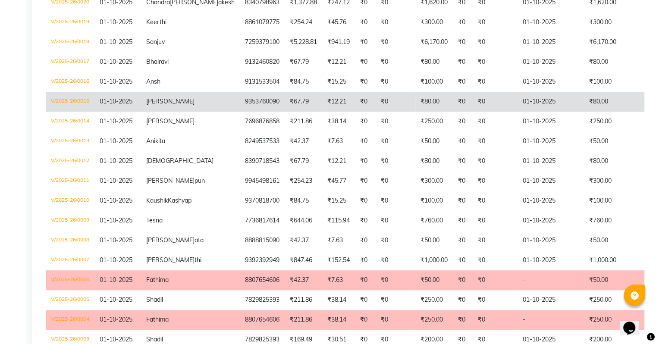
scroll to position [474, 0]
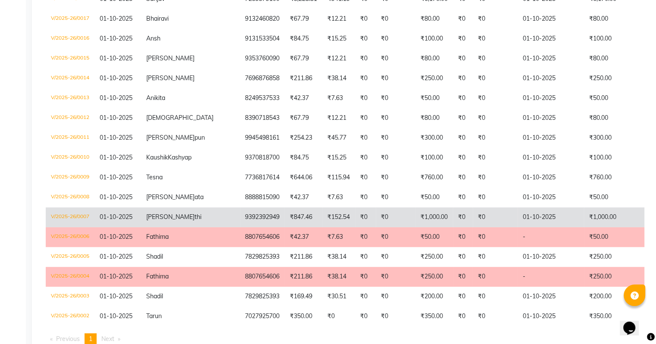
click at [68, 227] on td "V/2025-26/0007" at bounding box center [70, 217] width 49 height 20
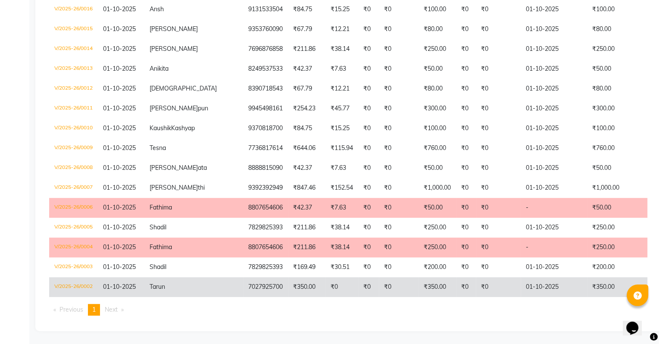
scroll to position [0, 0]
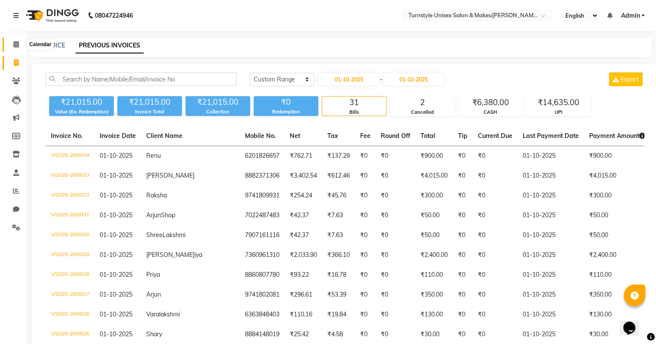
click at [17, 44] on icon at bounding box center [16, 44] width 6 height 6
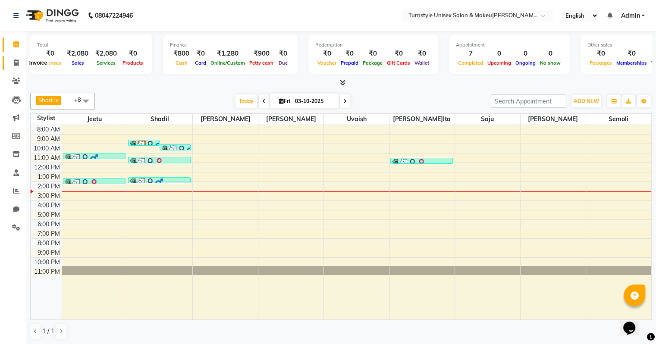
click at [14, 63] on icon at bounding box center [16, 63] width 5 height 6
select select "service"
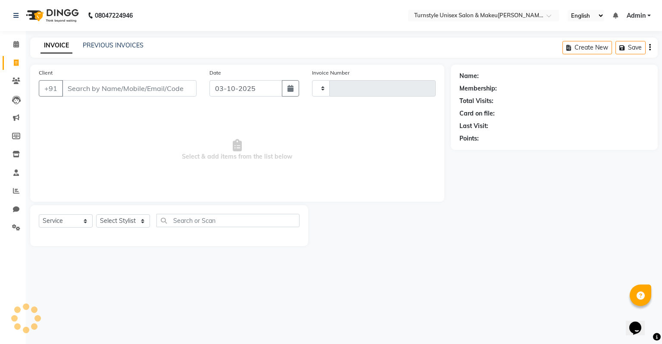
type input "0075"
select select "9091"
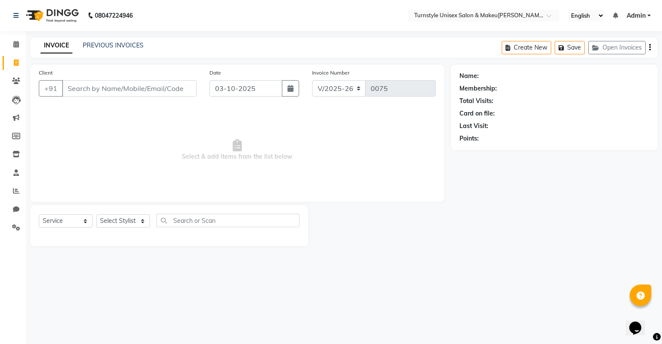
click at [74, 90] on input "Client" at bounding box center [129, 88] width 135 height 16
type input "9382524101"
click at [169, 91] on span "Add Client" at bounding box center [174, 88] width 34 height 9
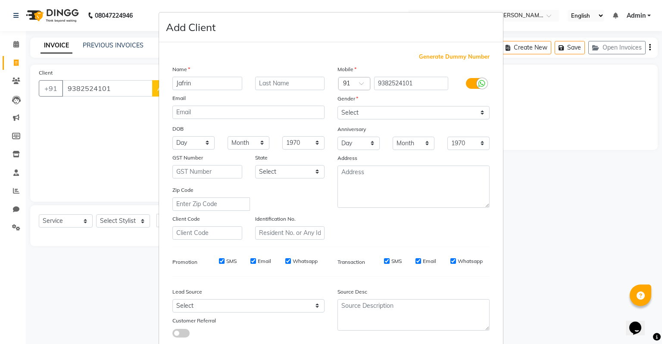
type input "Jafrin"
click at [394, 109] on select "Select Male Female Other Prefer Not To Say" at bounding box center [414, 112] width 152 height 13
select select "male"
click at [338, 107] on select "Select Male Female Other Prefer Not To Say" at bounding box center [414, 112] width 152 height 13
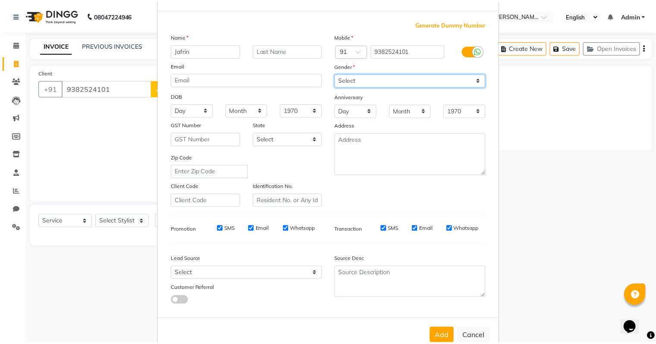
scroll to position [58, 0]
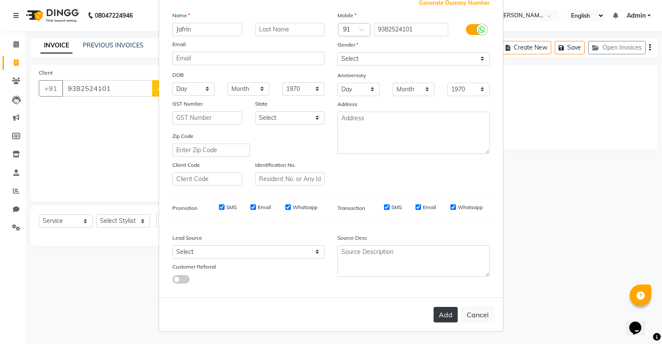
click at [443, 316] on button "Add" at bounding box center [446, 315] width 24 height 16
select select
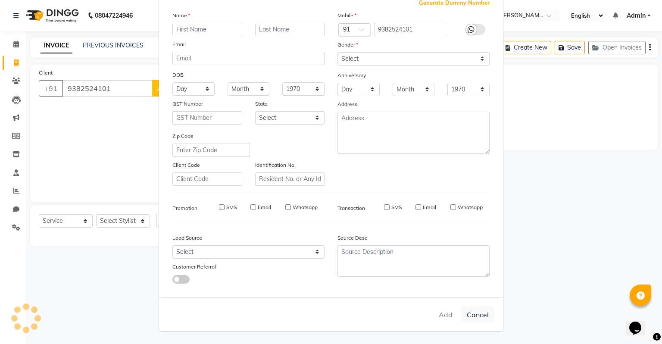
select select
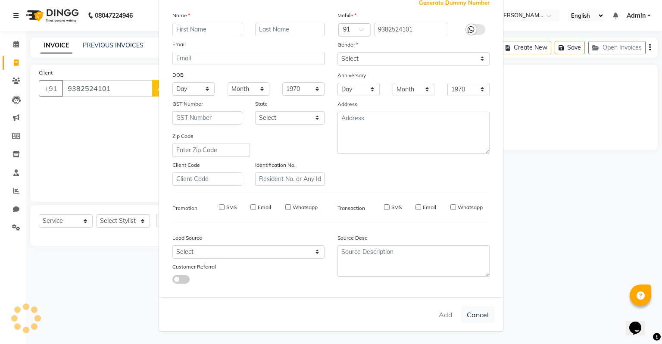
select select
checkbox input "false"
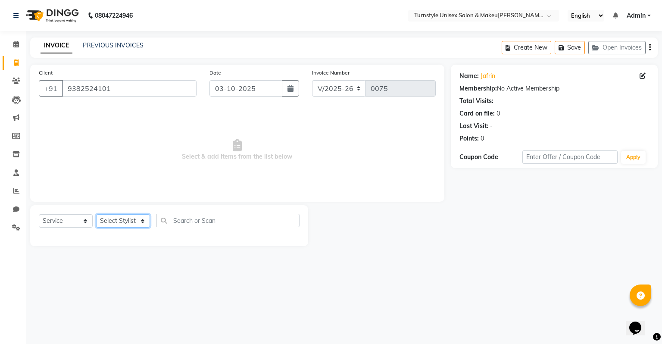
click at [103, 222] on select "Select Stylist Fathima Jeetu Lalita Saif Saju Sara Semoli Shadil Shahrukh Uvaish" at bounding box center [123, 220] width 54 height 13
click at [96, 215] on select "Select Stylist Fathima Jeetu Lalita Saif Saju Sara Semoli Shadil Shahrukh Uvaish" at bounding box center [123, 220] width 54 height 13
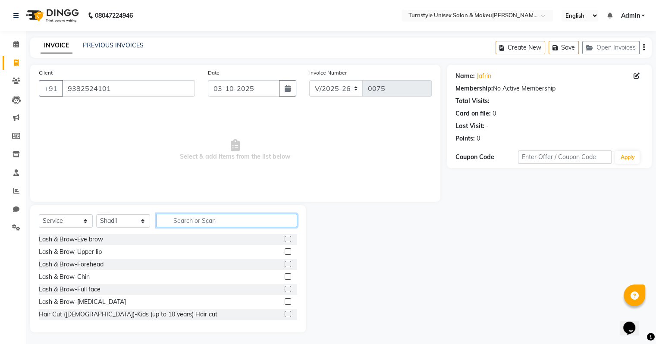
click at [177, 225] on input "text" at bounding box center [227, 220] width 141 height 13
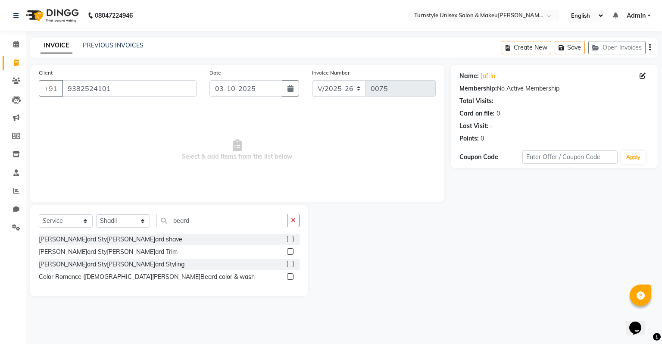
click at [293, 252] on label at bounding box center [290, 251] width 6 height 6
click at [293, 252] on input "checkbox" at bounding box center [290, 252] width 6 height 6
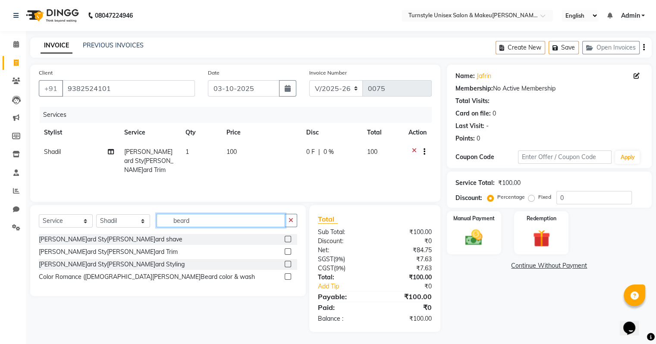
click at [216, 220] on input "beard" at bounding box center [221, 220] width 129 height 13
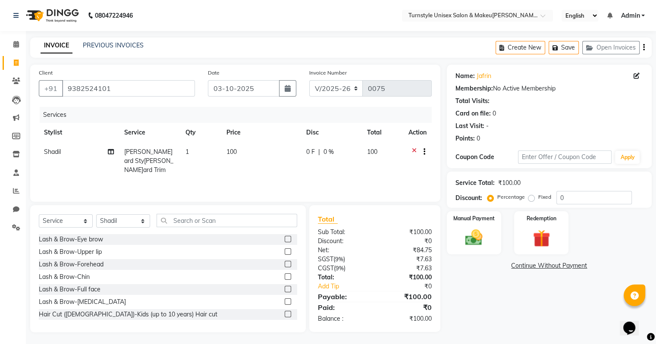
click at [241, 149] on td "100" at bounding box center [261, 161] width 80 height 38
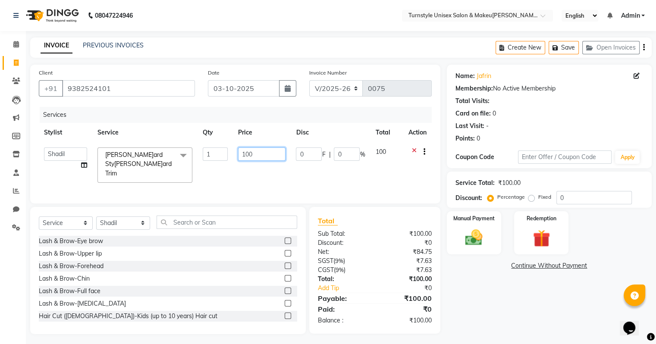
click at [257, 155] on input "100" at bounding box center [261, 153] width 47 height 13
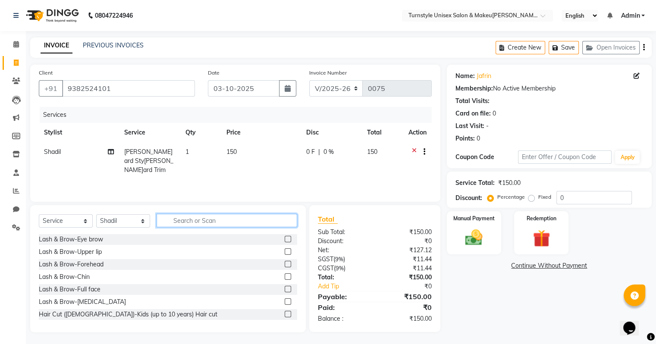
click at [197, 216] on input "text" at bounding box center [227, 220] width 141 height 13
click at [140, 223] on select "Select Stylist Fathima Jeetu Lalita Saif Saju Sara Semoli Shadil Shahrukh Uvaish" at bounding box center [123, 220] width 54 height 13
click at [96, 215] on select "Select Stylist Fathima Jeetu Lalita Saif Saju Sara Semoli Shadil Shahrukh Uvaish" at bounding box center [123, 220] width 54 height 13
click at [173, 218] on input "text" at bounding box center [227, 220] width 141 height 13
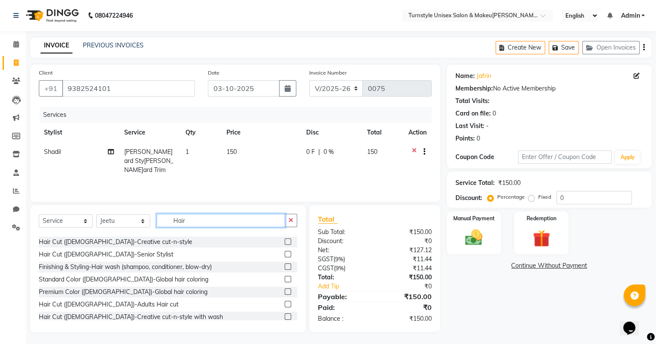
scroll to position [43, 0]
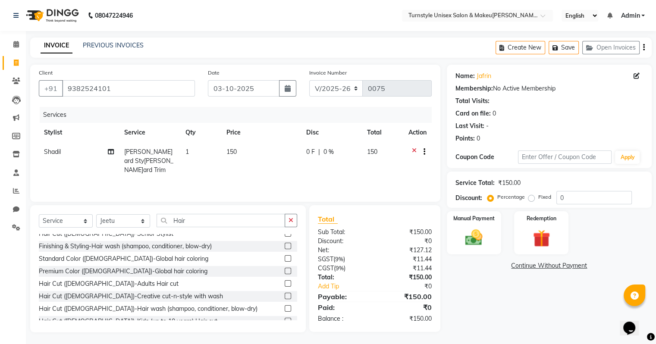
click at [285, 286] on label at bounding box center [288, 283] width 6 height 6
click at [285, 286] on input "checkbox" at bounding box center [288, 284] width 6 height 6
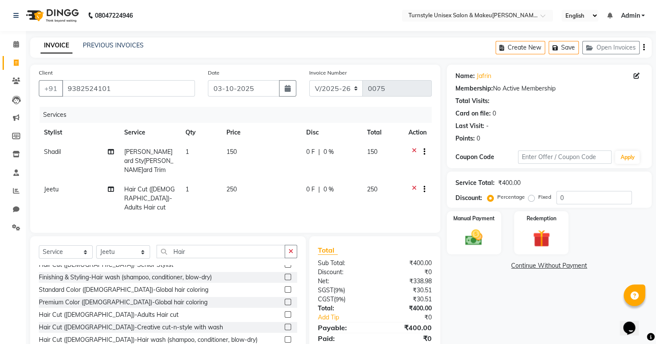
click at [238, 180] on td "250" at bounding box center [261, 199] width 80 height 38
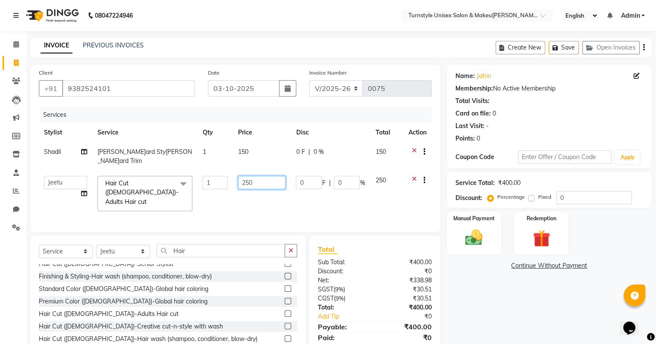
click at [259, 176] on input "250" at bounding box center [261, 182] width 47 height 13
click at [373, 189] on td "250" at bounding box center [386, 194] width 33 height 46
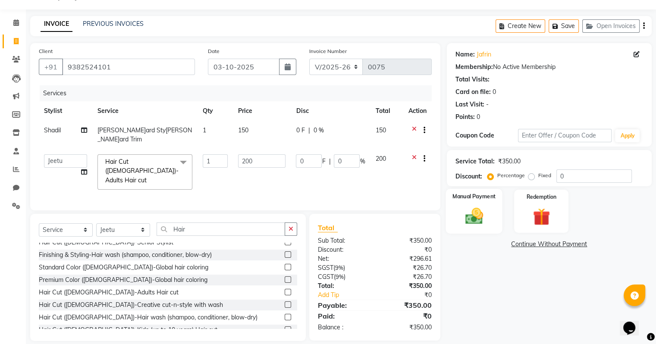
click at [469, 220] on img at bounding box center [473, 216] width 29 height 21
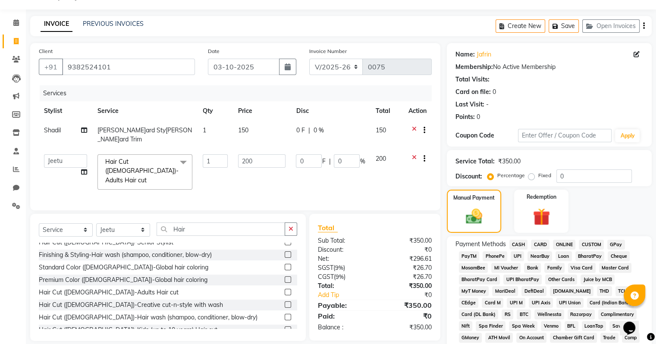
click at [513, 257] on span "UPI" at bounding box center [517, 256] width 13 height 10
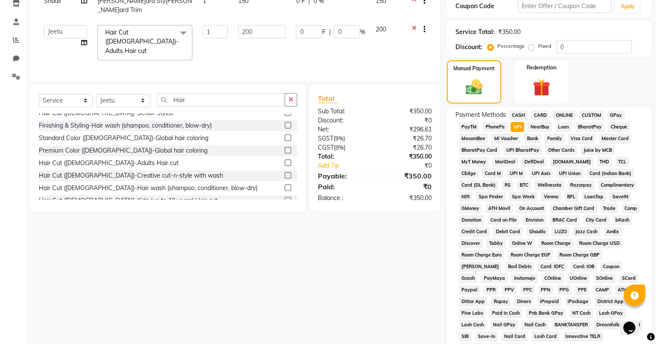
scroll to position [269, 0]
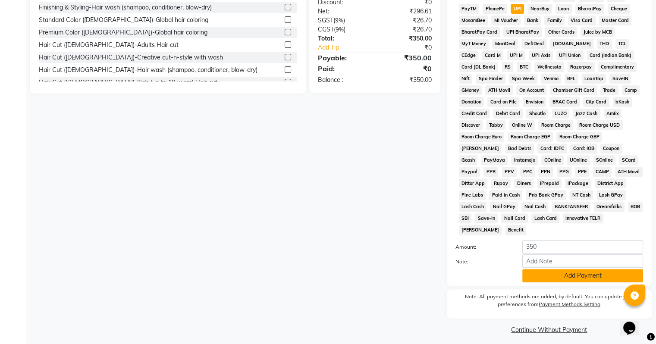
click at [532, 270] on button "Add Payment" at bounding box center [582, 275] width 121 height 13
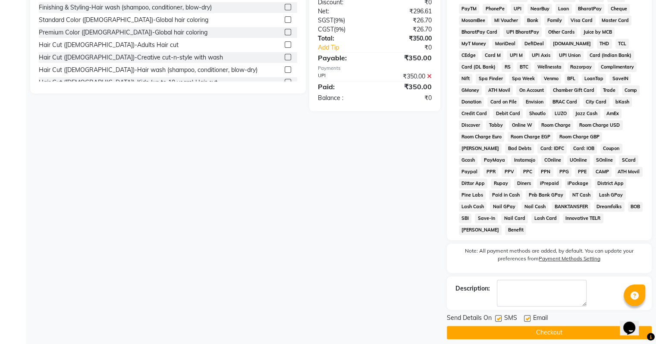
click at [526, 315] on label at bounding box center [527, 318] width 6 height 6
click at [526, 316] on input "checkbox" at bounding box center [527, 319] width 6 height 6
click at [528, 326] on button "Checkout" at bounding box center [549, 332] width 205 height 13
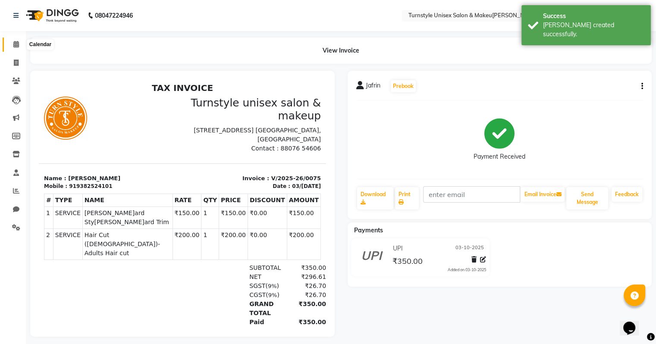
click at [13, 44] on icon at bounding box center [16, 44] width 6 height 6
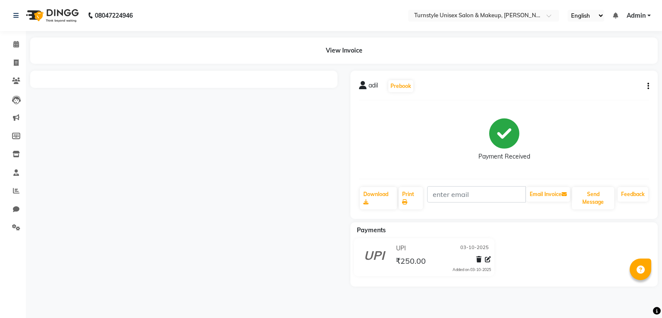
click at [648, 87] on icon "button" at bounding box center [649, 86] width 2 height 0
click at [605, 60] on div "Cancel Invoice" at bounding box center [605, 65] width 59 height 11
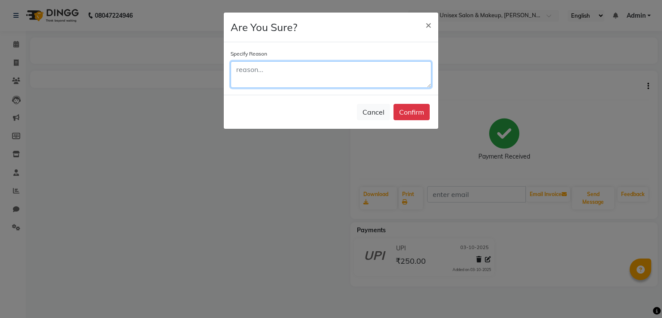
click at [325, 76] on textarea at bounding box center [331, 74] width 201 height 27
type textarea "demo"
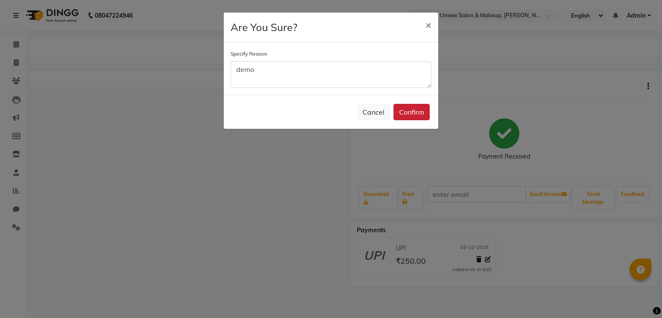
click at [424, 110] on button "Confirm" at bounding box center [412, 112] width 36 height 16
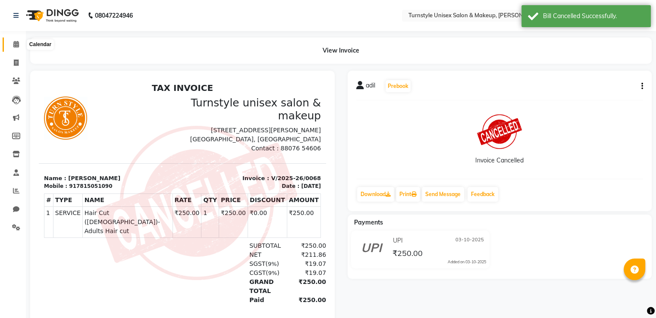
click at [16, 48] on span at bounding box center [16, 45] width 15 height 10
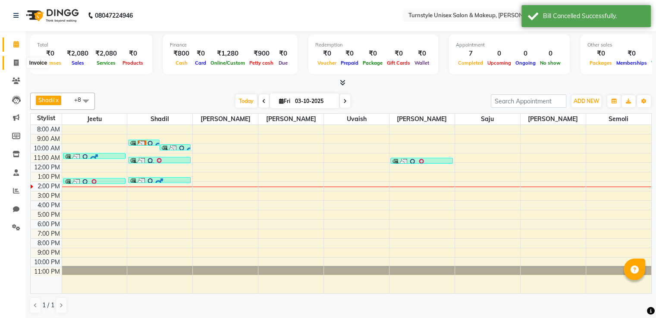
click at [13, 60] on span at bounding box center [16, 63] width 15 height 10
select select "service"
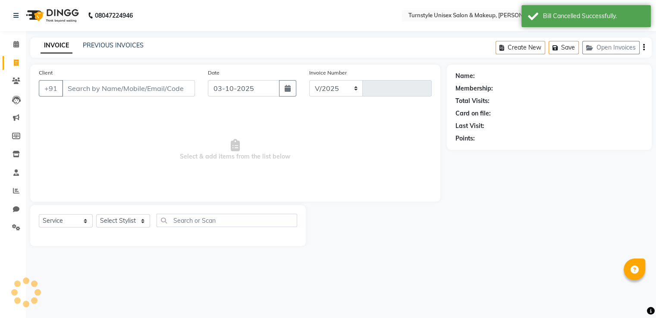
select select "9091"
type input "0075"
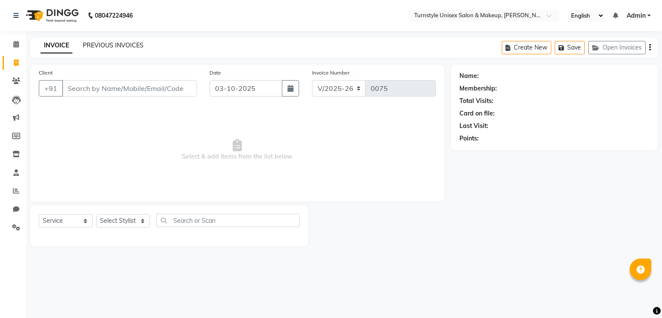
click at [108, 42] on link "PREVIOUS INVOICES" at bounding box center [113, 45] width 61 height 8
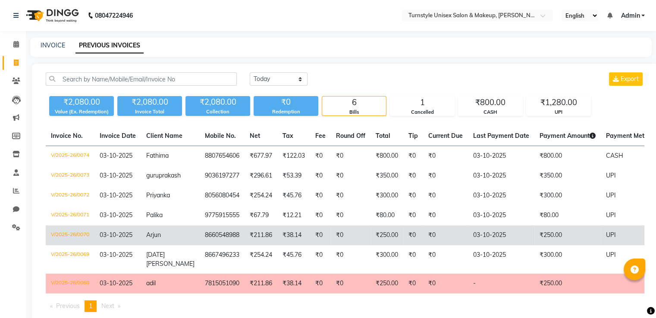
click at [80, 244] on td "V/2025-26/0070" at bounding box center [70, 236] width 49 height 20
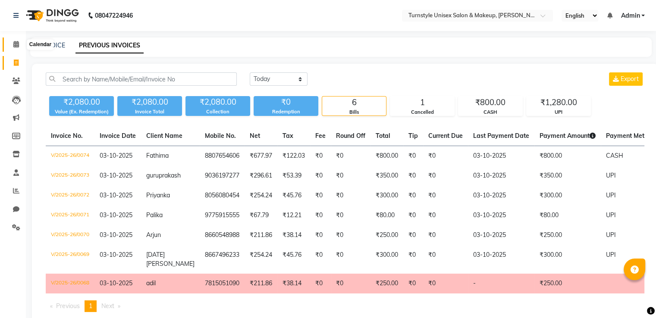
click at [13, 47] on icon at bounding box center [16, 44] width 6 height 6
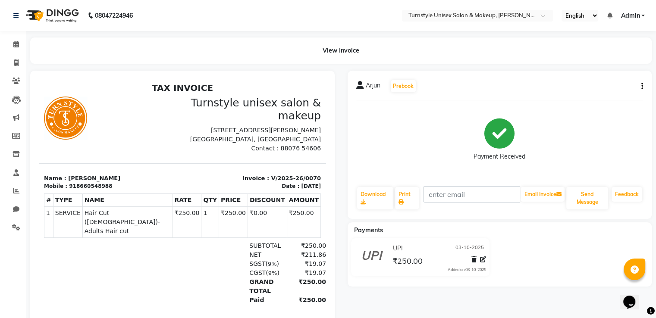
click at [643, 84] on div "Arjun Prebook Payment Received Download Print Email Invoice Send Message Feedba…" at bounding box center [500, 145] width 304 height 148
click at [641, 86] on icon "button" at bounding box center [642, 86] width 2 height 0
click at [603, 94] on div "Edit Invoice" at bounding box center [598, 97] width 59 height 11
select select "service"
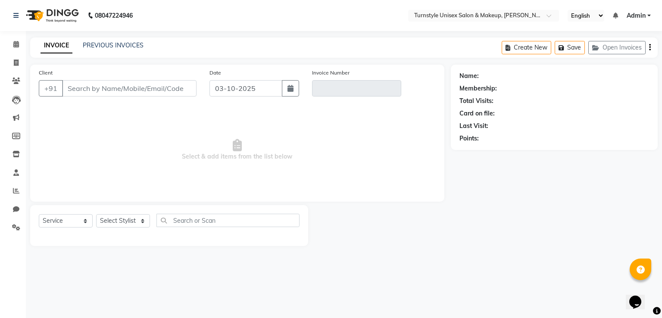
type input "8660548988"
type input "V/2025-26/0070"
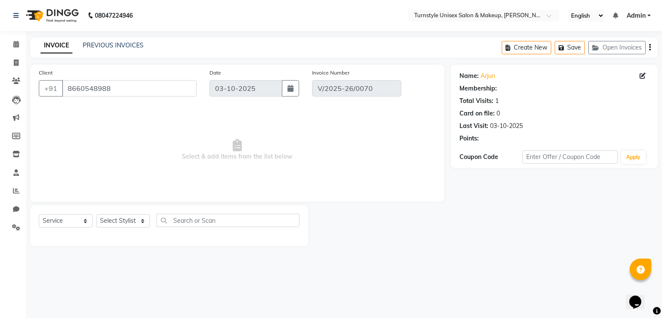
select select "select"
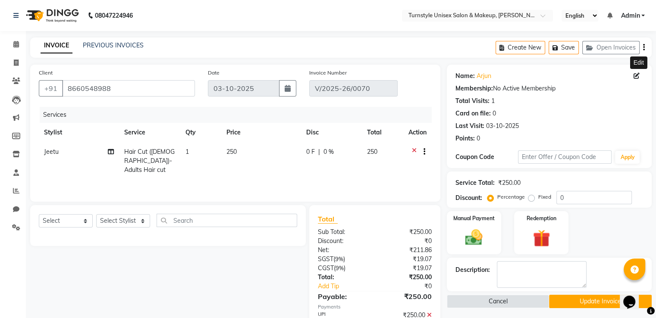
click at [636, 75] on icon at bounding box center [636, 76] width 6 height 6
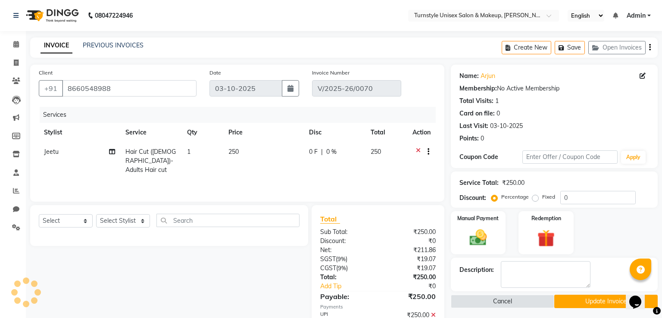
select select "[DEMOGRAPHIC_DATA]"
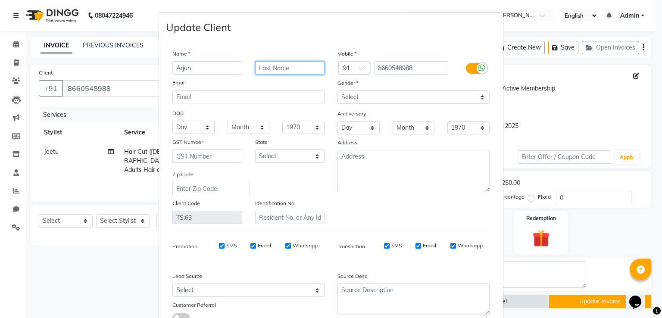
click at [265, 63] on input "text" at bounding box center [290, 67] width 70 height 13
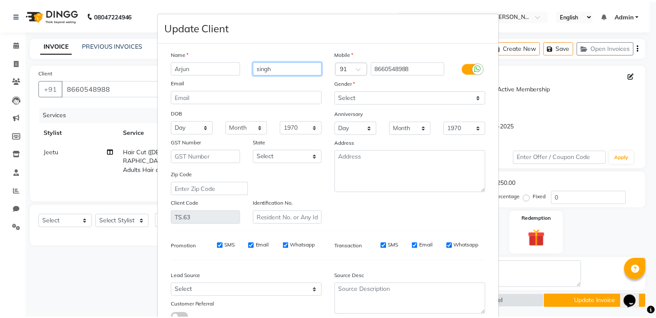
scroll to position [69, 0]
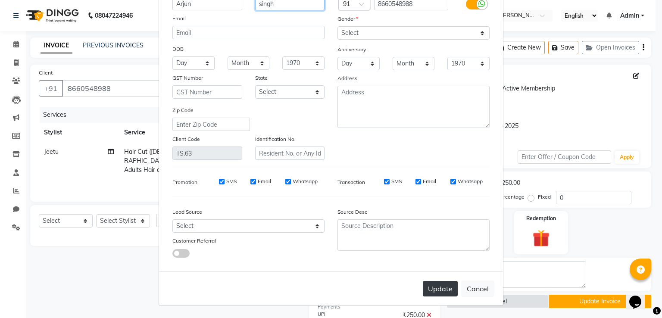
type input "singh"
click at [423, 283] on button "Update" at bounding box center [440, 289] width 35 height 16
select select
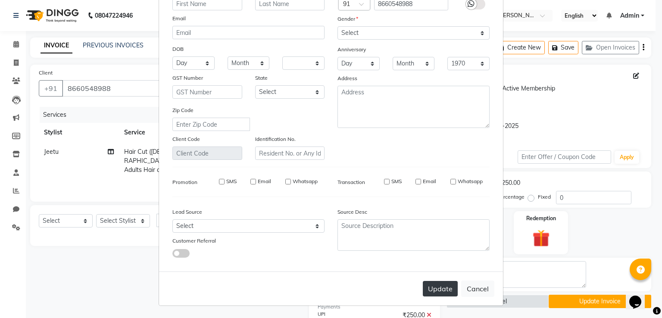
select select
checkbox input "false"
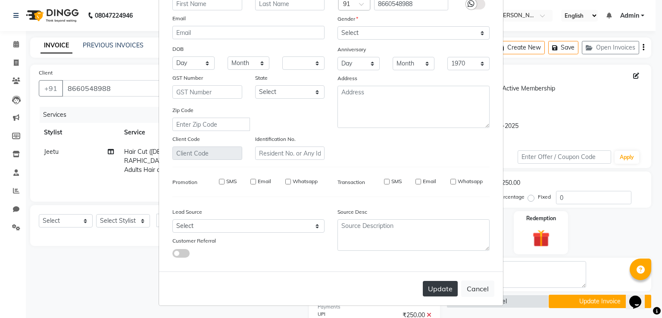
checkbox input "false"
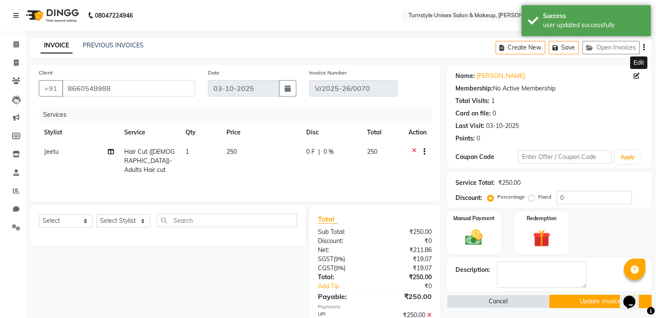
click at [572, 307] on button "Update Invoice" at bounding box center [600, 301] width 103 height 13
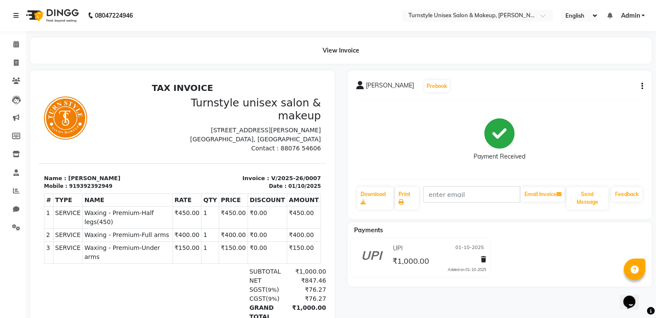
scroll to position [16, 0]
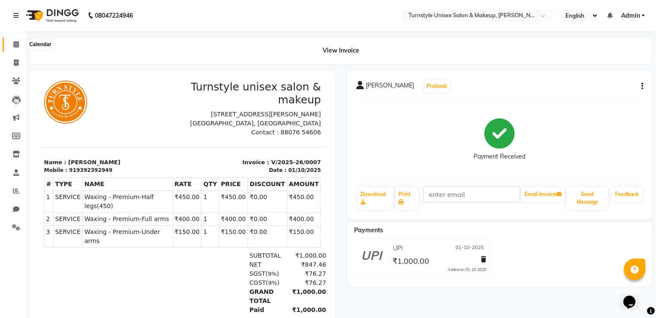
click at [13, 46] on icon at bounding box center [16, 44] width 6 height 6
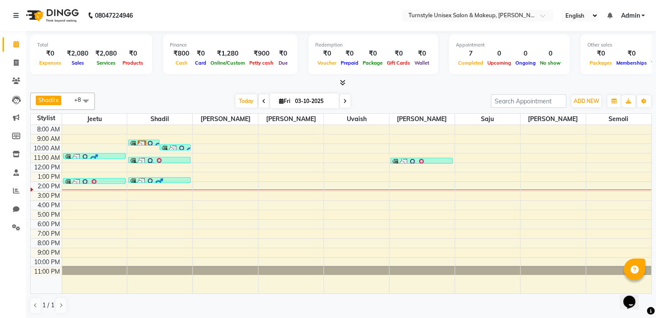
scroll to position [0, 0]
